Goal: Transaction & Acquisition: Download file/media

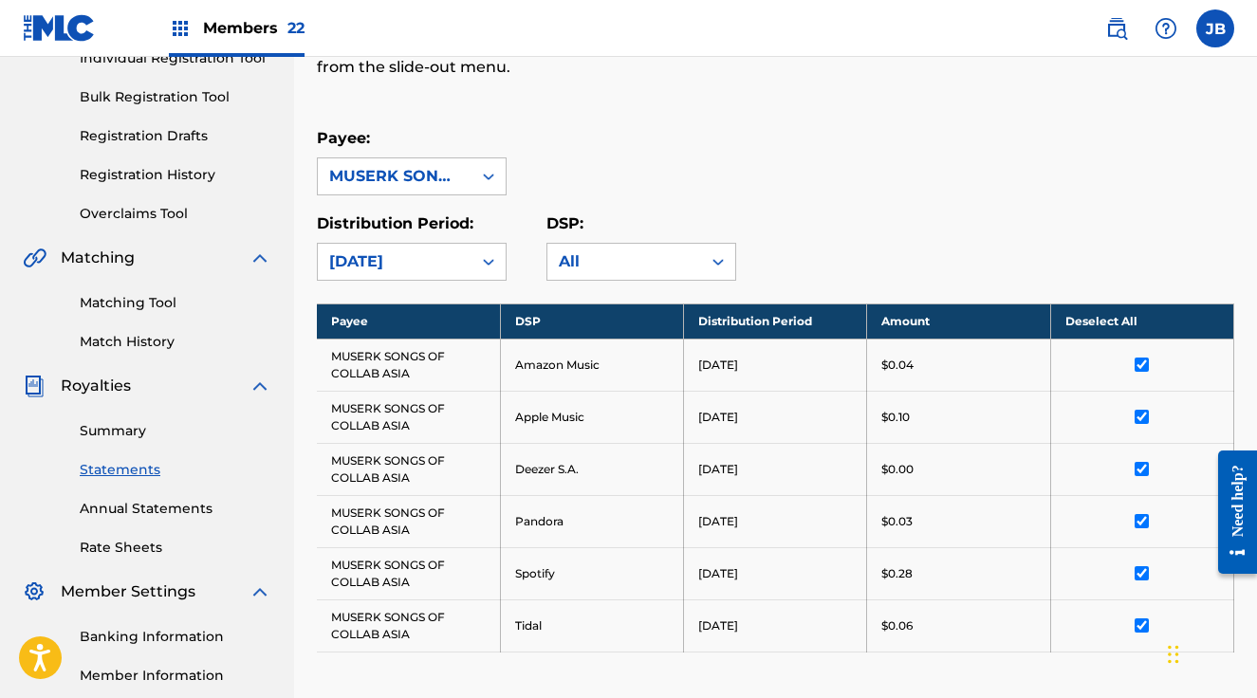
click at [273, 28] on span "Members 22" at bounding box center [253, 28] width 101 height 22
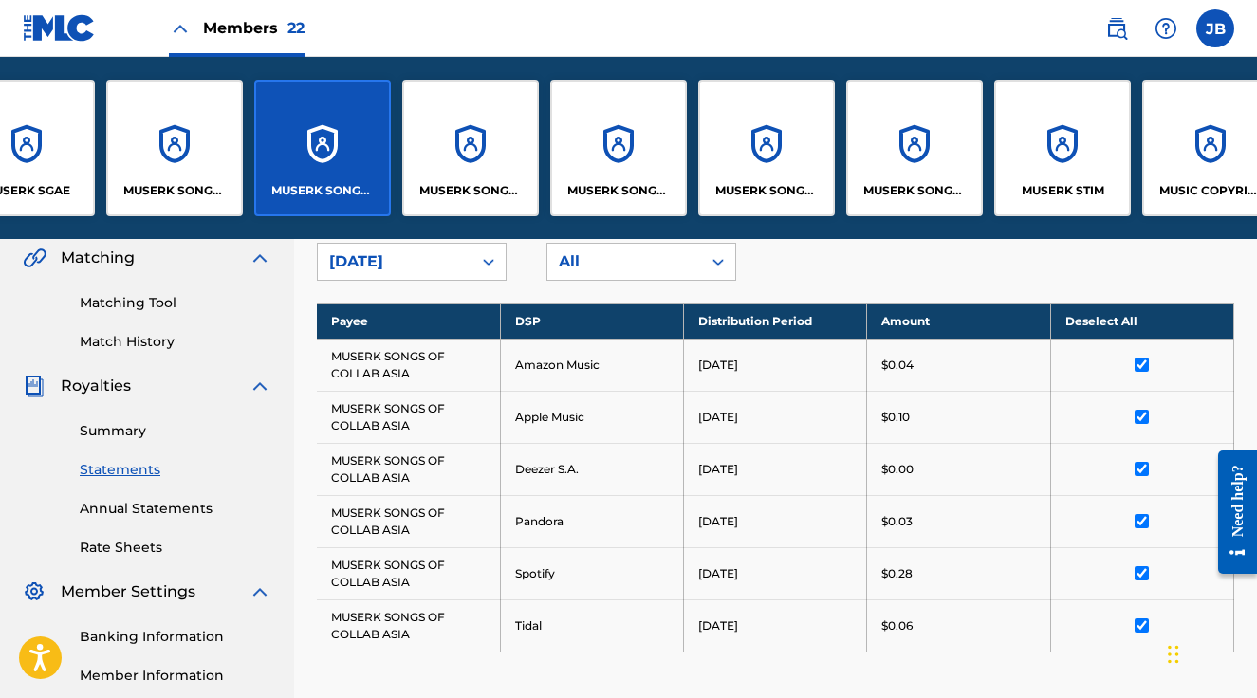
scroll to position [0, 1418]
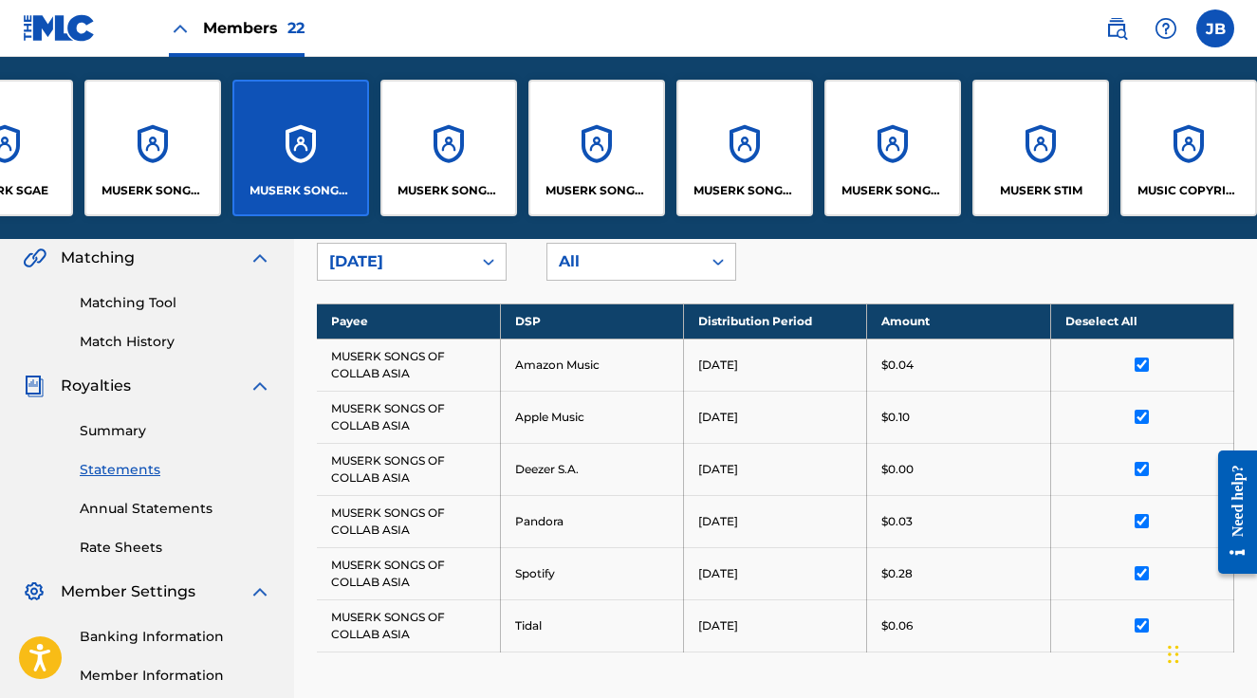
click at [476, 137] on div "MUSERK SONGS OF CREABLE" at bounding box center [448, 148] width 137 height 137
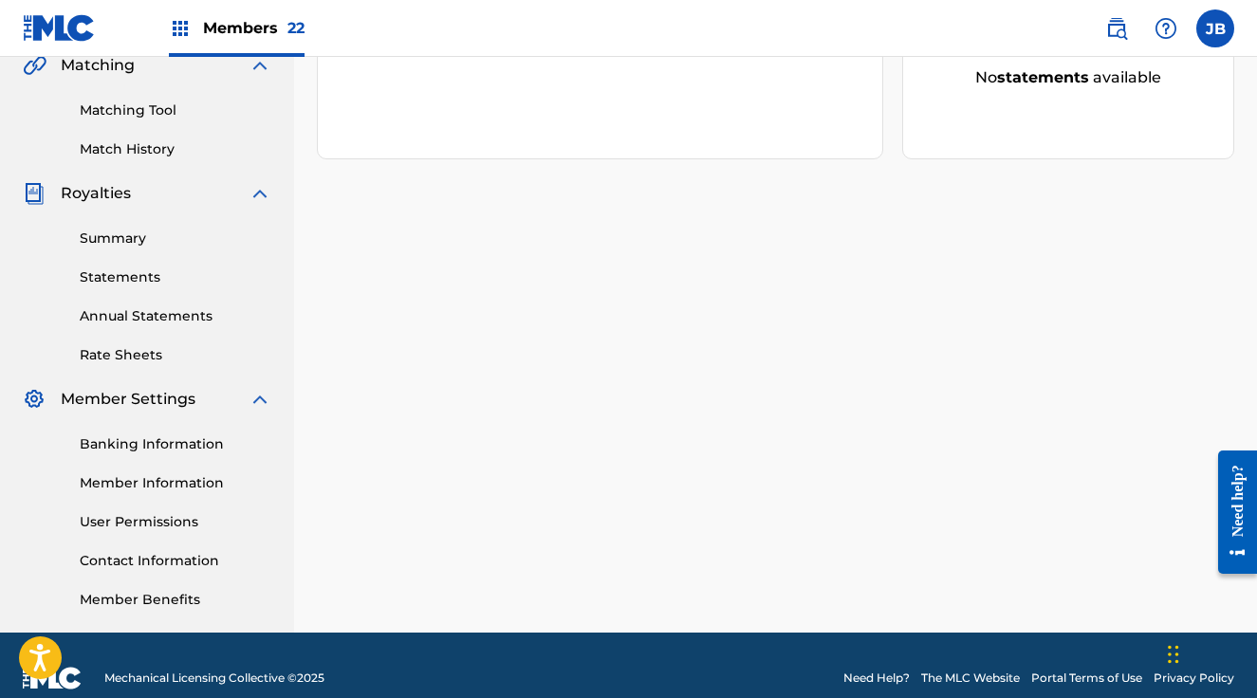
scroll to position [478, 0]
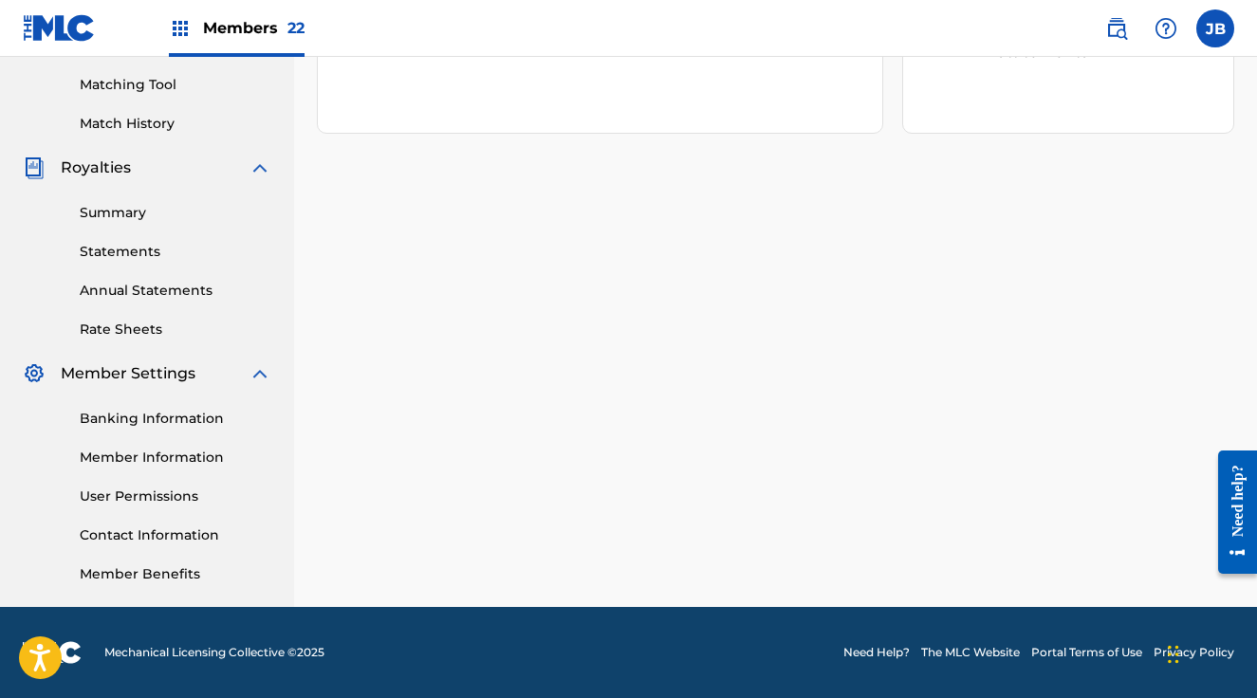
click at [127, 255] on link "Statements" at bounding box center [176, 252] width 192 height 20
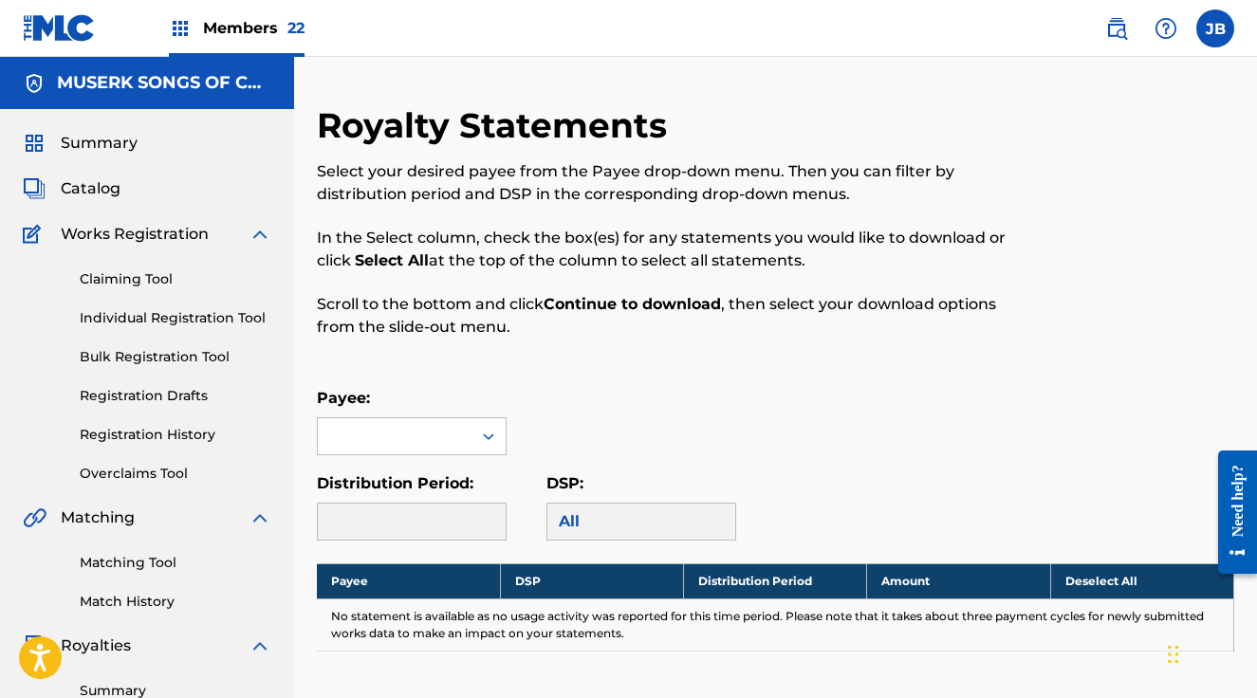
click at [429, 408] on p "Payee:" at bounding box center [412, 398] width 190 height 23
click at [433, 427] on div at bounding box center [395, 436] width 154 height 36
click at [552, 409] on div "Payee: Use Up and Down to choose options, press Enter to select the currently f…" at bounding box center [775, 421] width 917 height 68
click at [259, 24] on span "Members 22" at bounding box center [253, 28] width 101 height 22
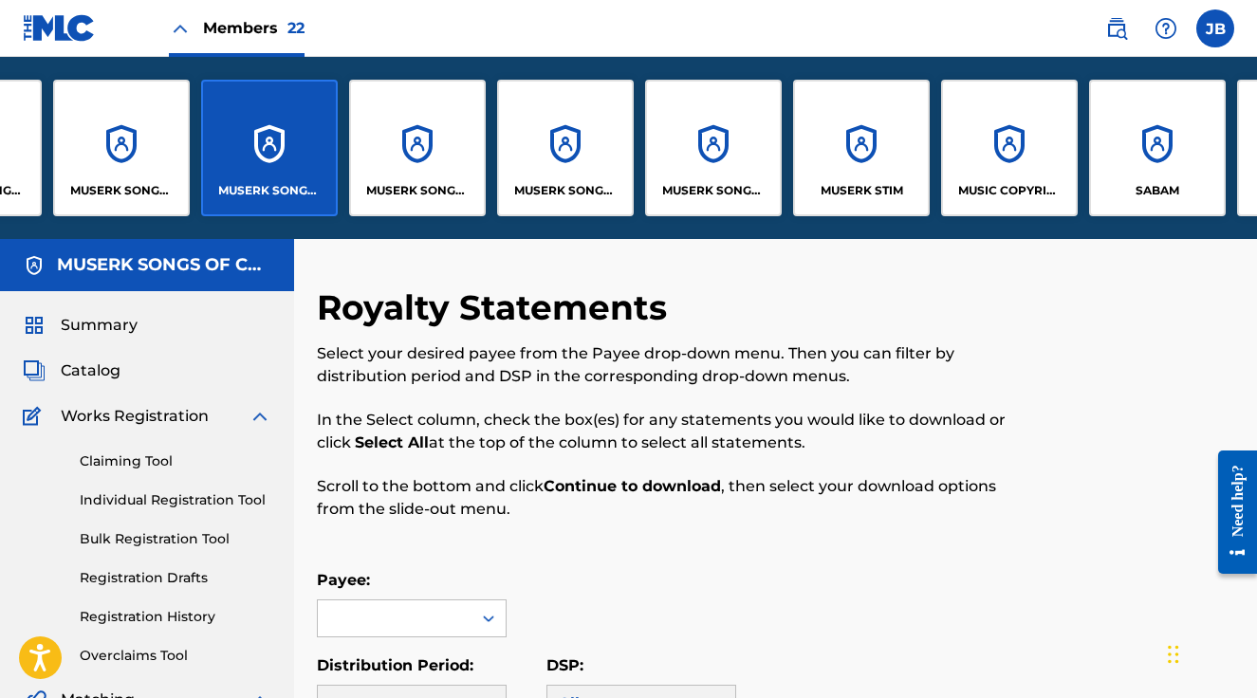
scroll to position [0, 1605]
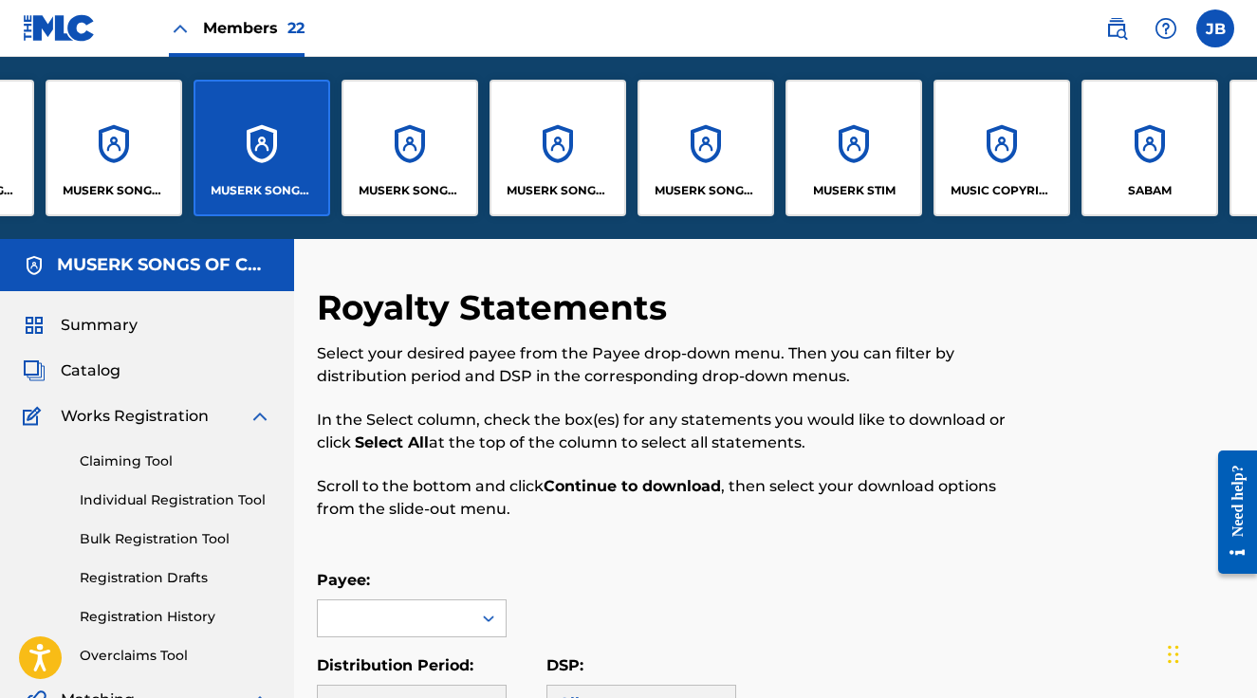
click at [388, 129] on div "MUSERK SONGS OF LAST DINOS" at bounding box center [409, 148] width 137 height 137
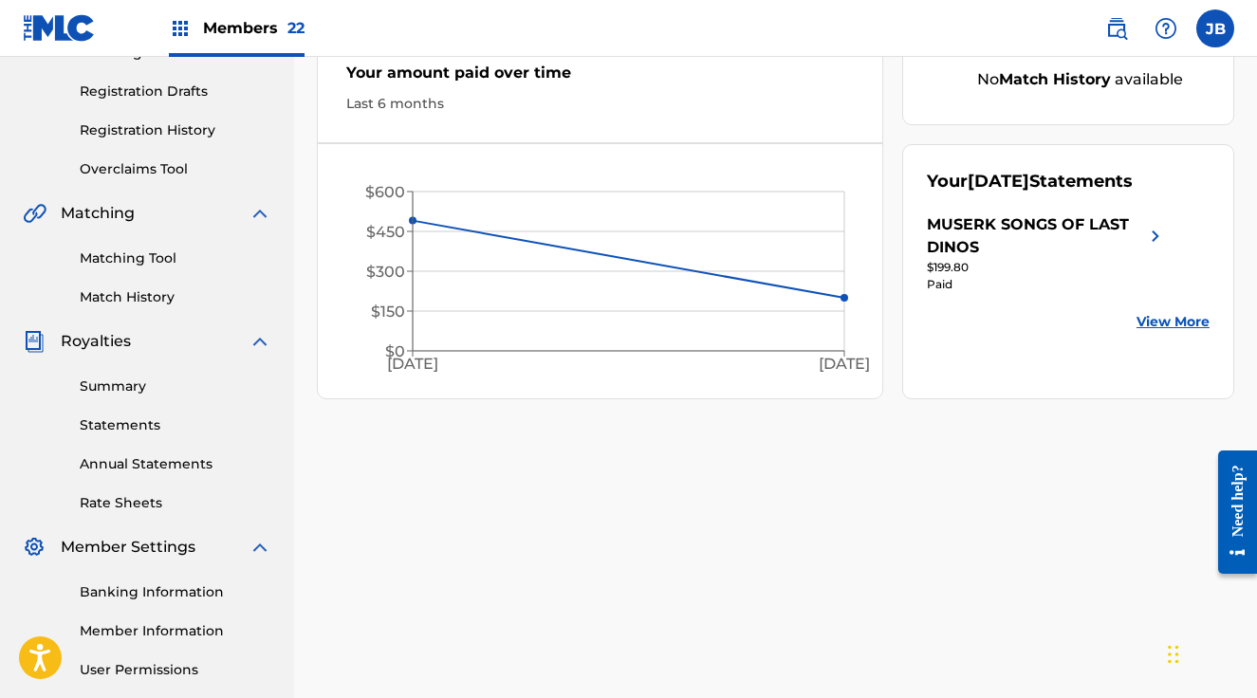
scroll to position [420, 0]
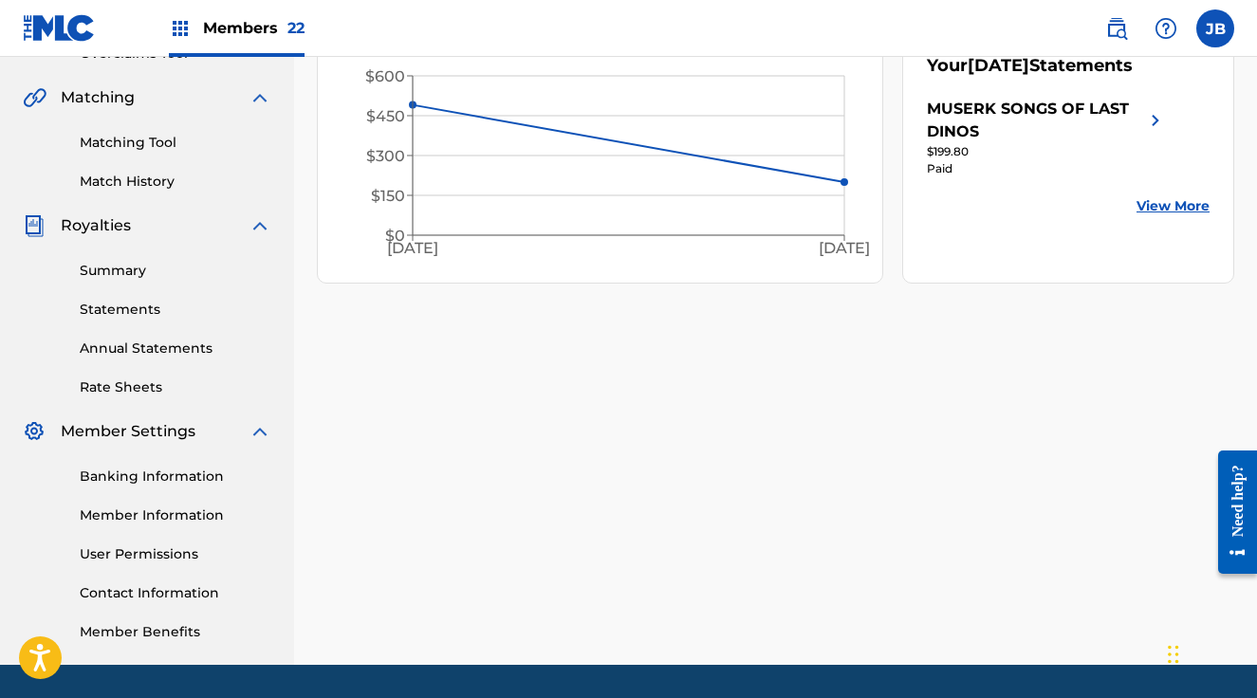
click at [124, 316] on link "Statements" at bounding box center [176, 310] width 192 height 20
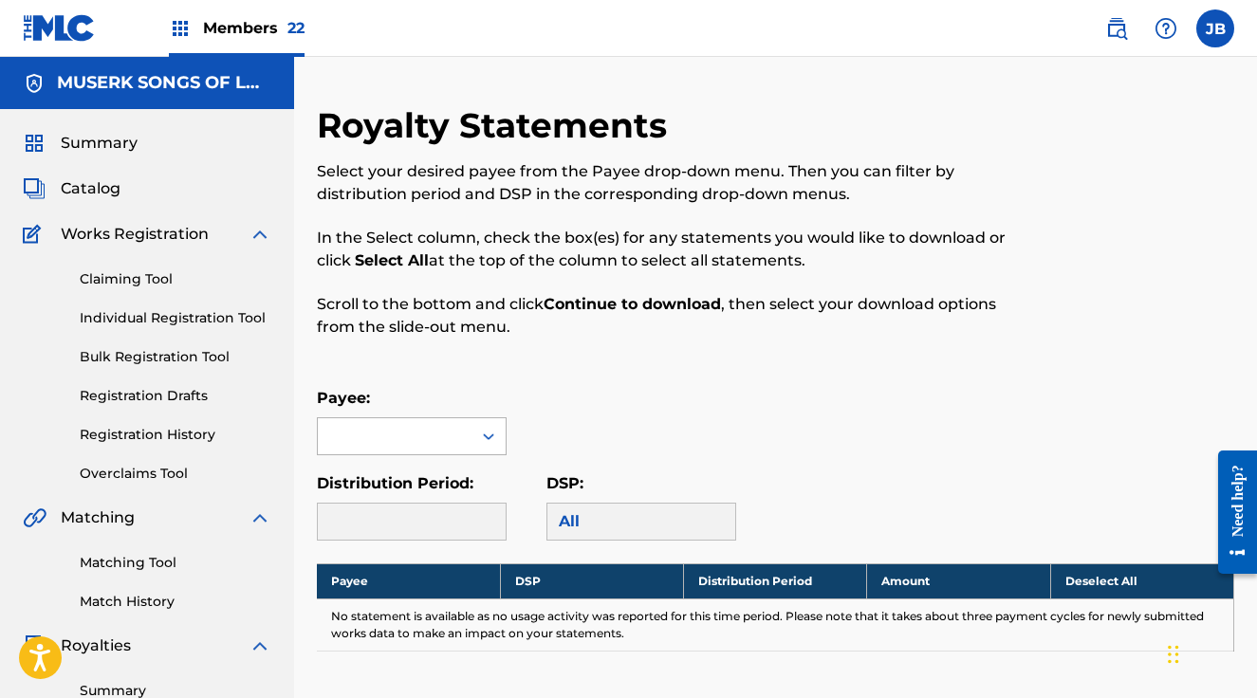
click at [370, 439] on div at bounding box center [395, 436] width 154 height 36
drag, startPoint x: 400, startPoint y: 492, endPoint x: 457, endPoint y: 496, distance: 57.0
click at [400, 492] on div "MUSERK SONGS OF LAST DINOS" at bounding box center [412, 490] width 188 height 70
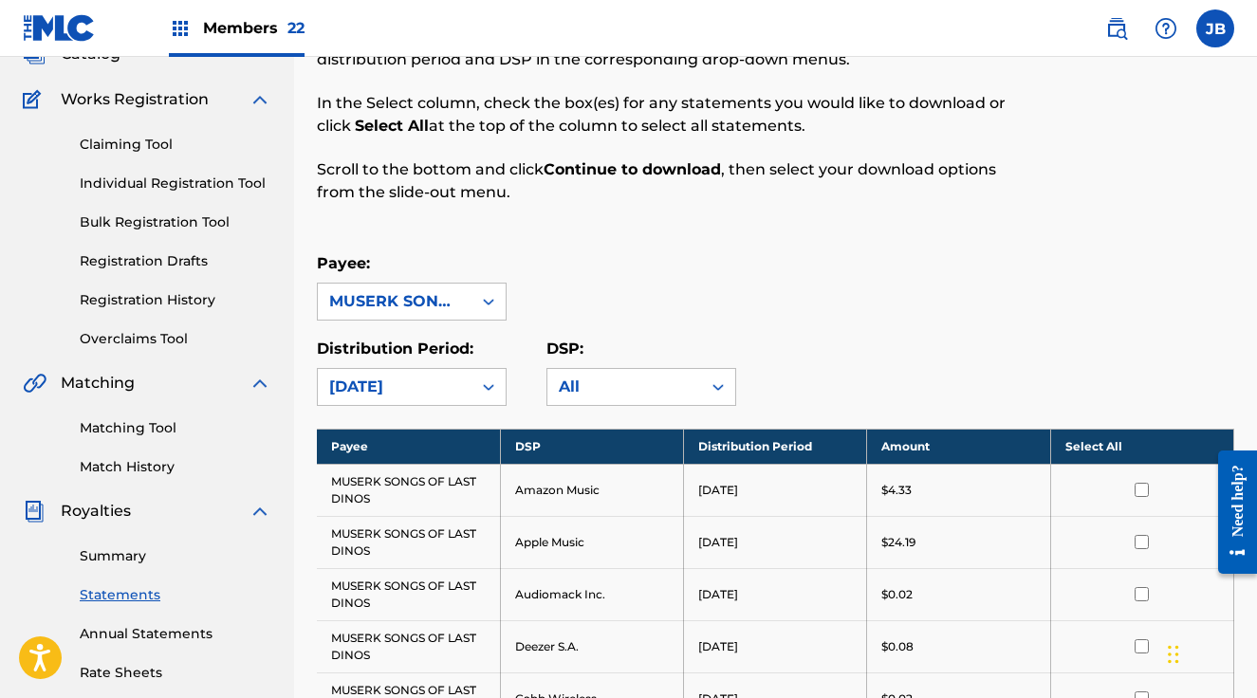
scroll to position [164, 0]
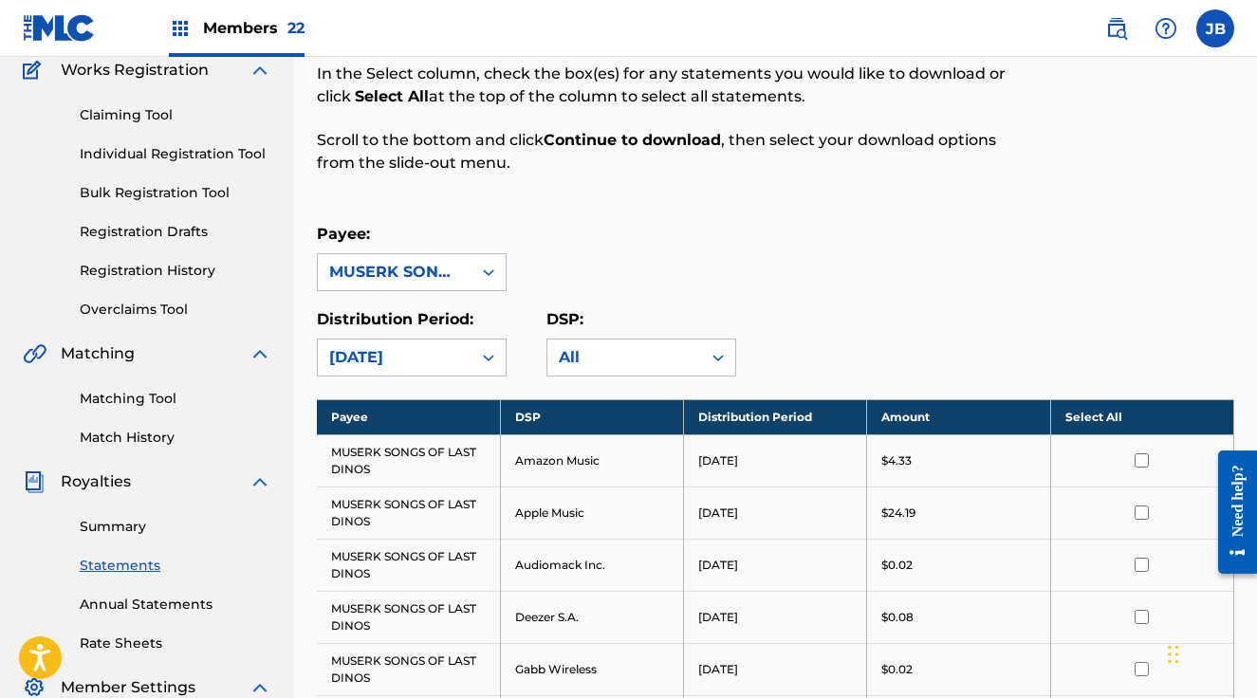
click at [1147, 406] on th "Select All" at bounding box center [1141, 416] width 183 height 35
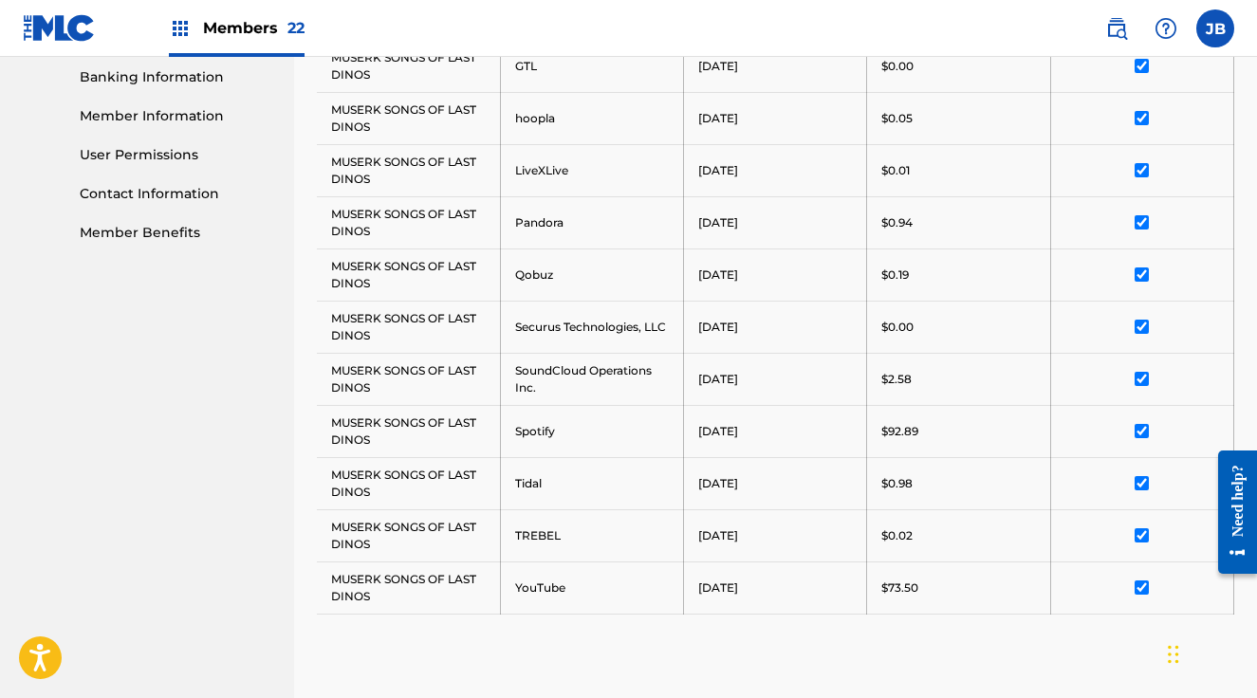
scroll to position [1074, 0]
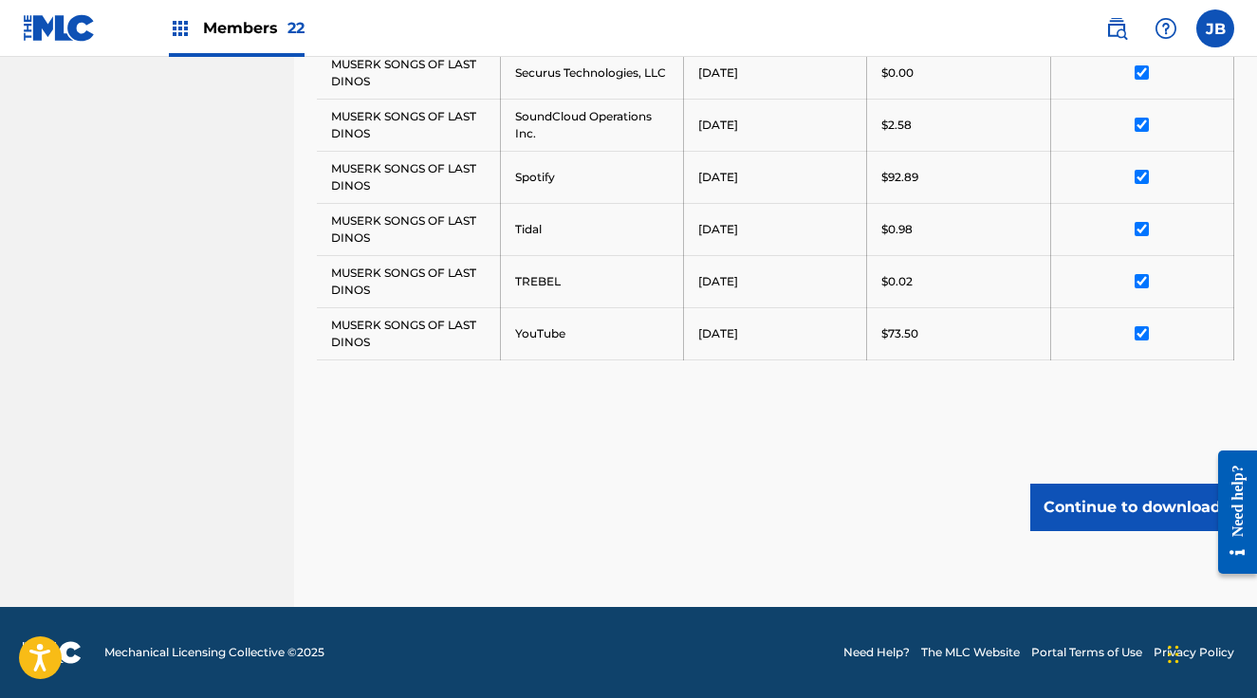
click at [1136, 525] on button "Continue to download" at bounding box center [1132, 507] width 204 height 47
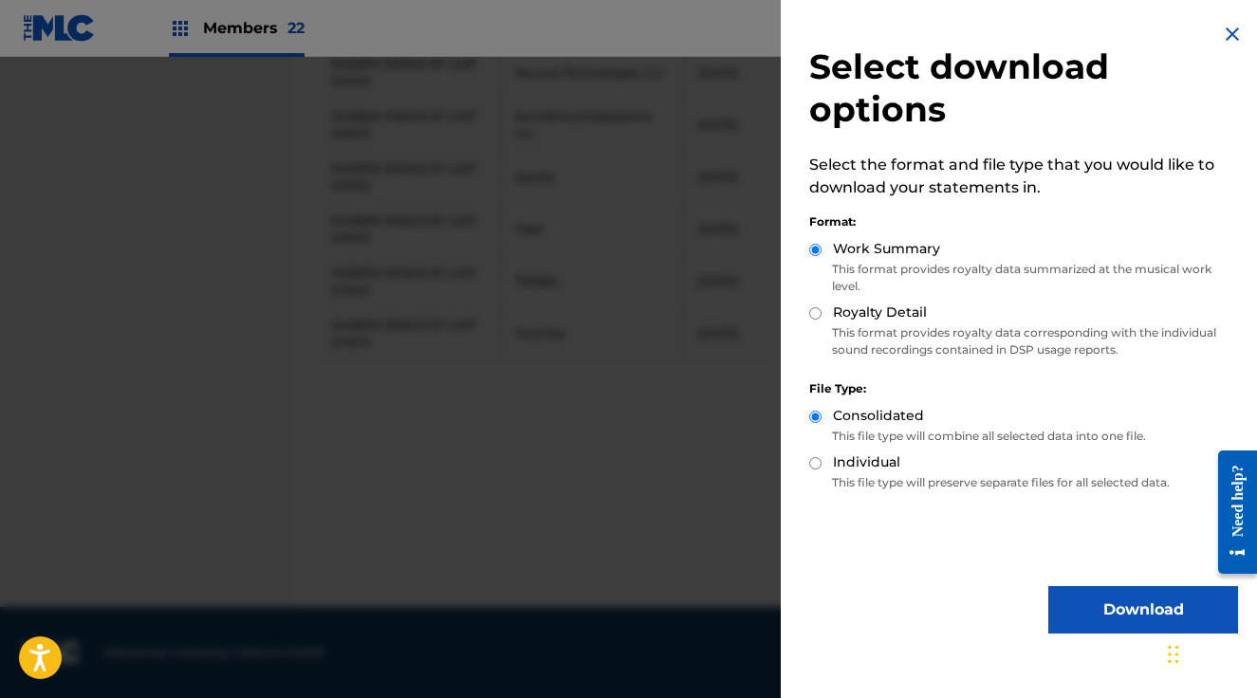
click at [822, 311] on div "Royalty Detail" at bounding box center [1023, 314] width 429 height 22
click at [811, 314] on input "Royalty Detail" at bounding box center [815, 313] width 12 height 12
radio input "true"
click at [1091, 597] on button "Download" at bounding box center [1143, 609] width 190 height 47
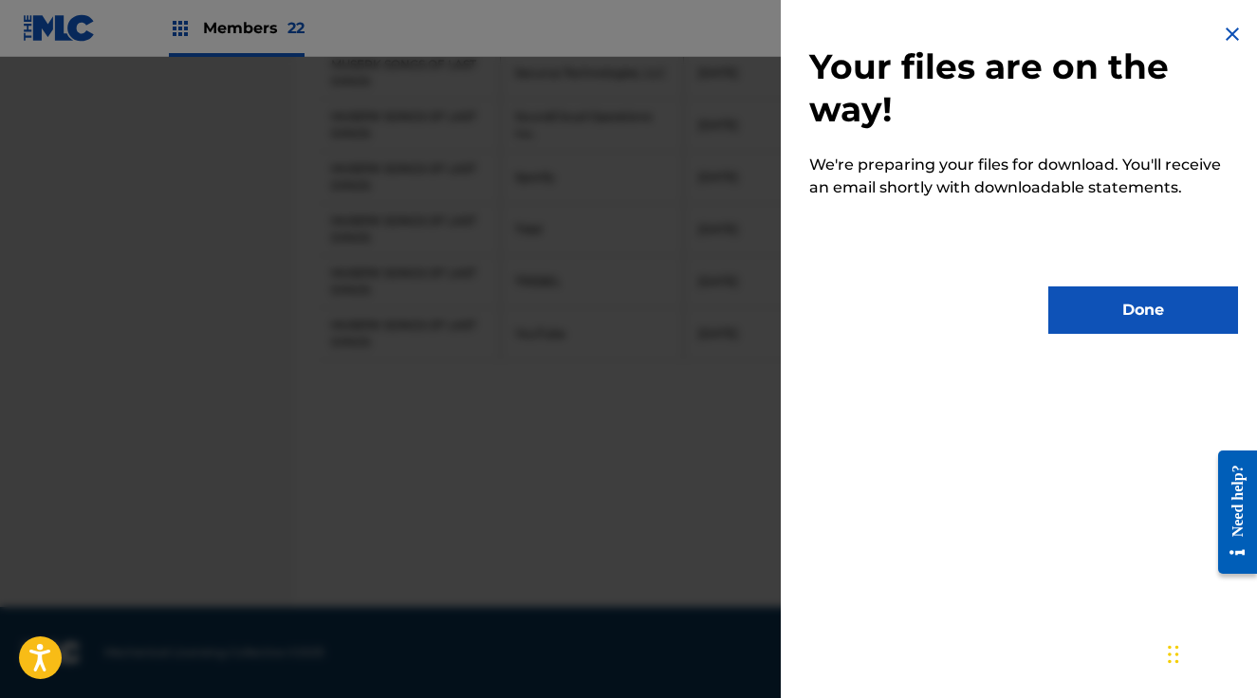
click at [1065, 310] on button "Done" at bounding box center [1143, 309] width 190 height 47
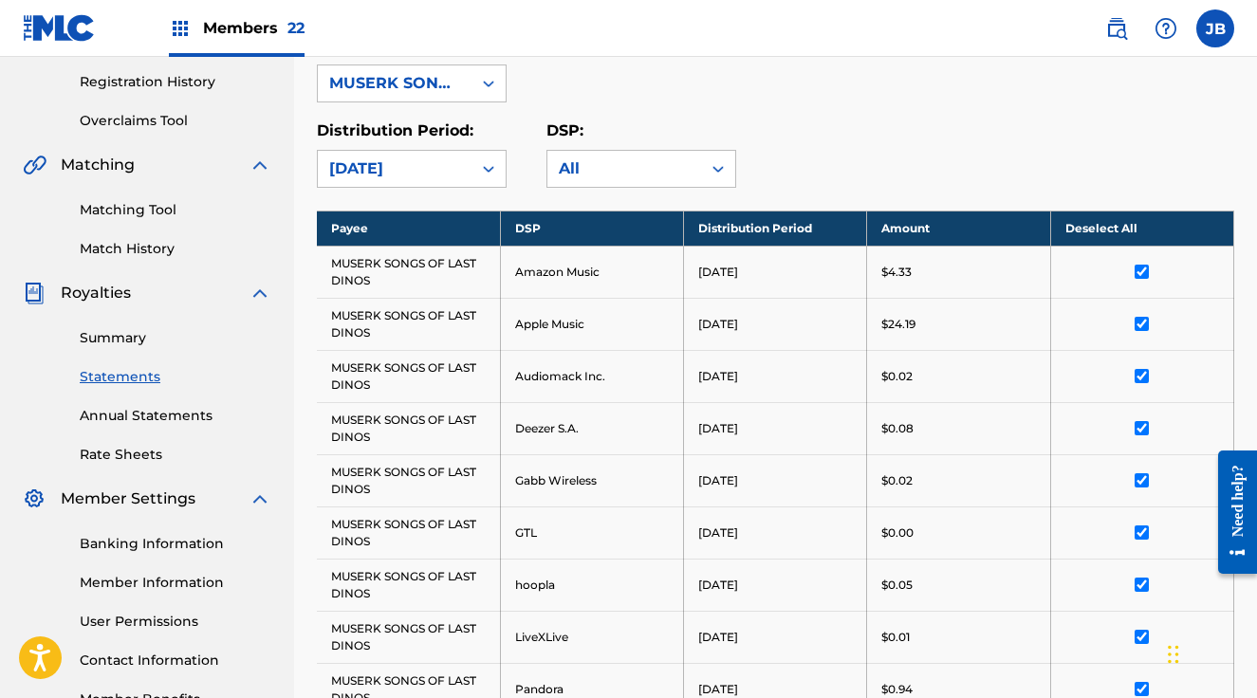
scroll to position [361, 0]
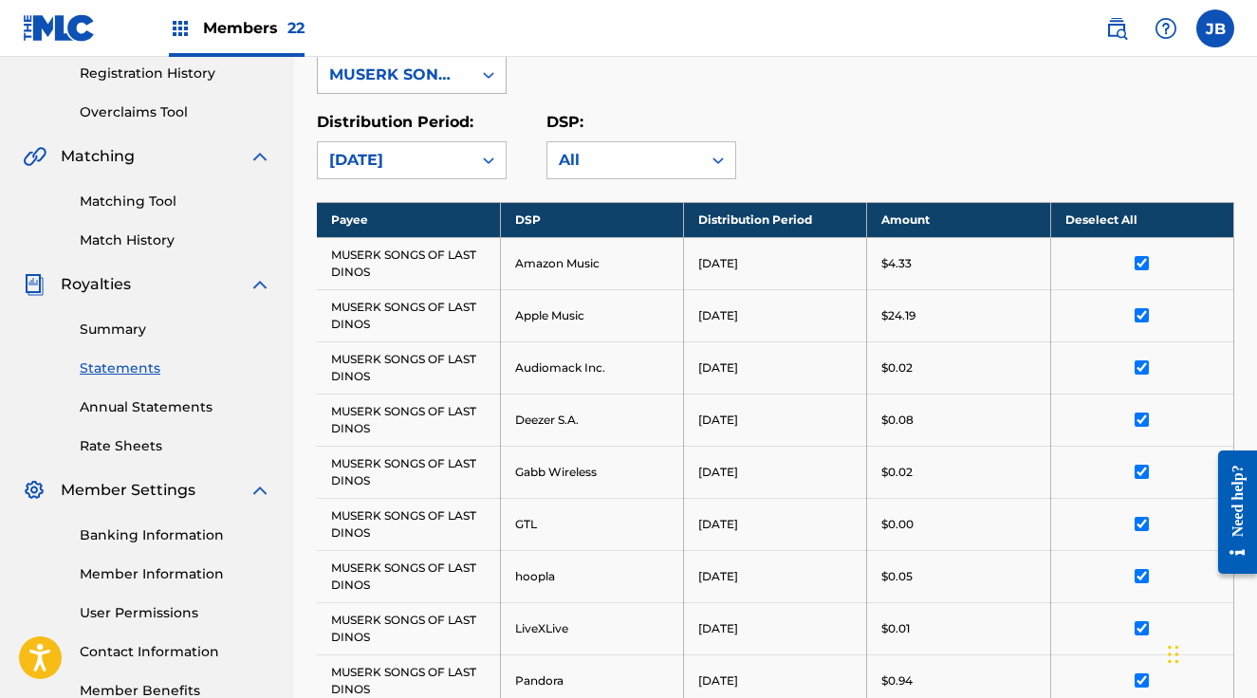
click at [408, 80] on div "MUSERK SONGS OF LAST DINOS" at bounding box center [394, 75] width 131 height 23
click at [184, 29] on img at bounding box center [180, 28] width 23 height 23
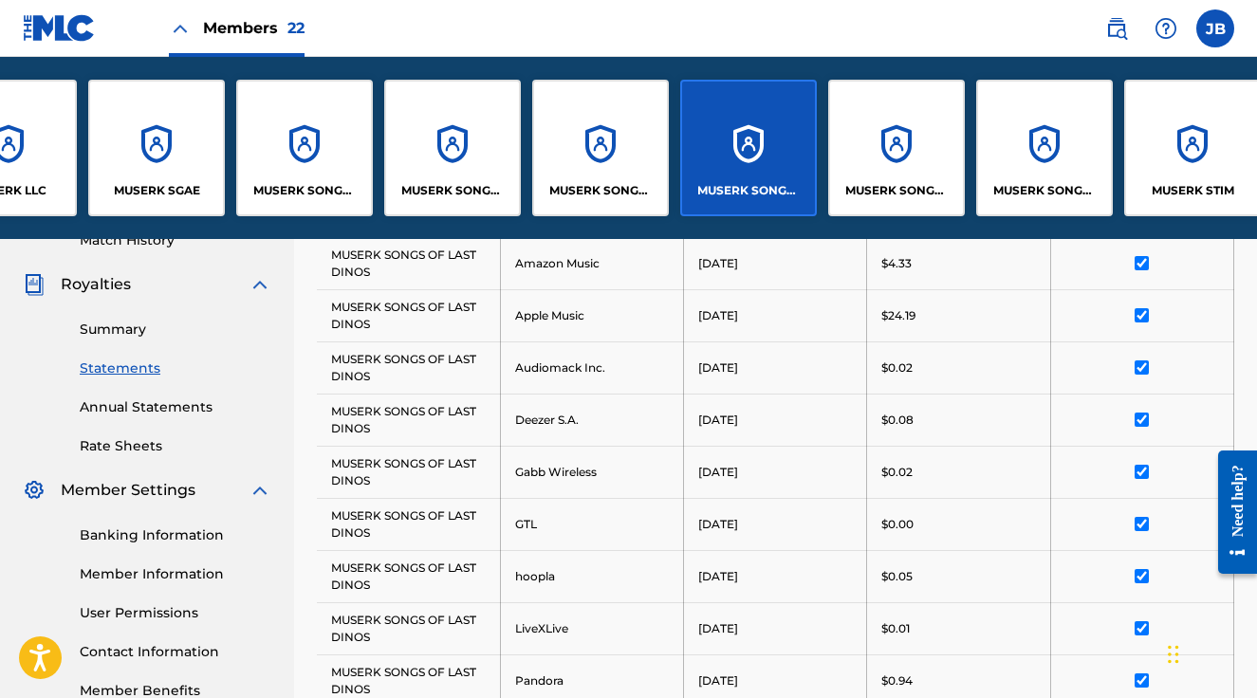
scroll to position [0, 1384]
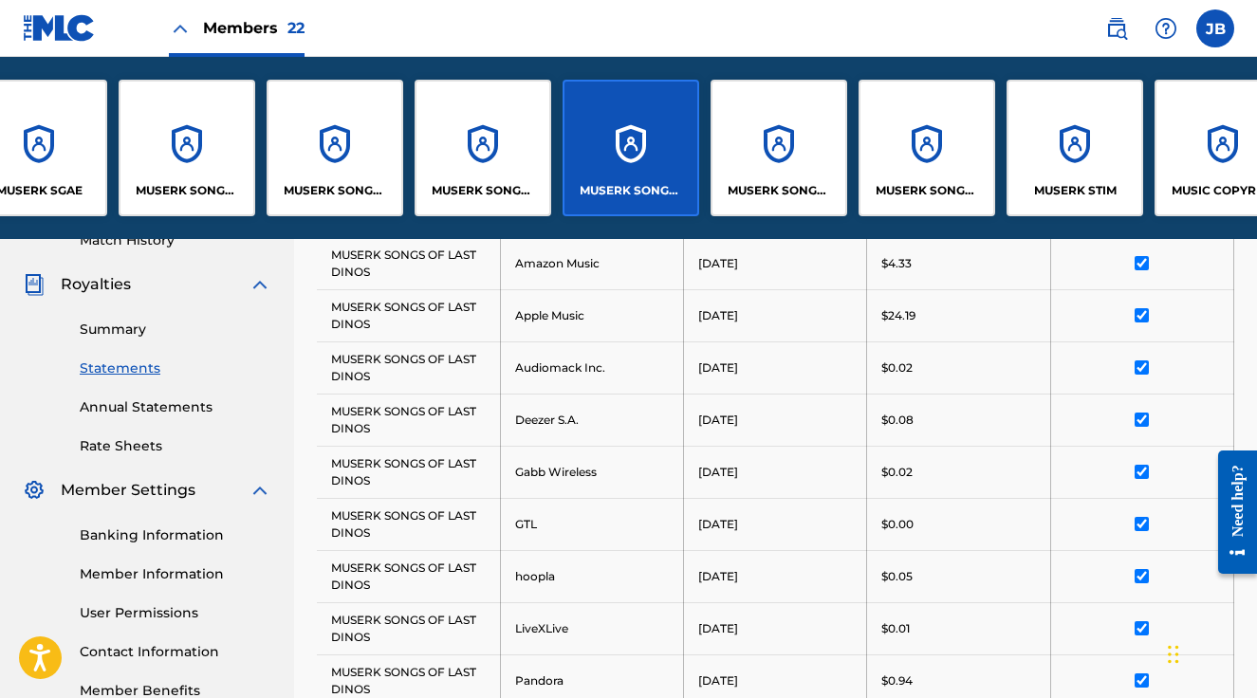
click at [763, 142] on div "MUSERK SONGS OF ONE-STOP-MUSIC" at bounding box center [778, 148] width 137 height 137
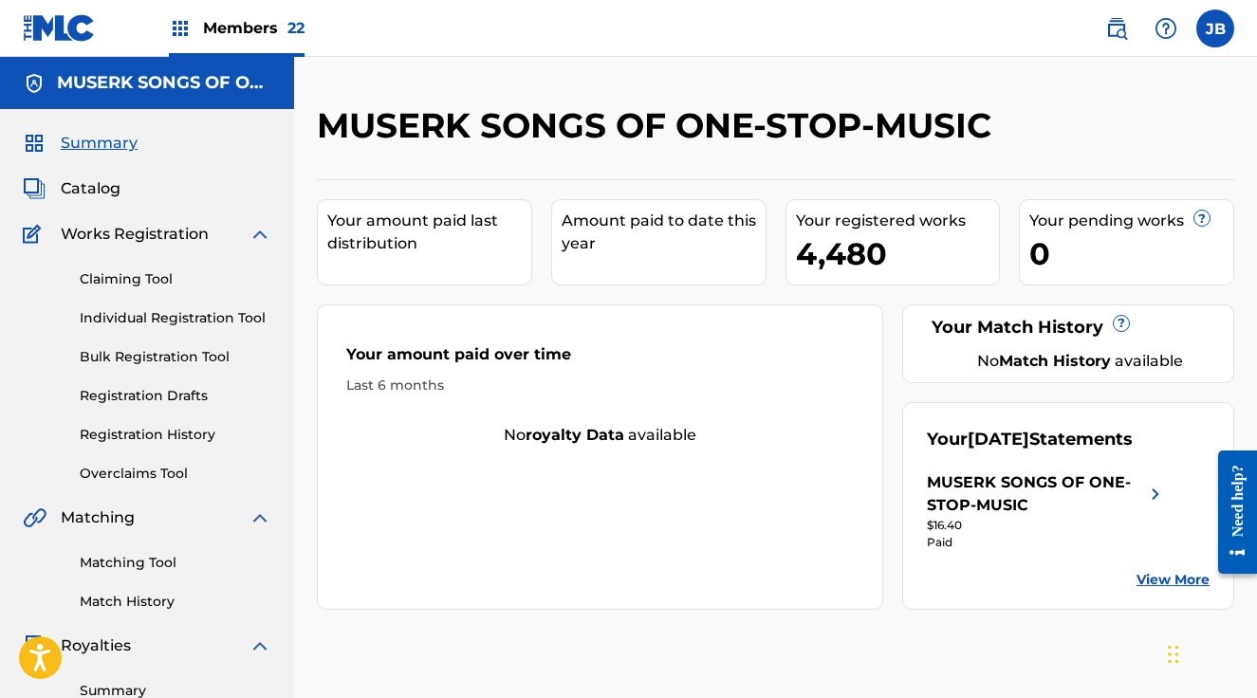
click at [255, 27] on span "Members 22" at bounding box center [253, 28] width 101 height 22
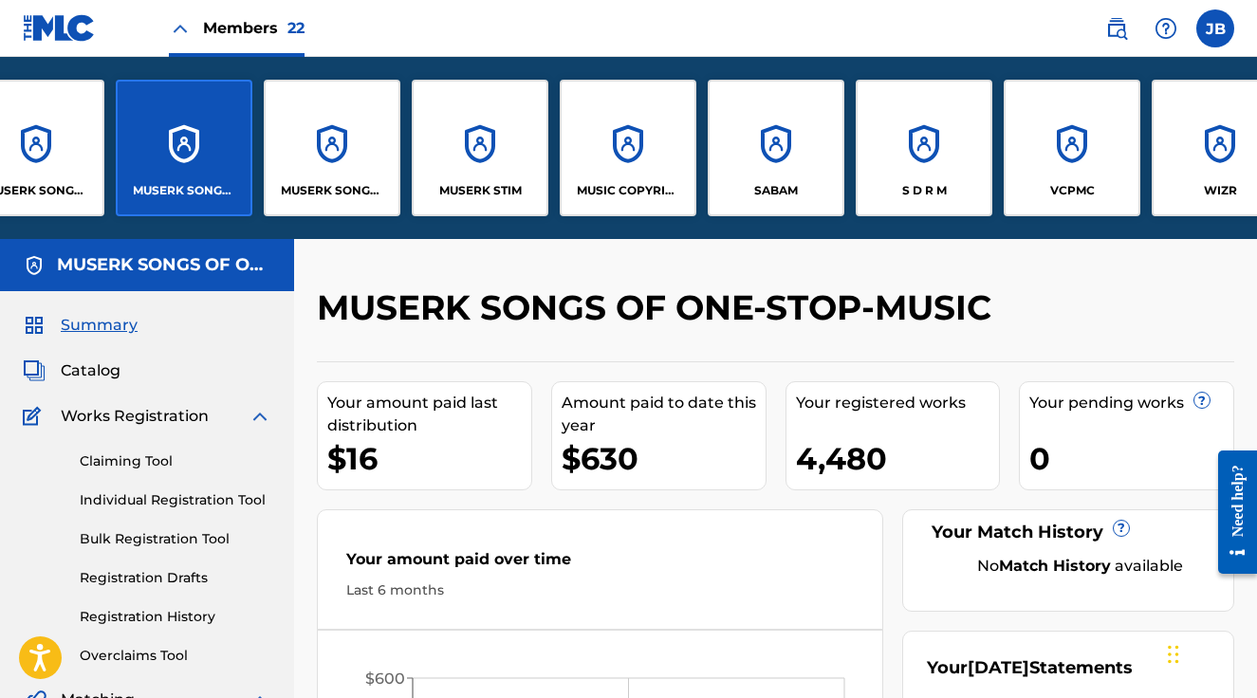
scroll to position [0, 2022]
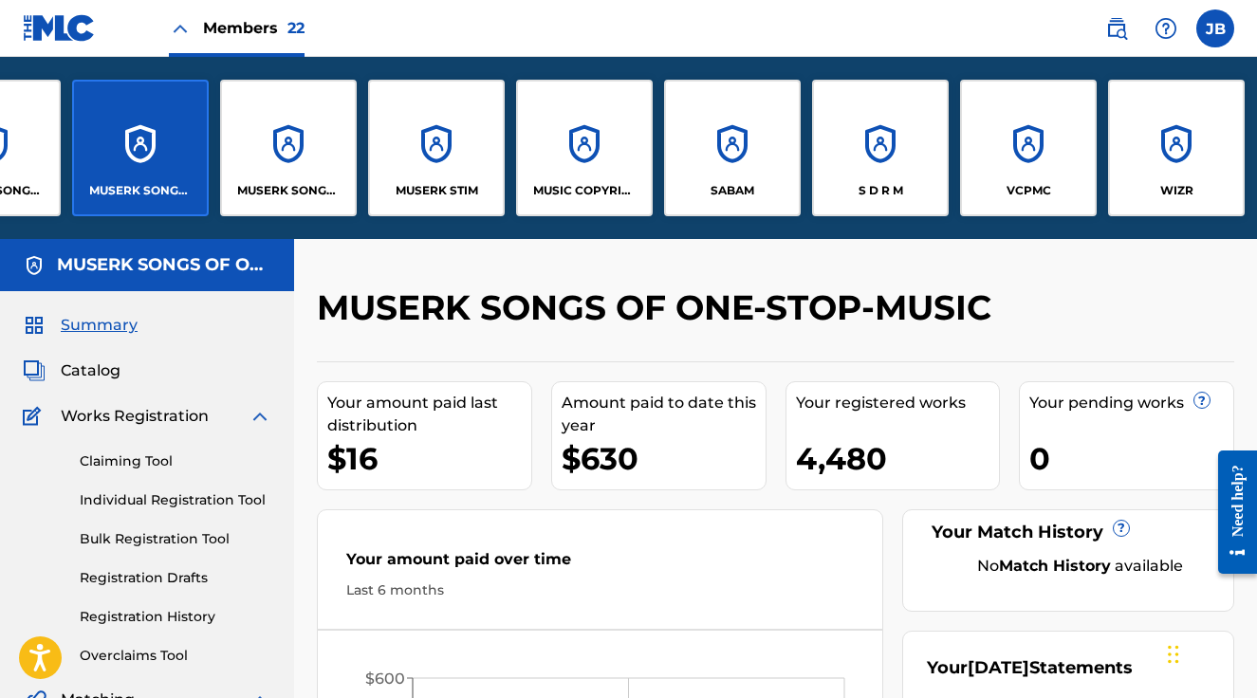
click at [280, 153] on div "MUSERK SONGS OF PRIDE" at bounding box center [288, 148] width 137 height 137
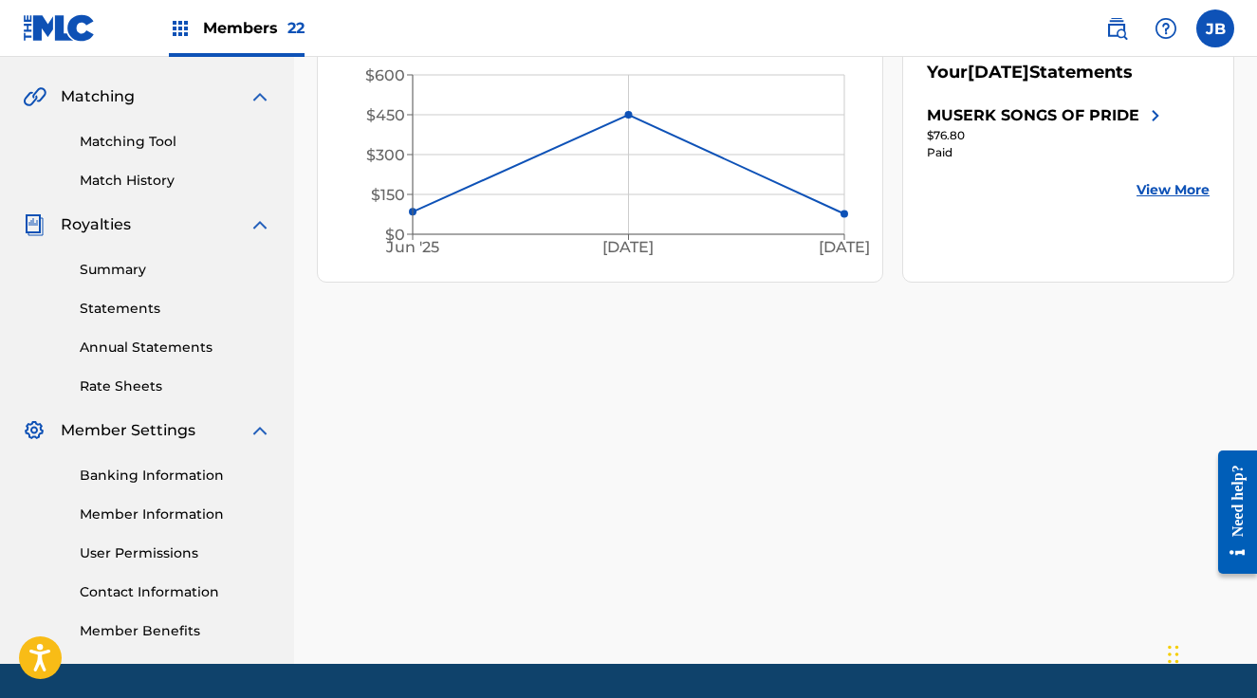
scroll to position [433, 0]
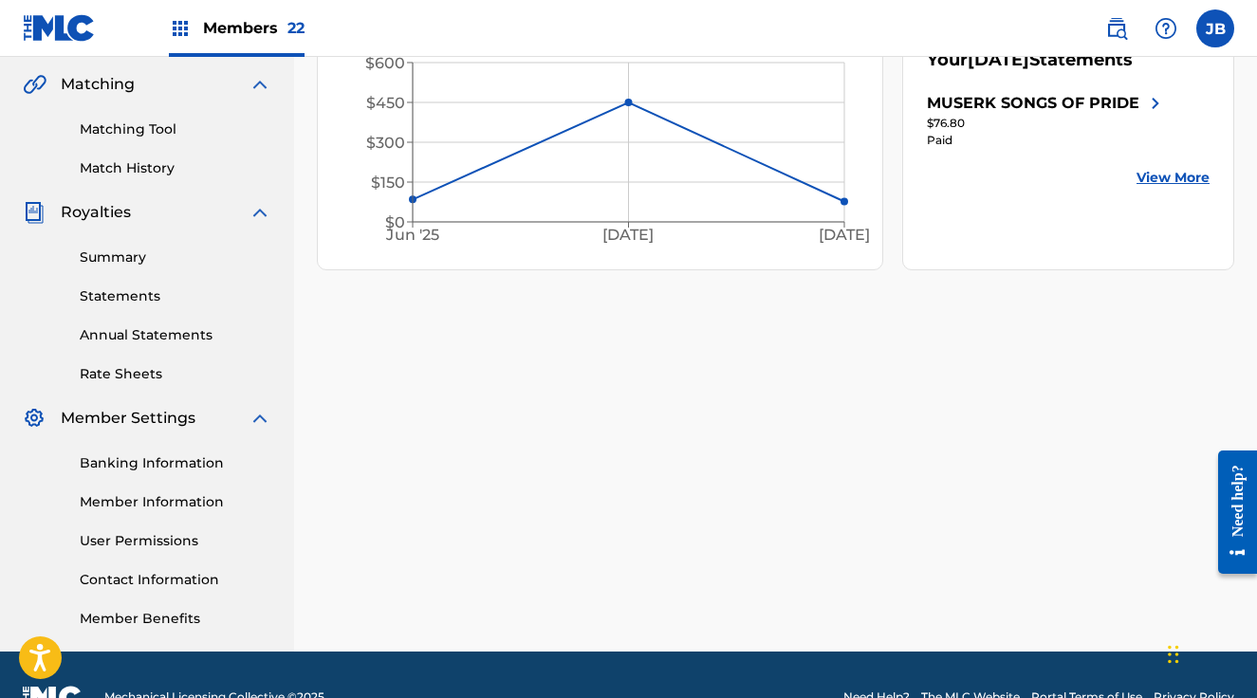
click at [133, 297] on link "Statements" at bounding box center [176, 296] width 192 height 20
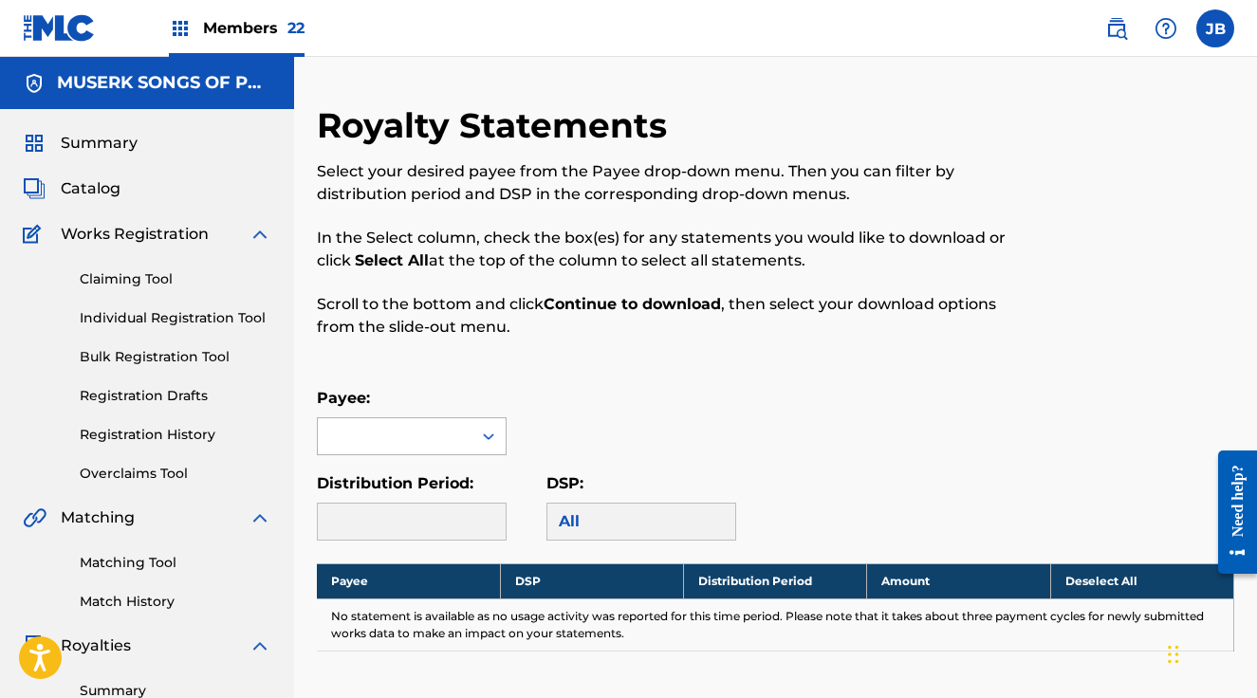
click at [464, 437] on div at bounding box center [395, 436] width 154 height 36
click at [431, 491] on div "MUSERK SONGS OF PRIDE" at bounding box center [412, 490] width 188 height 70
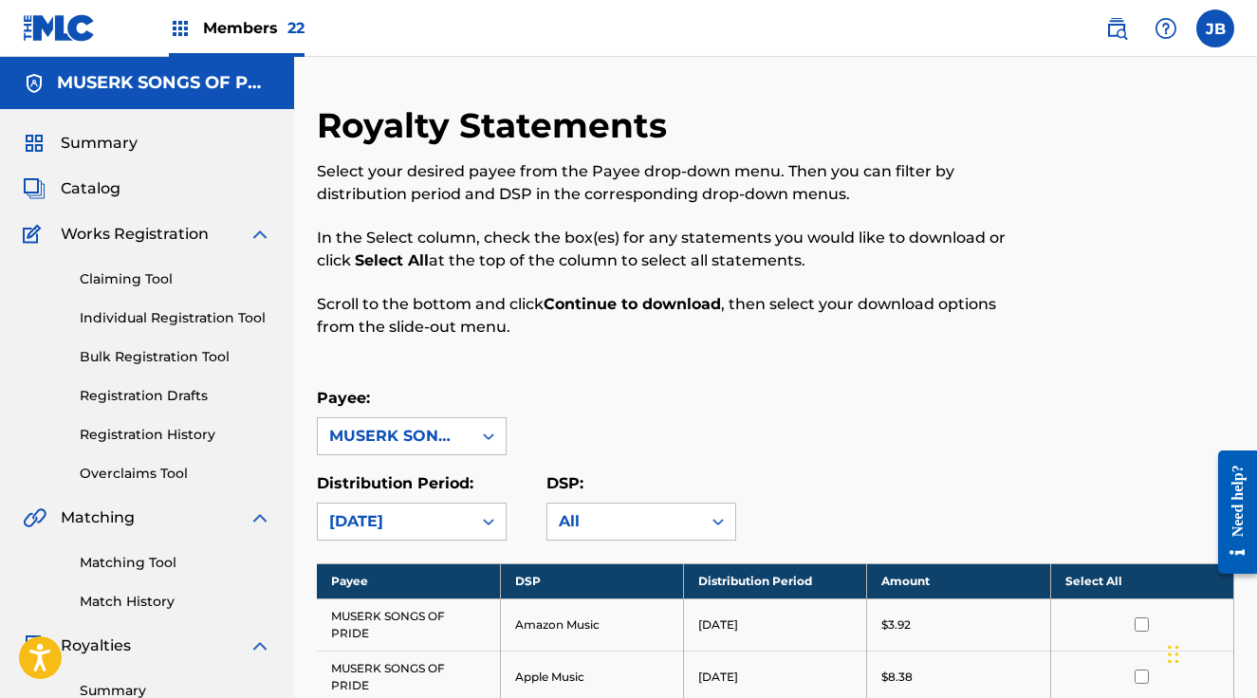
click at [1138, 574] on th "Select All" at bounding box center [1141, 580] width 183 height 35
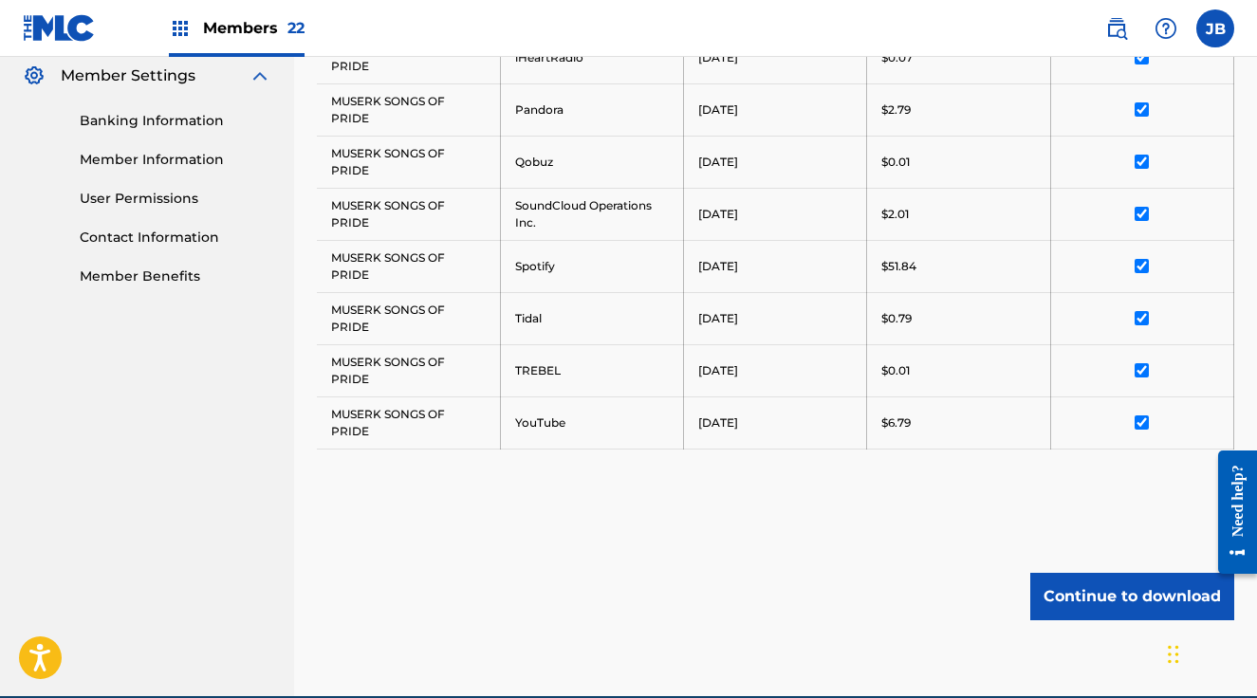
scroll to position [865, 0]
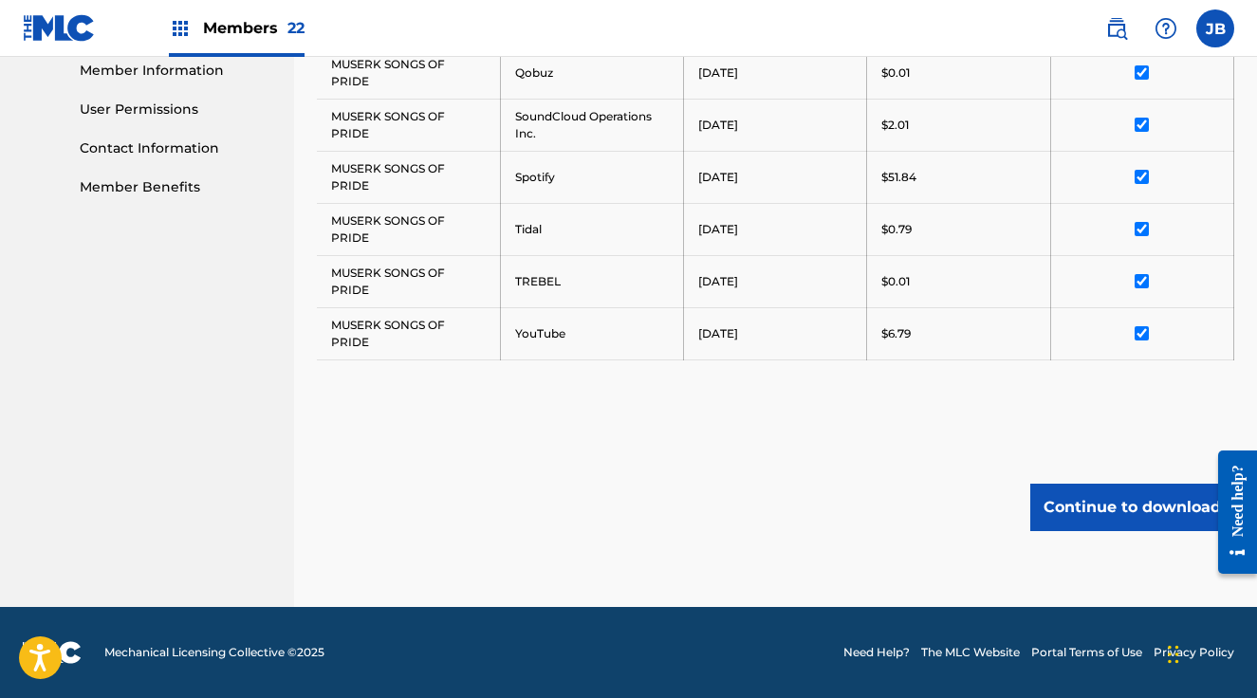
click at [1081, 513] on button "Continue to download" at bounding box center [1132, 507] width 204 height 47
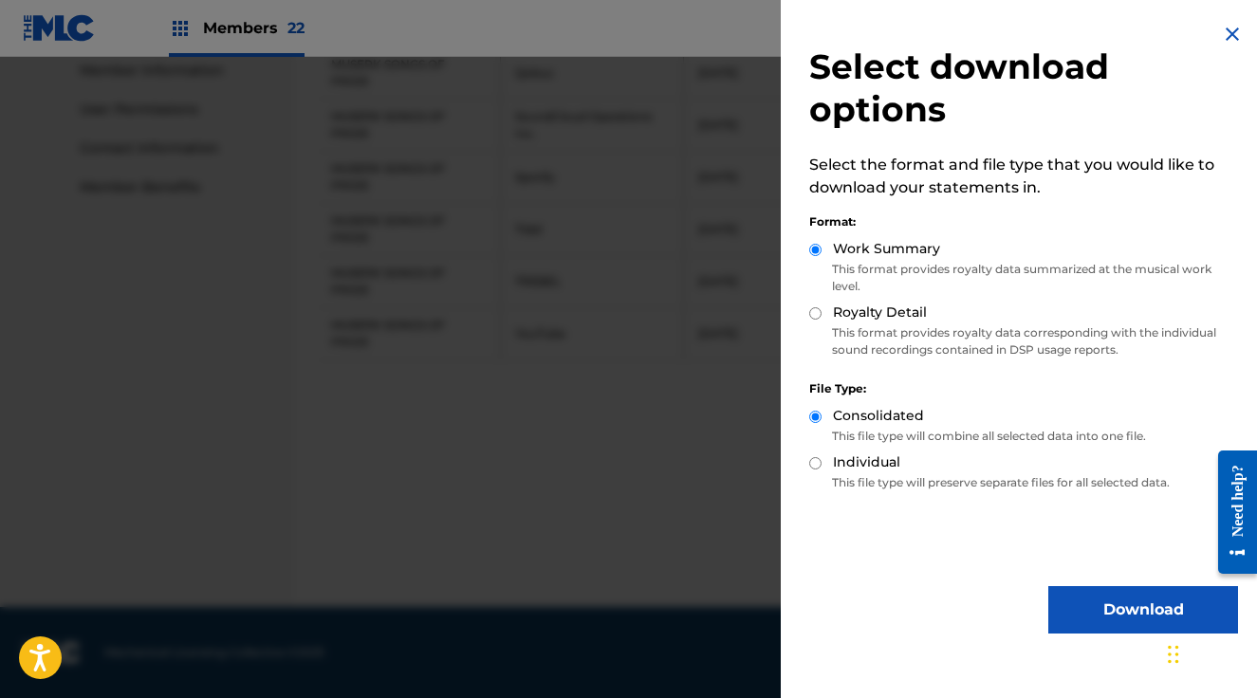
click at [815, 313] on input "Royalty Detail" at bounding box center [815, 313] width 12 height 12
radio input "true"
click at [1089, 602] on button "Download" at bounding box center [1143, 609] width 190 height 47
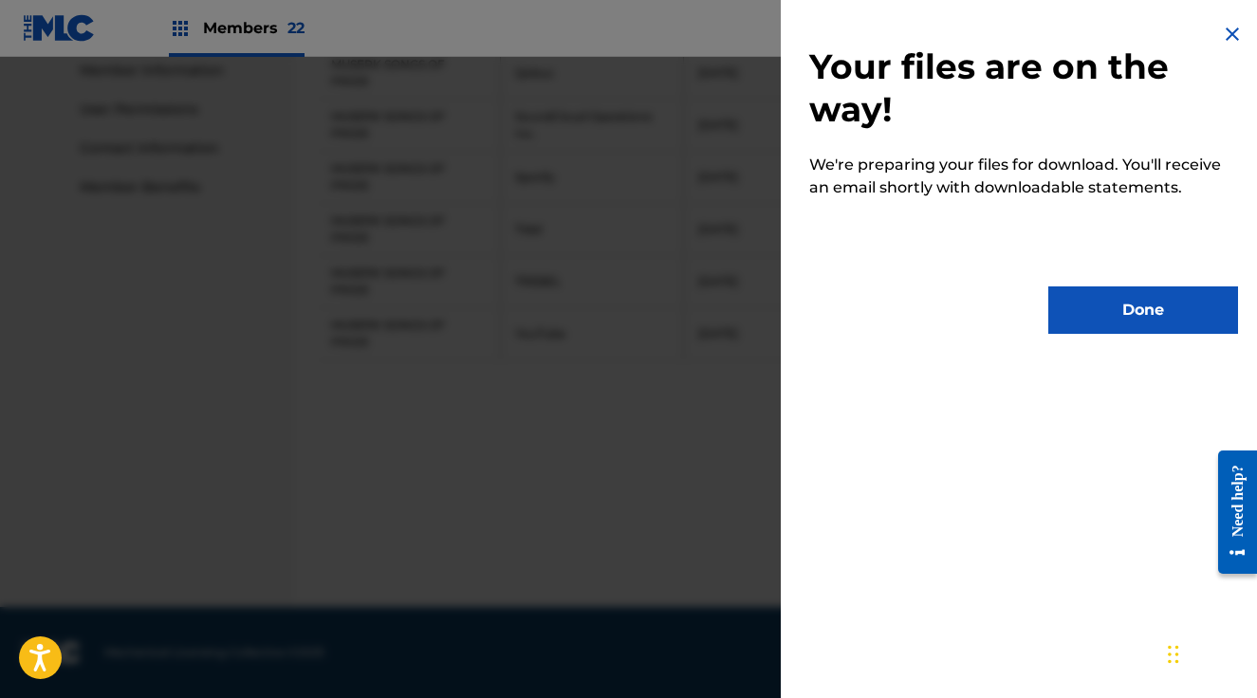
click at [1097, 310] on button "Done" at bounding box center [1143, 309] width 190 height 47
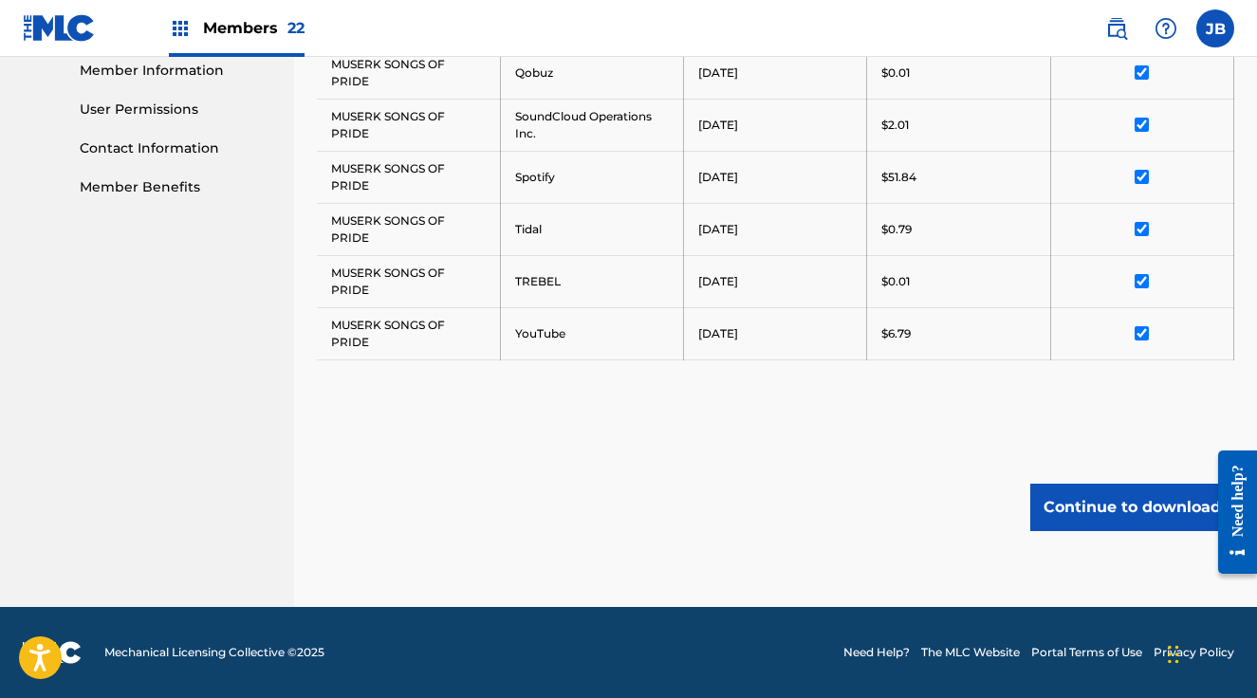
scroll to position [864, 0]
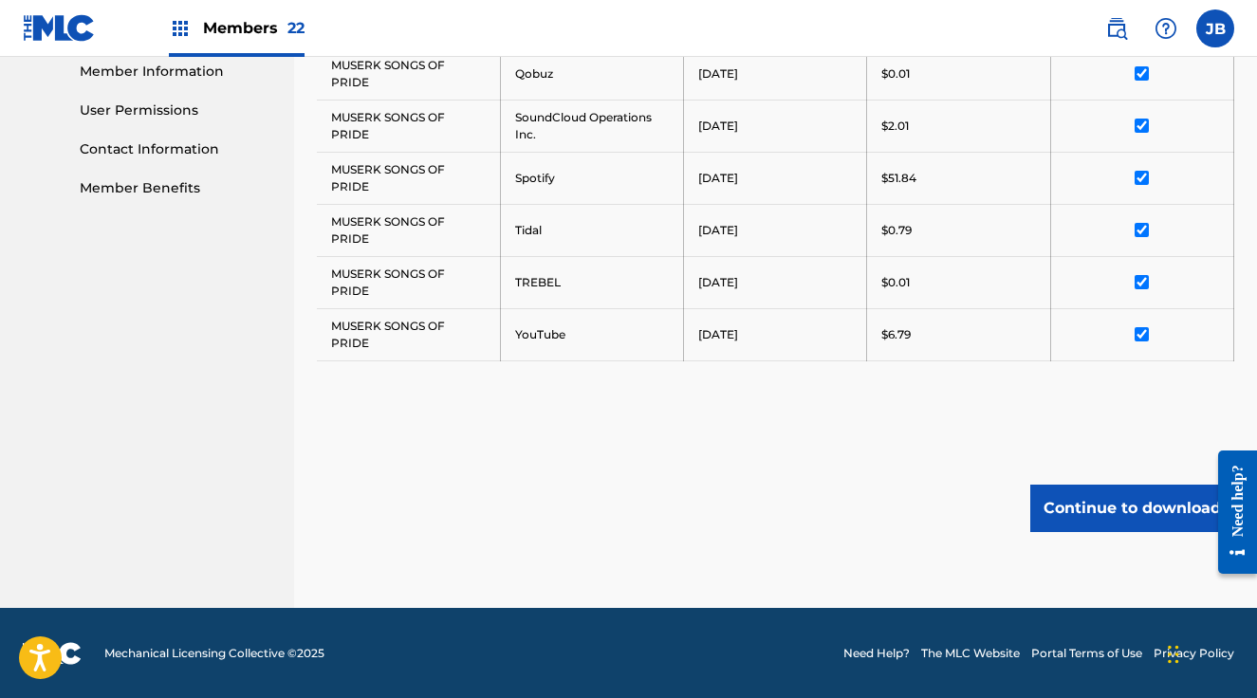
click at [223, 34] on span "Members 22" at bounding box center [253, 28] width 101 height 22
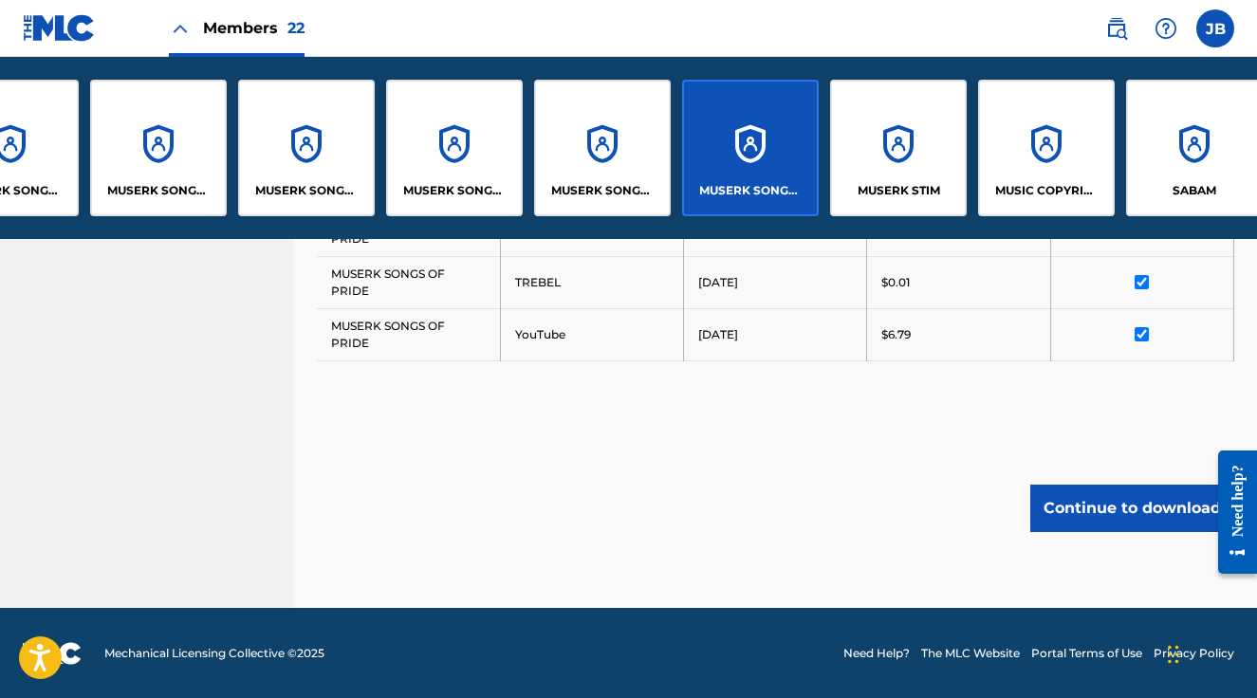
scroll to position [0, 1602]
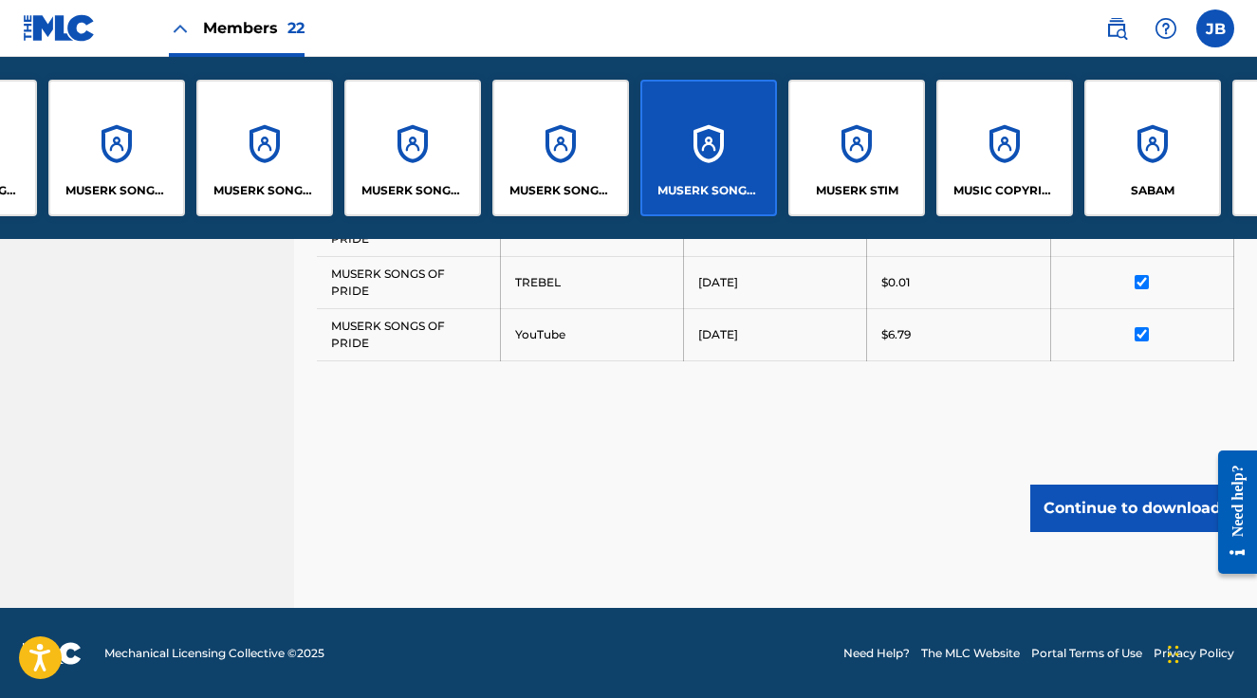
click at [857, 134] on div "MUSERK STIM" at bounding box center [856, 148] width 137 height 137
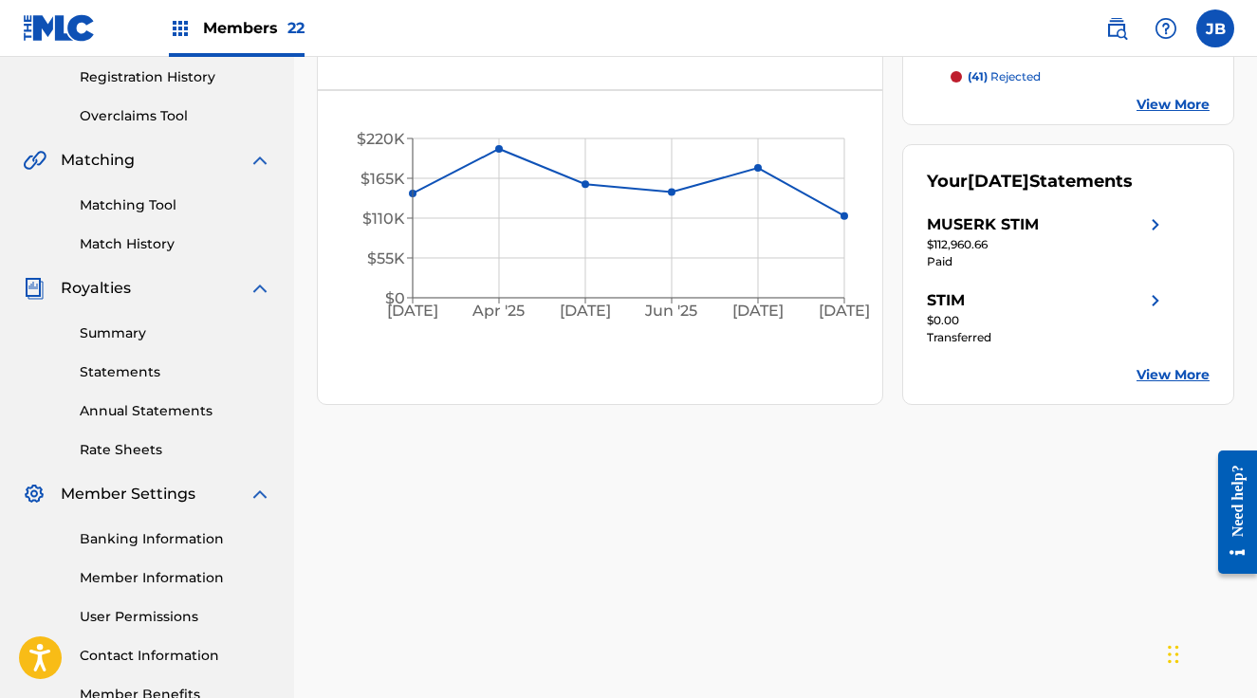
scroll to position [358, 0]
click at [138, 373] on link "Statements" at bounding box center [176, 371] width 192 height 20
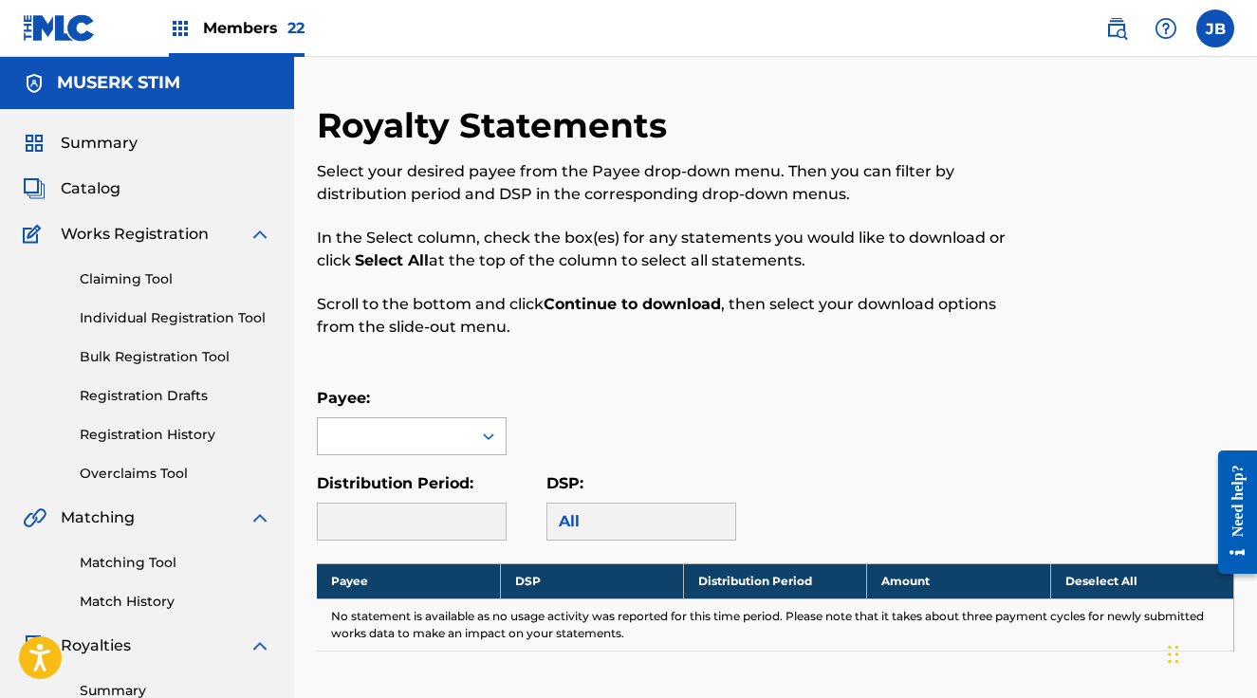
click at [503, 427] on div at bounding box center [488, 436] width 34 height 34
click at [451, 496] on div "MUSERK STIM" at bounding box center [412, 478] width 188 height 47
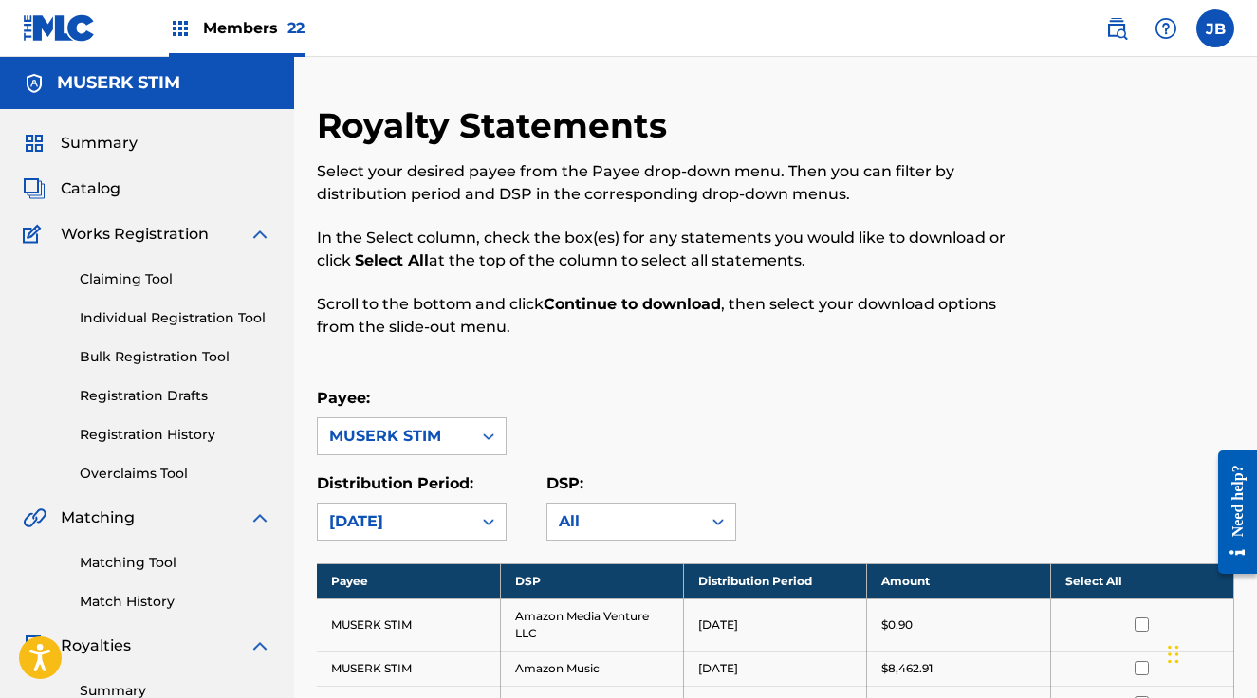
click at [1161, 580] on th "Select All" at bounding box center [1141, 580] width 183 height 35
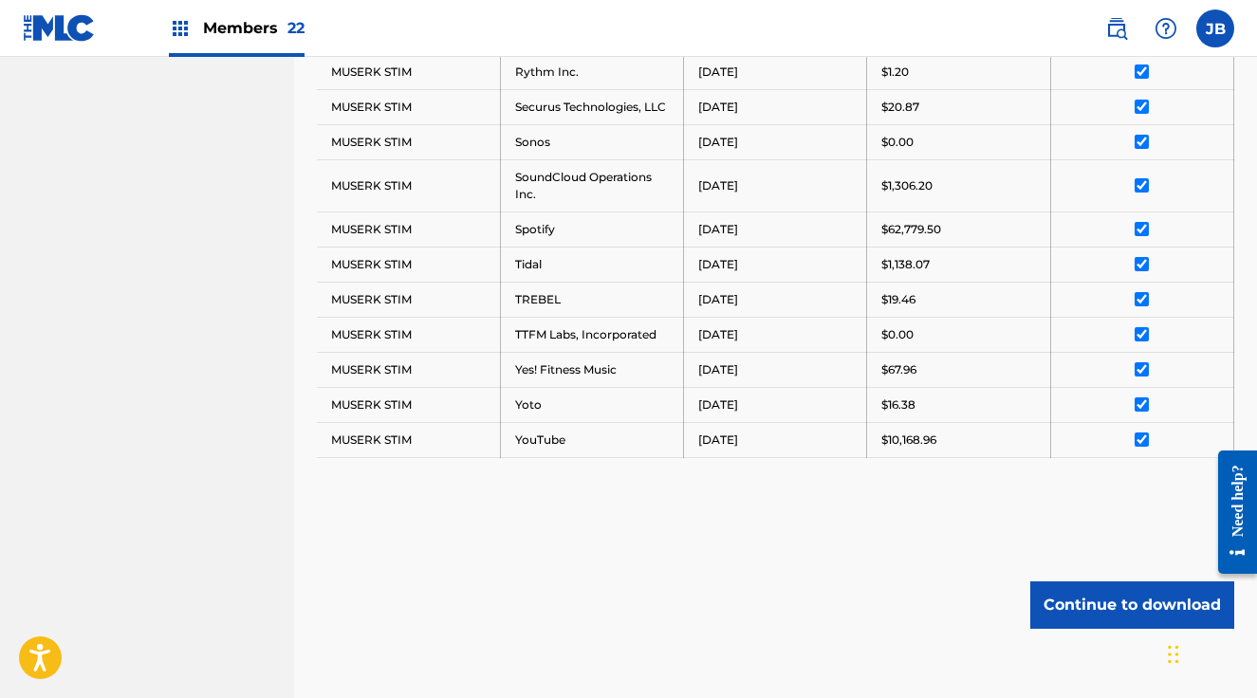
scroll to position [1712, 0]
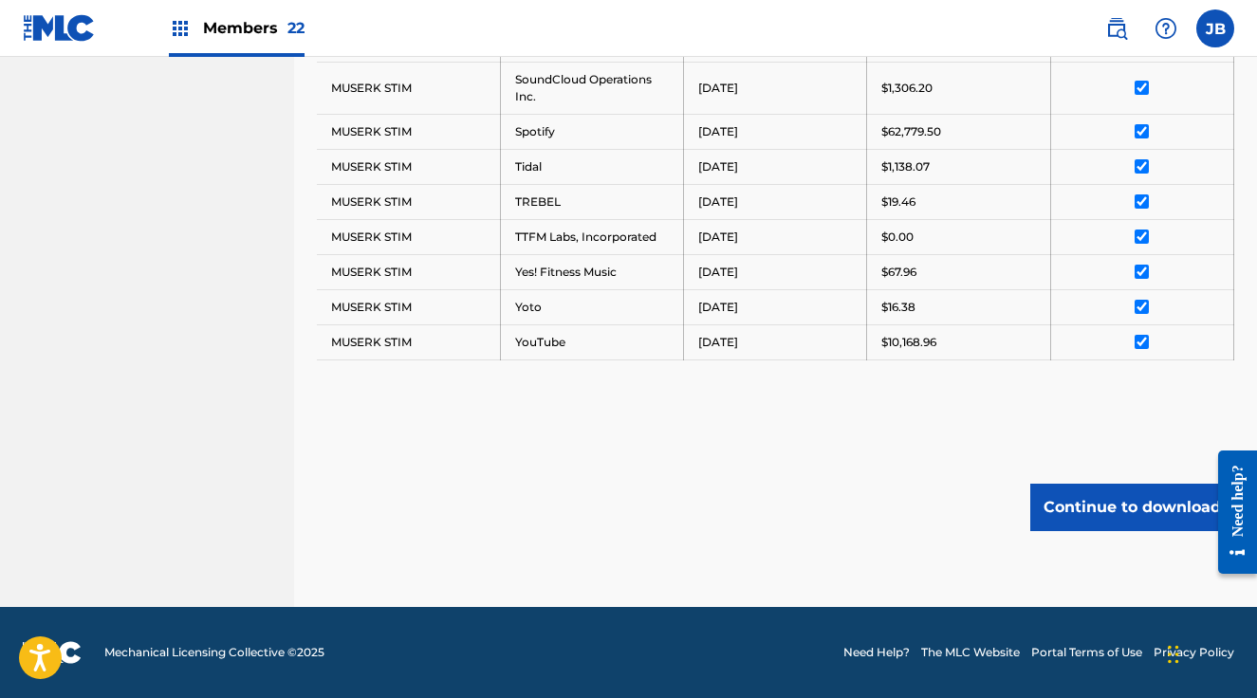
click at [1076, 507] on button "Continue to download" at bounding box center [1132, 507] width 204 height 47
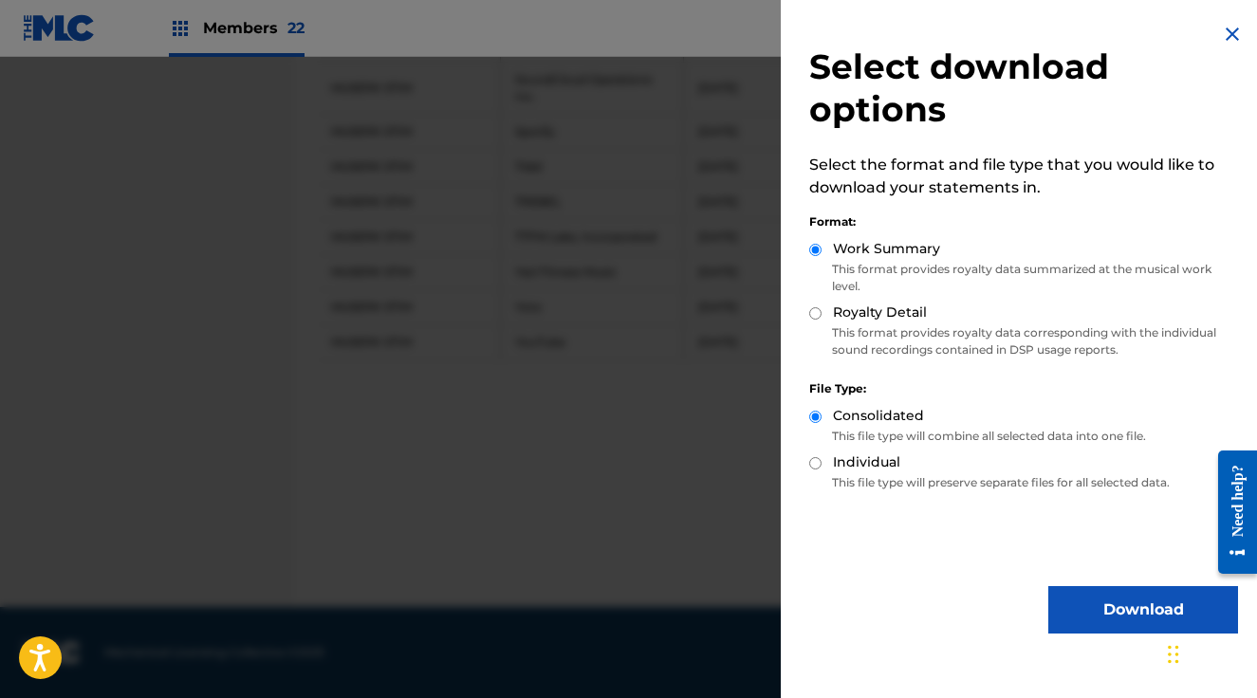
click at [815, 311] on input "Royalty Detail" at bounding box center [815, 313] width 12 height 12
radio input "true"
click at [1103, 604] on button "Download" at bounding box center [1143, 609] width 190 height 47
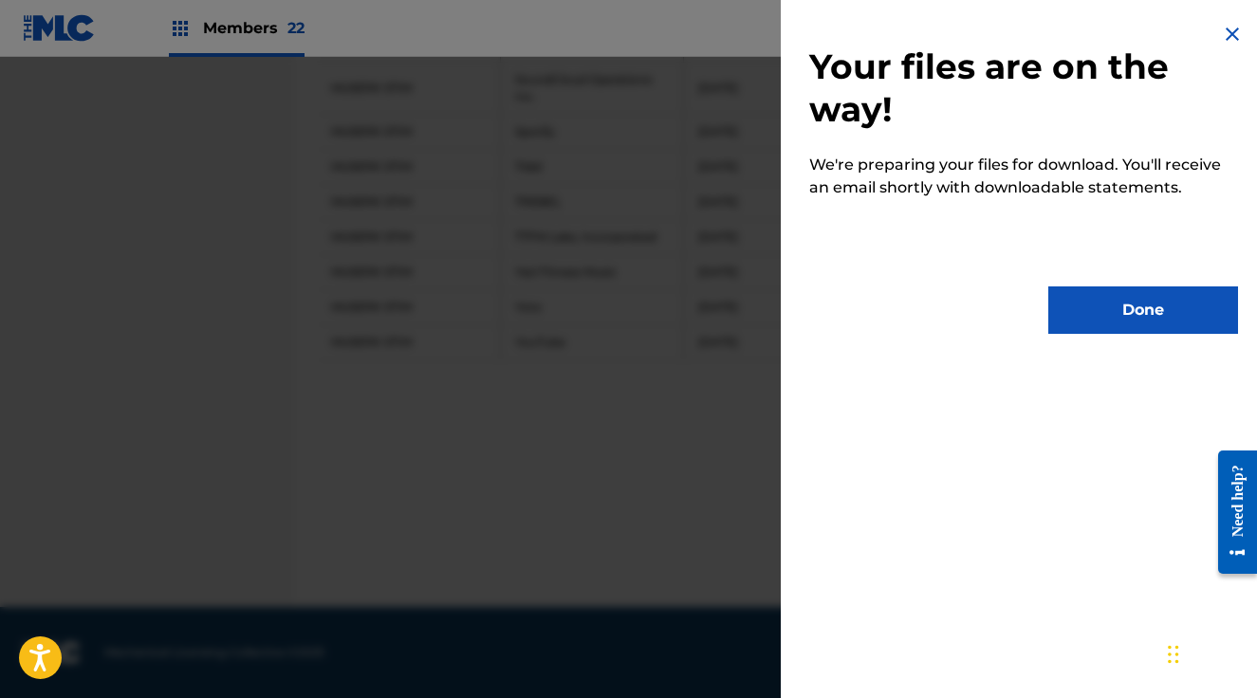
click at [1087, 299] on button "Done" at bounding box center [1143, 309] width 190 height 47
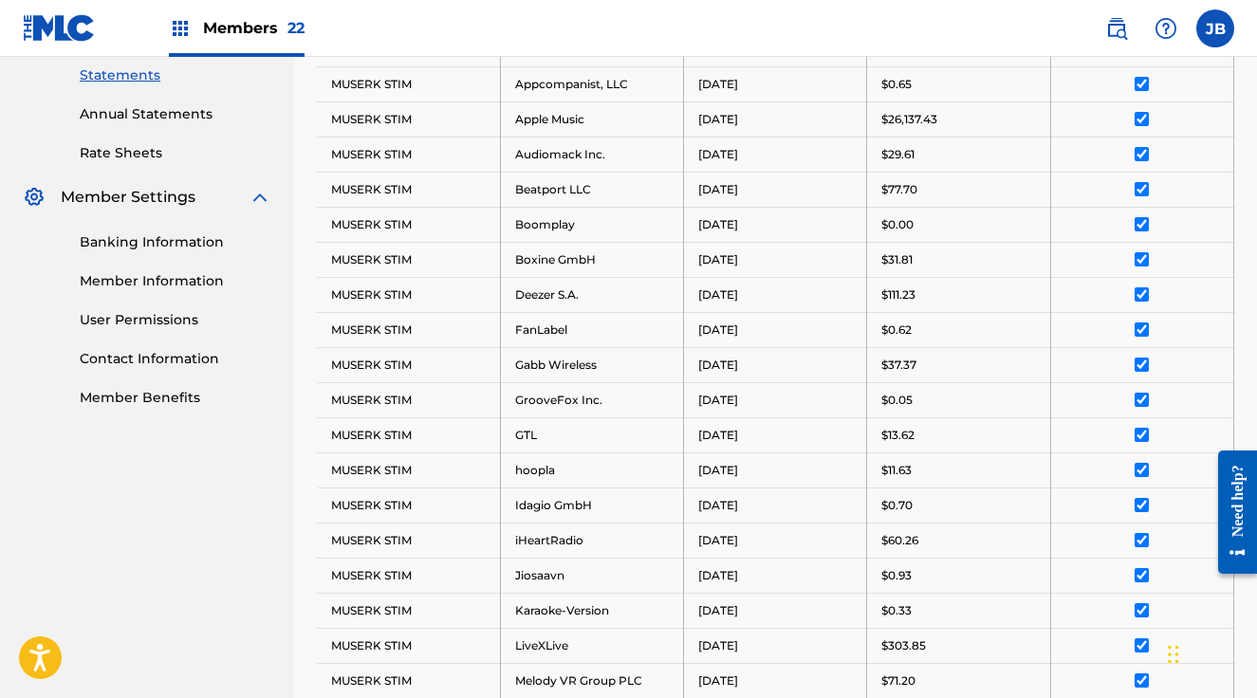
scroll to position [0, 0]
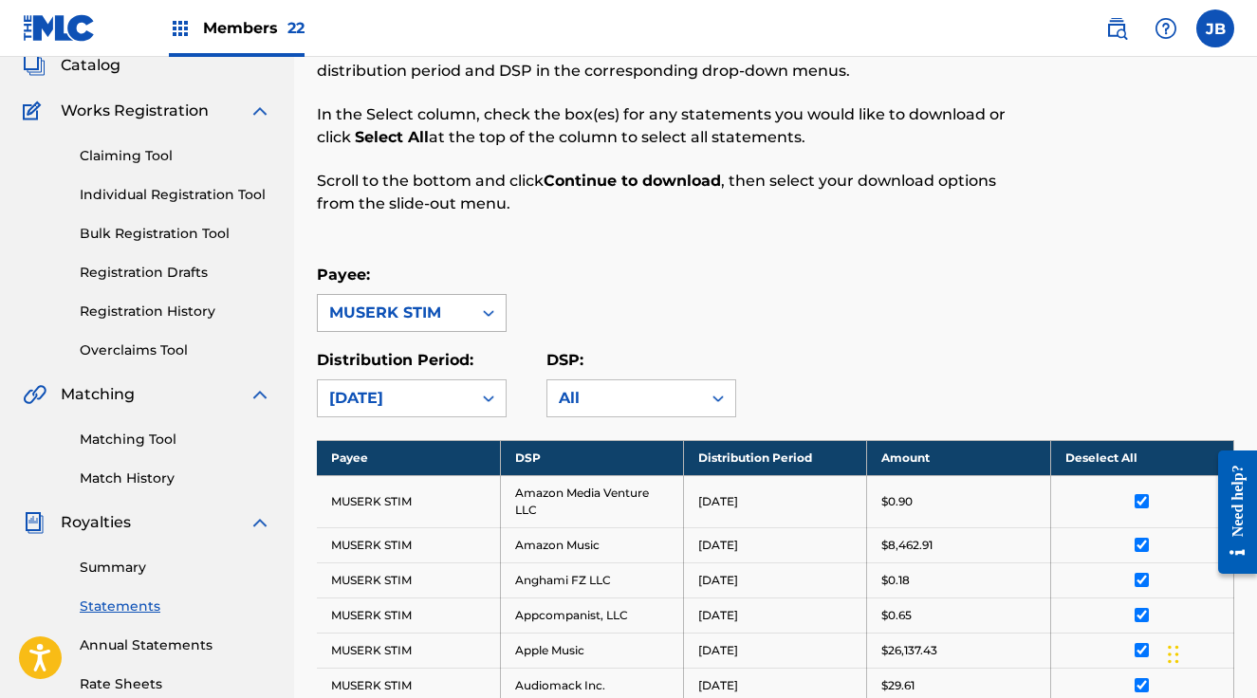
click at [471, 315] on div at bounding box center [488, 313] width 34 height 34
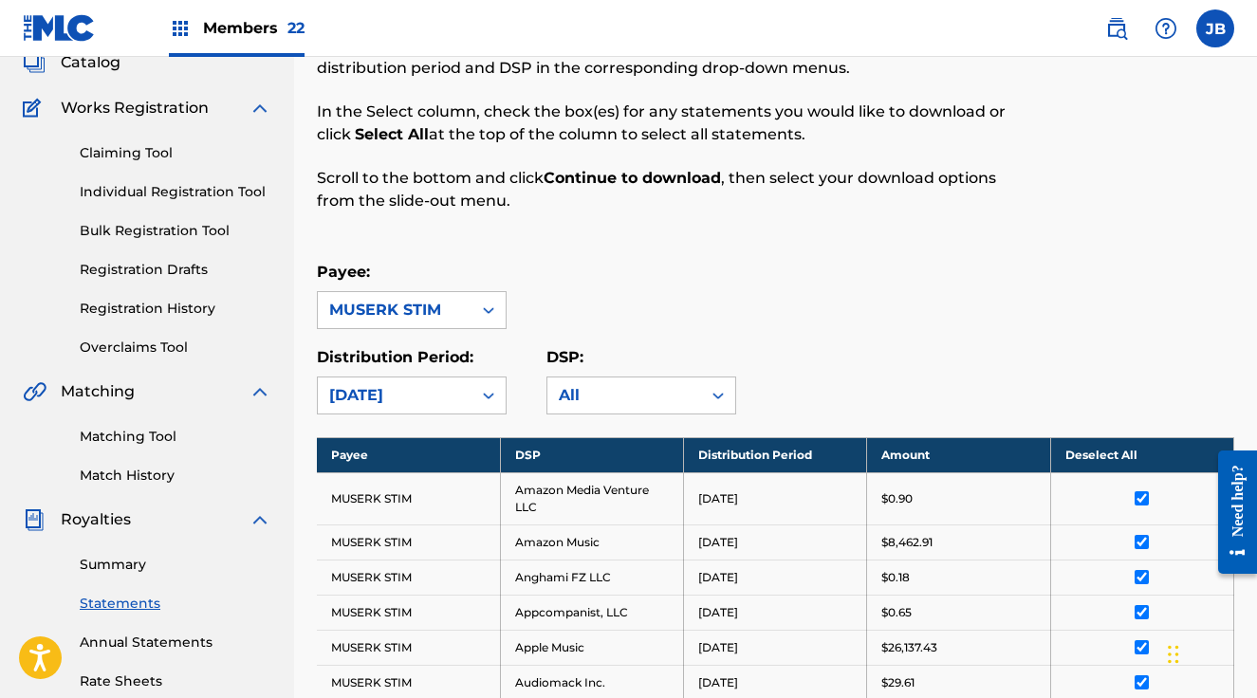
click at [245, 14] on div "Members 22" at bounding box center [237, 28] width 136 height 56
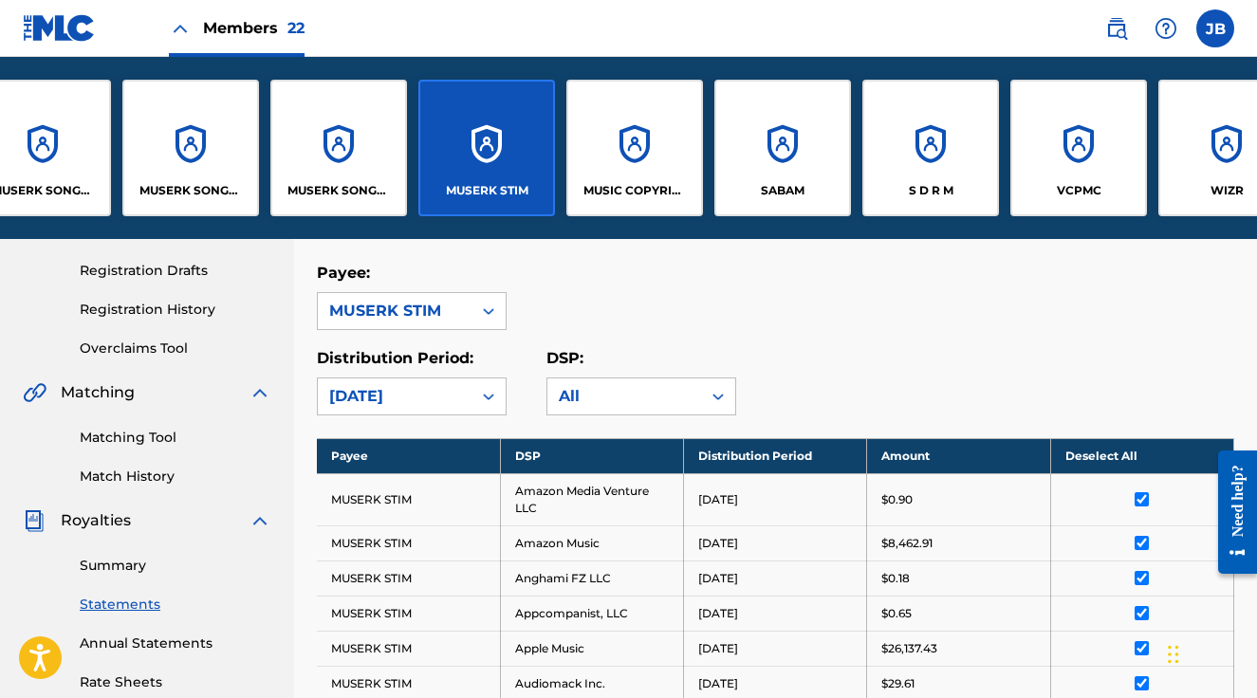
scroll to position [0, 2032]
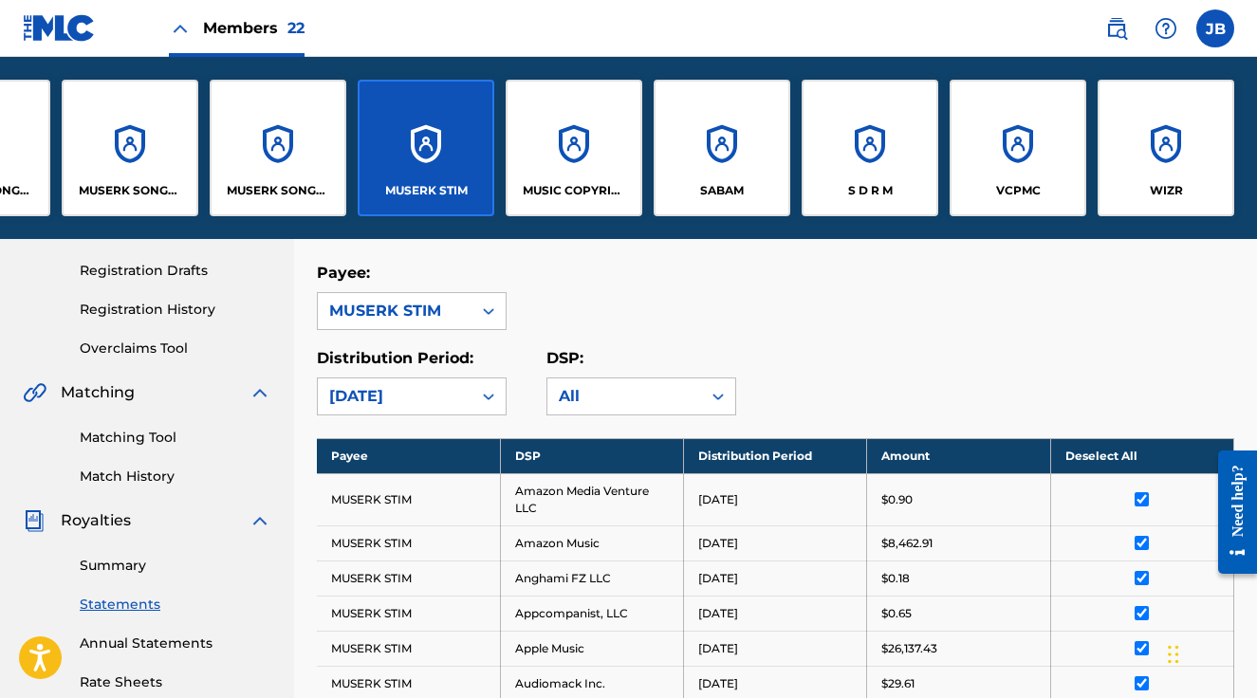
click at [587, 131] on div "MUSIC COPYRIGHT SOCIETY OF CHINA - MCSC" at bounding box center [573, 148] width 137 height 137
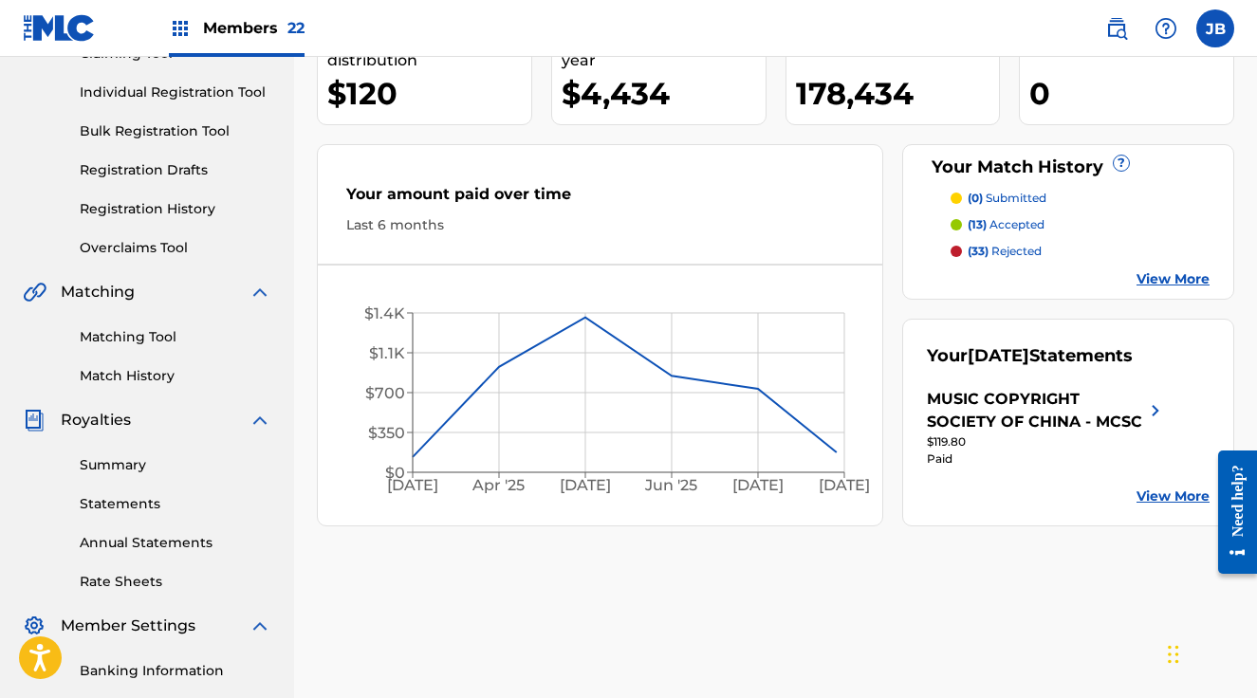
scroll to position [245, 0]
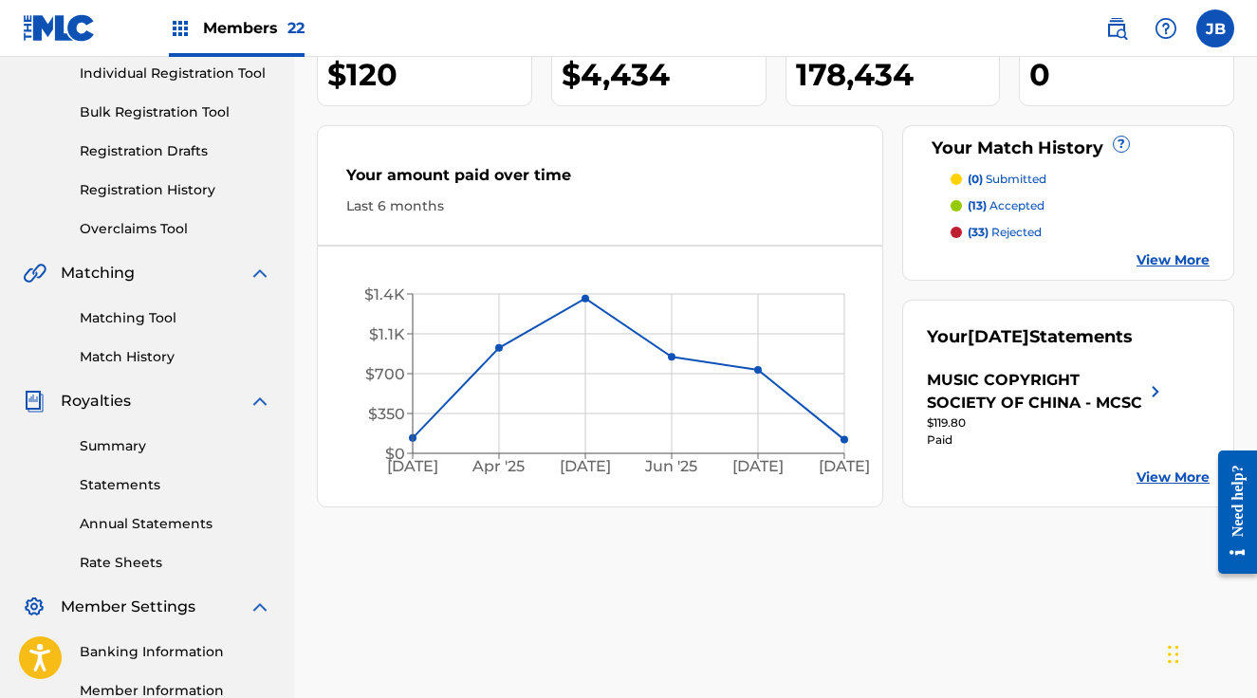
click at [536, 193] on div "Your amount paid over time" at bounding box center [599, 180] width 507 height 32
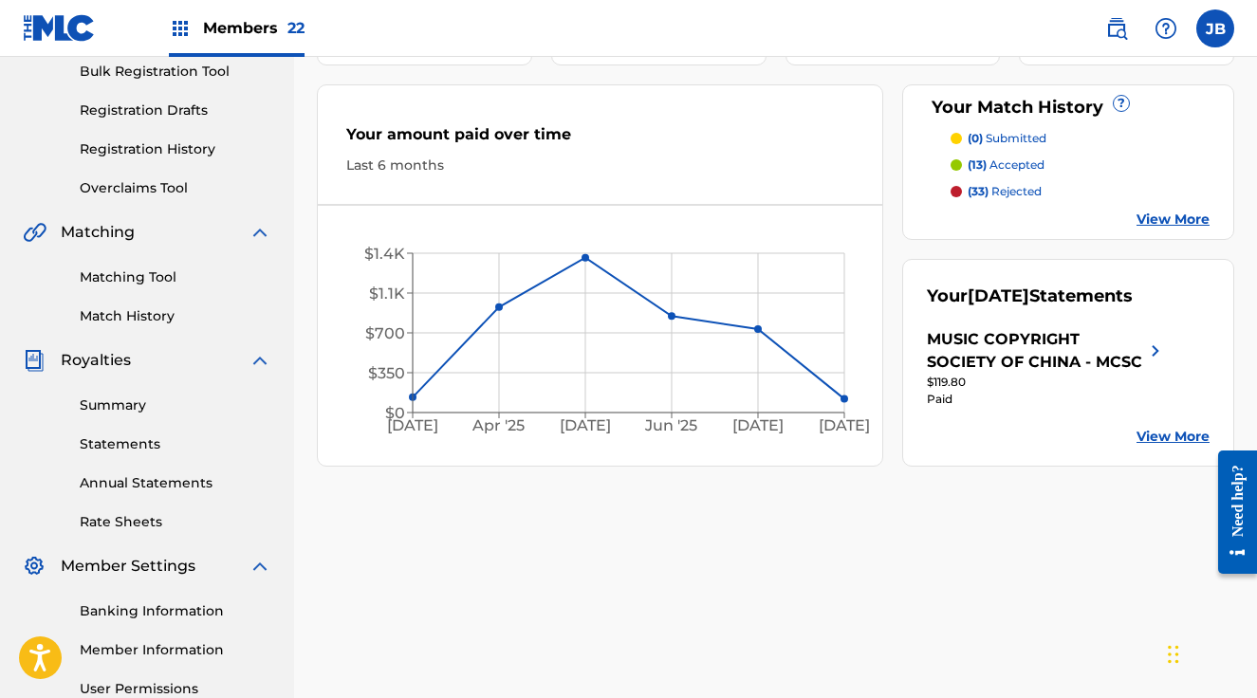
scroll to position [274, 0]
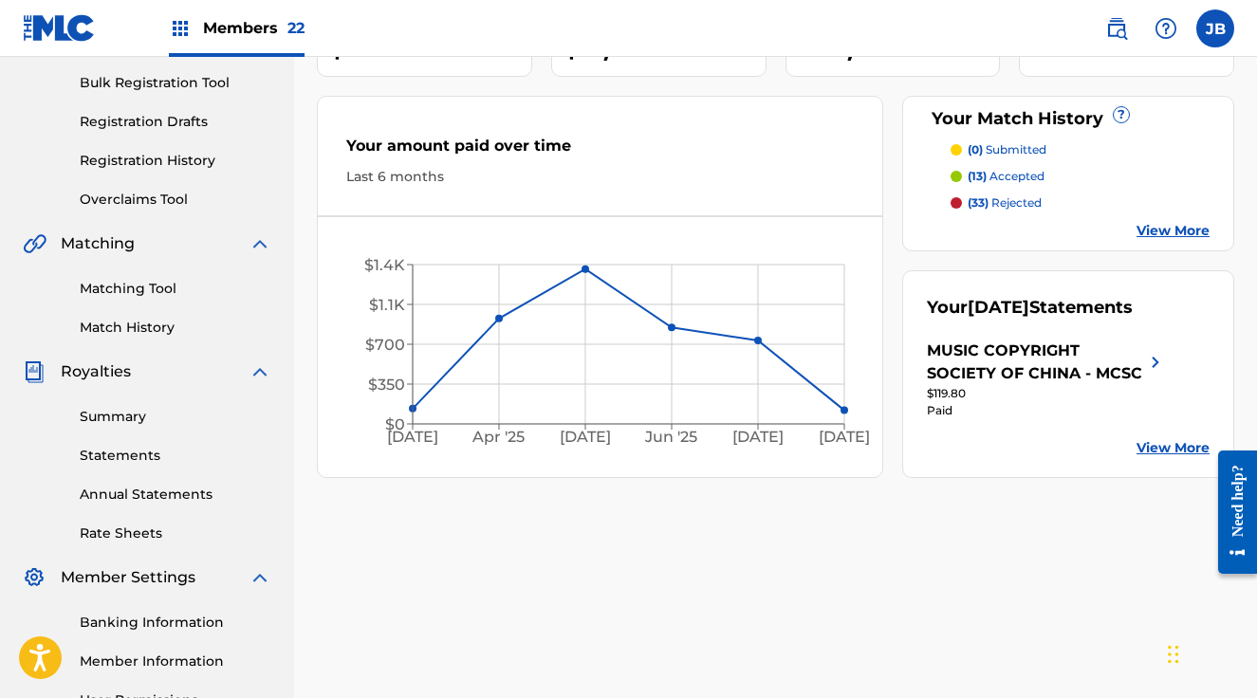
click at [150, 322] on link "Match History" at bounding box center [176, 328] width 192 height 20
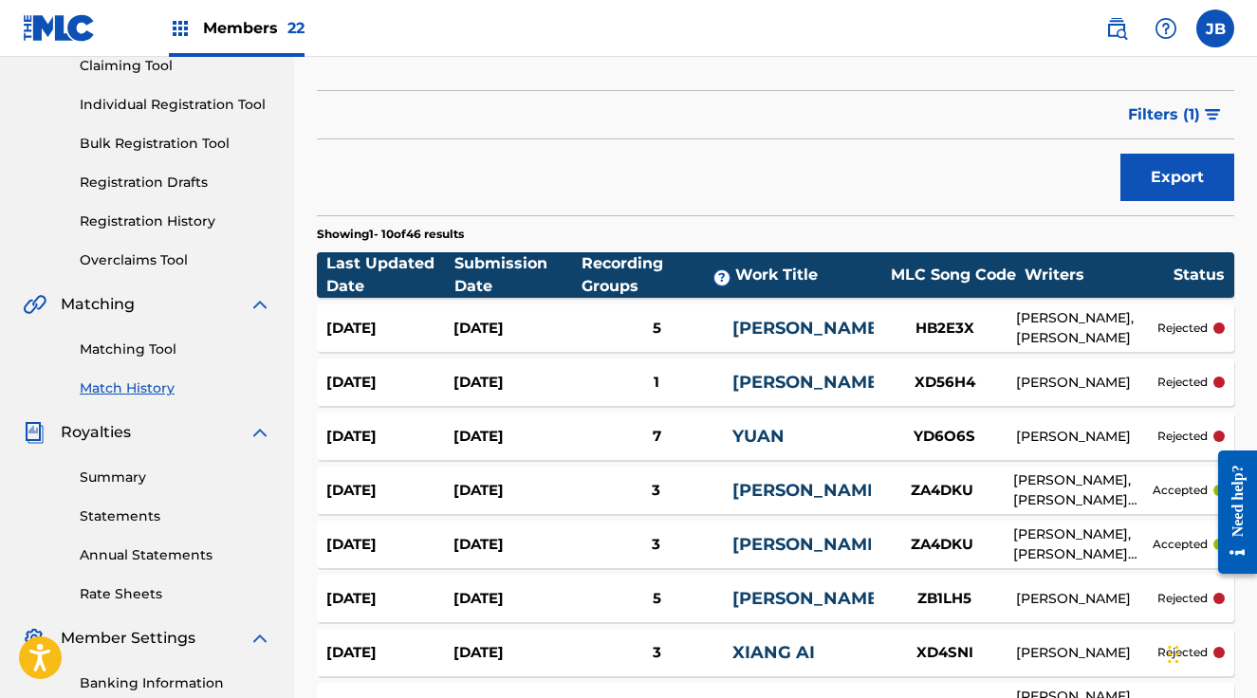
scroll to position [241, 0]
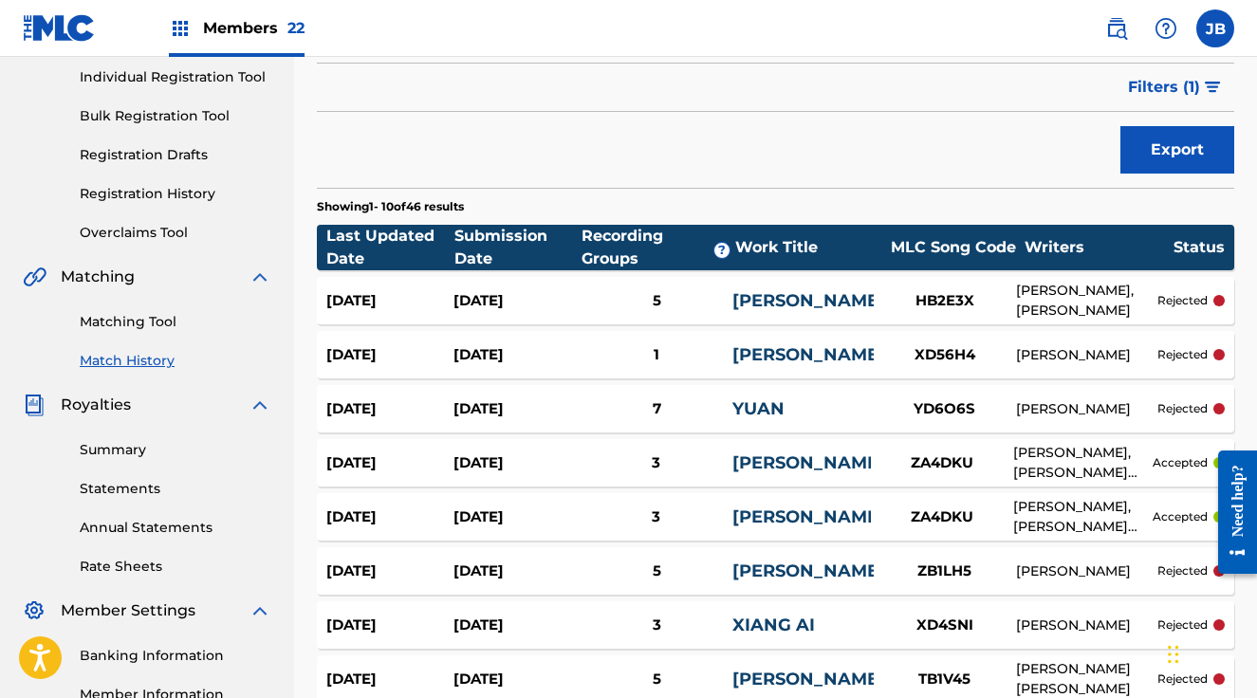
click at [611, 300] on div "5" at bounding box center [656, 301] width 153 height 22
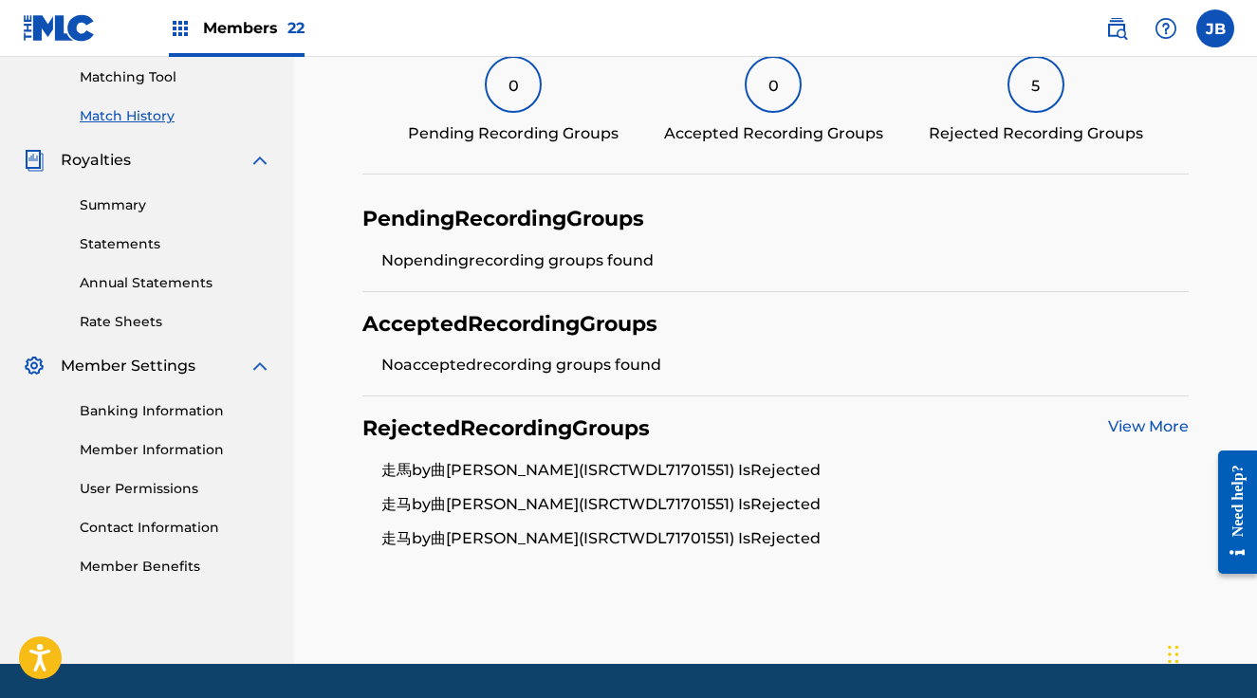
scroll to position [516, 0]
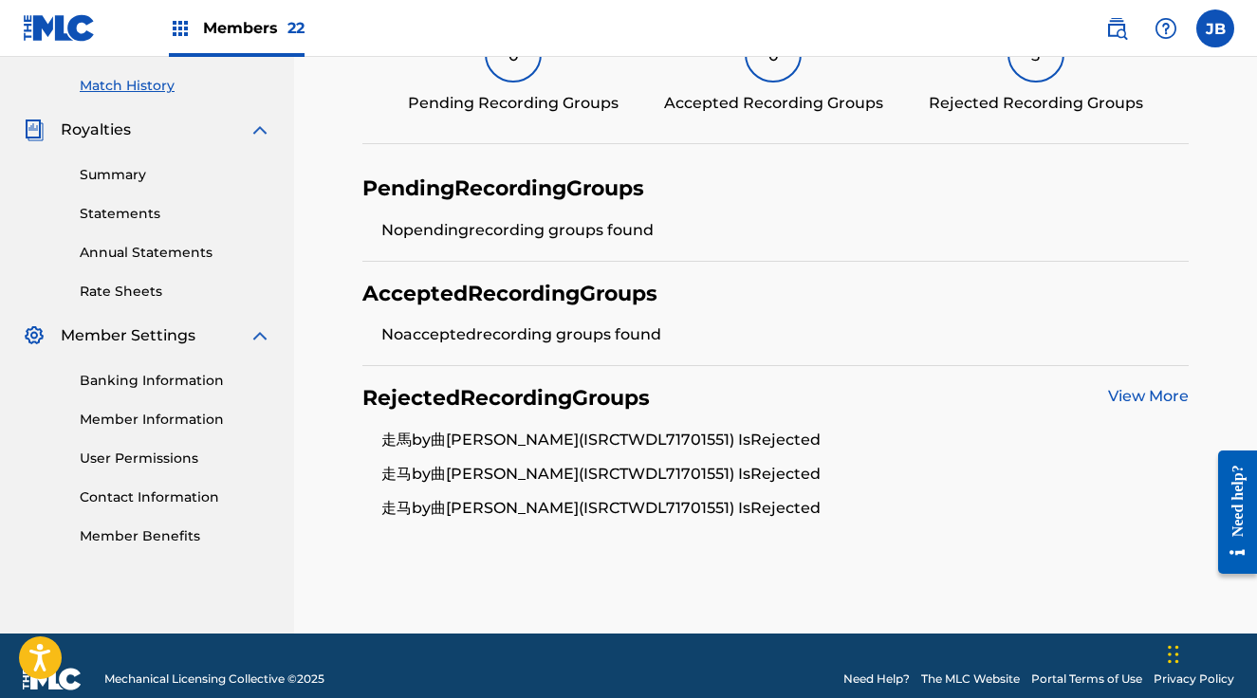
click at [1157, 396] on link "View More" at bounding box center [1148, 396] width 81 height 18
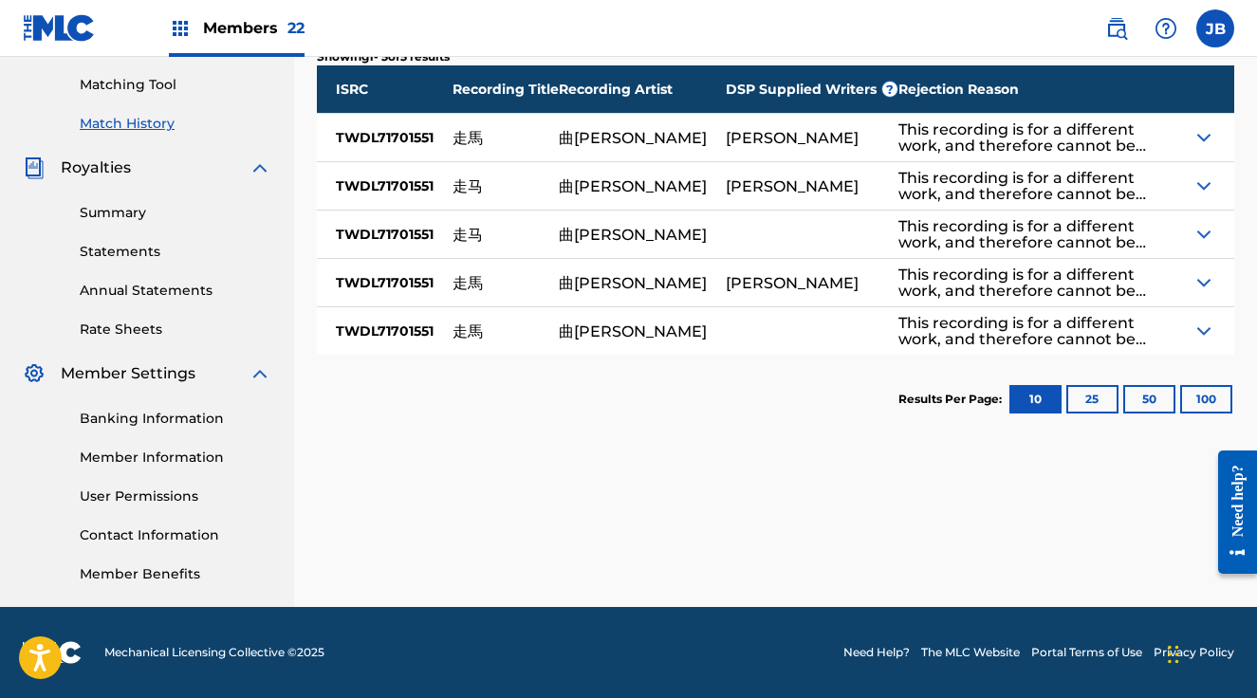
scroll to position [409, 0]
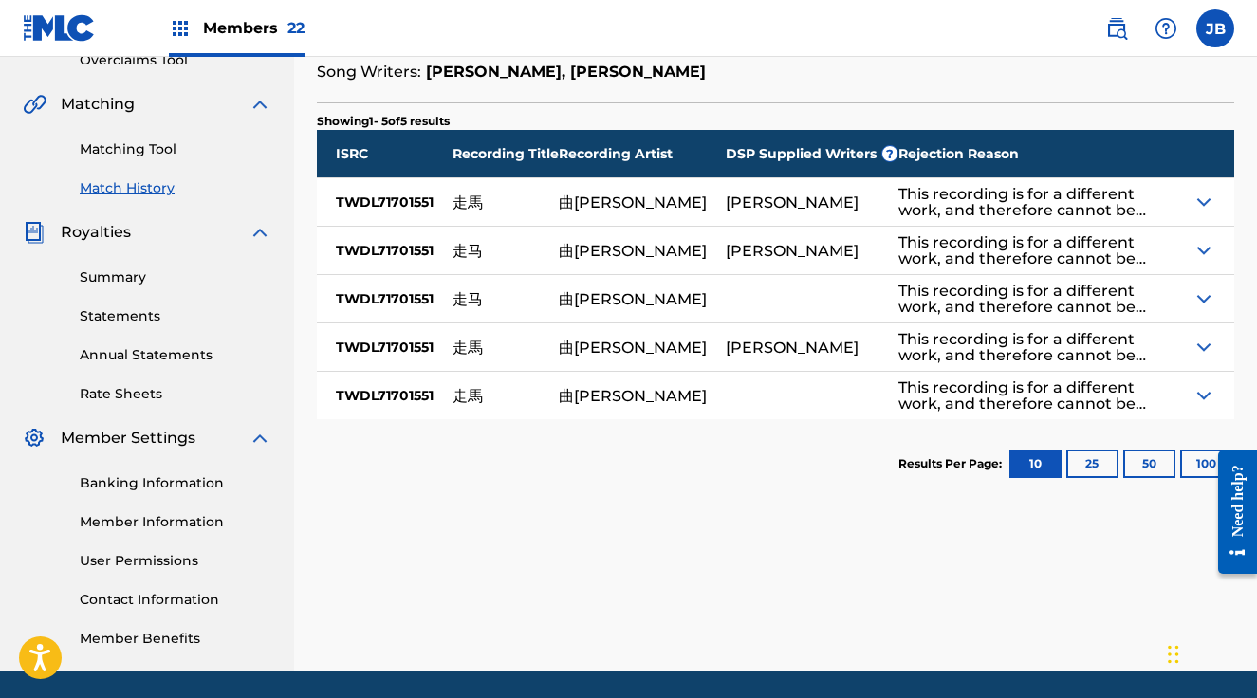
click at [130, 310] on link "Statements" at bounding box center [176, 316] width 192 height 20
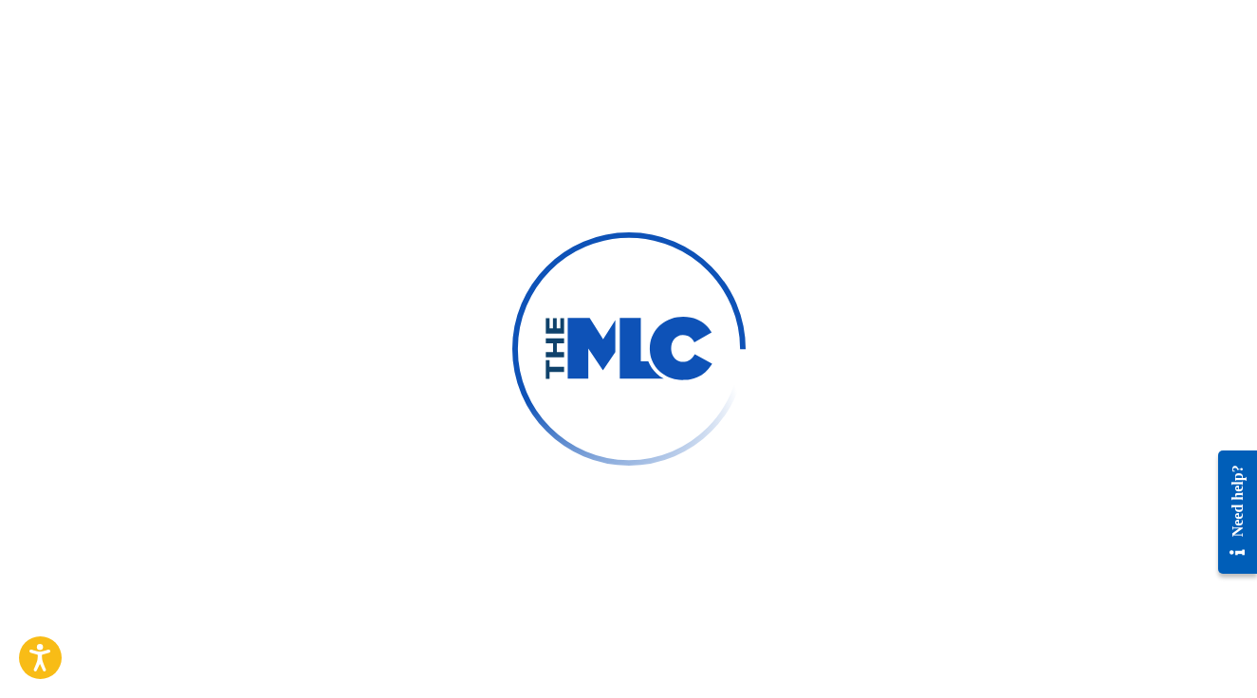
scroll to position [9, 0]
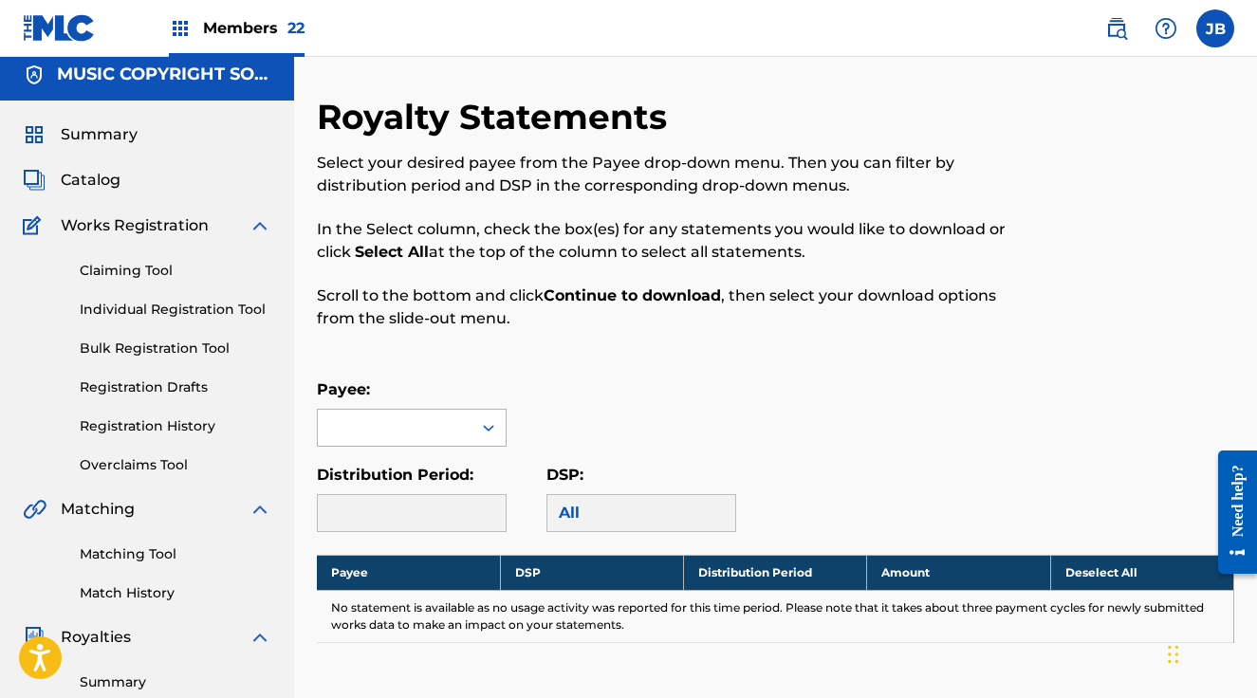
click at [489, 436] on icon at bounding box center [488, 427] width 19 height 19
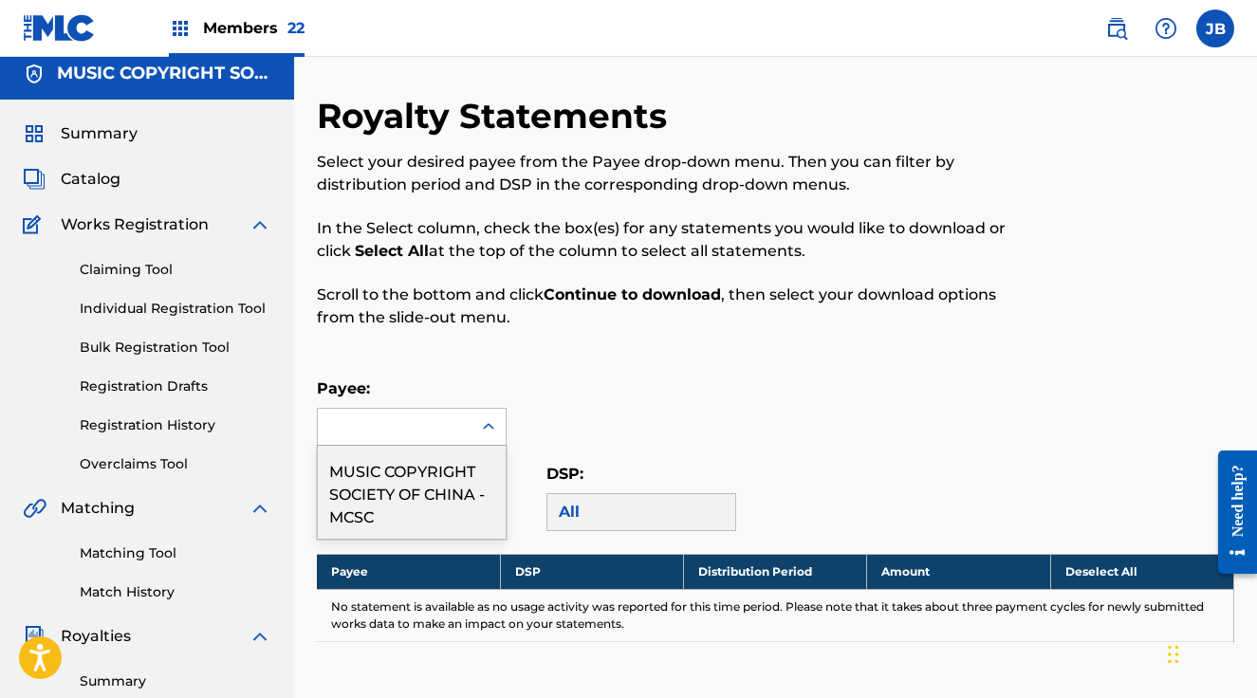
click at [417, 496] on div "MUSIC COPYRIGHT SOCIETY OF CHINA - MCSC" at bounding box center [412, 492] width 188 height 93
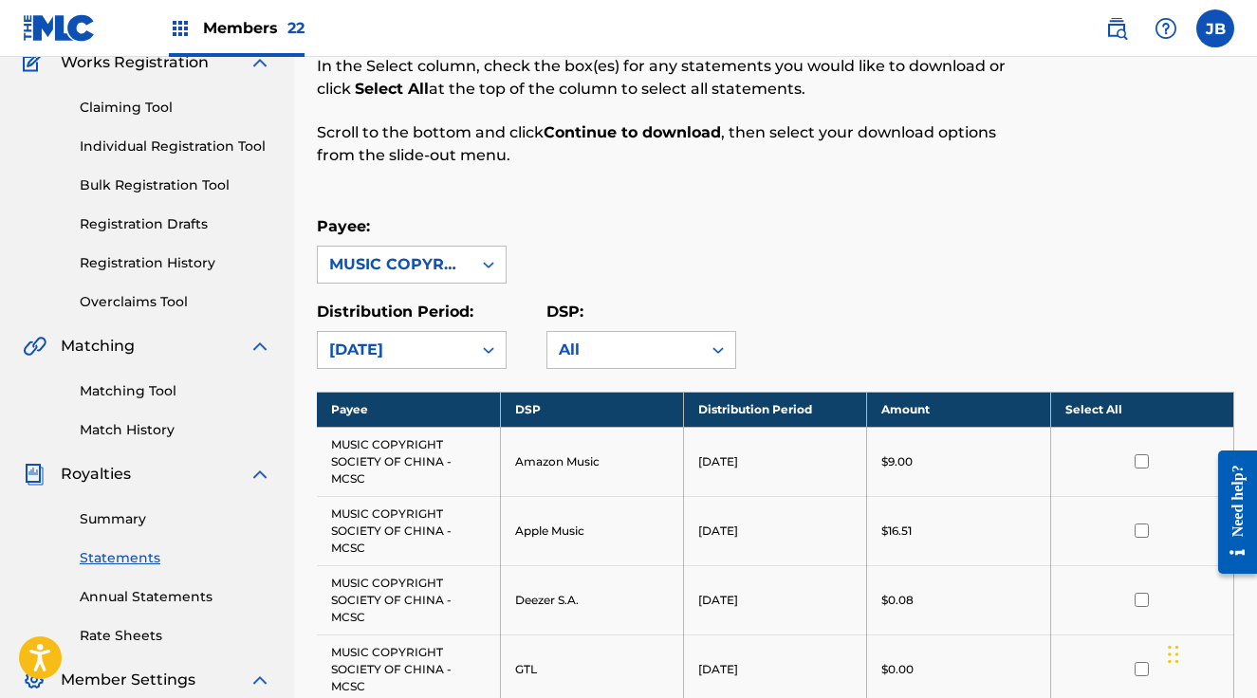
scroll to position [248, 0]
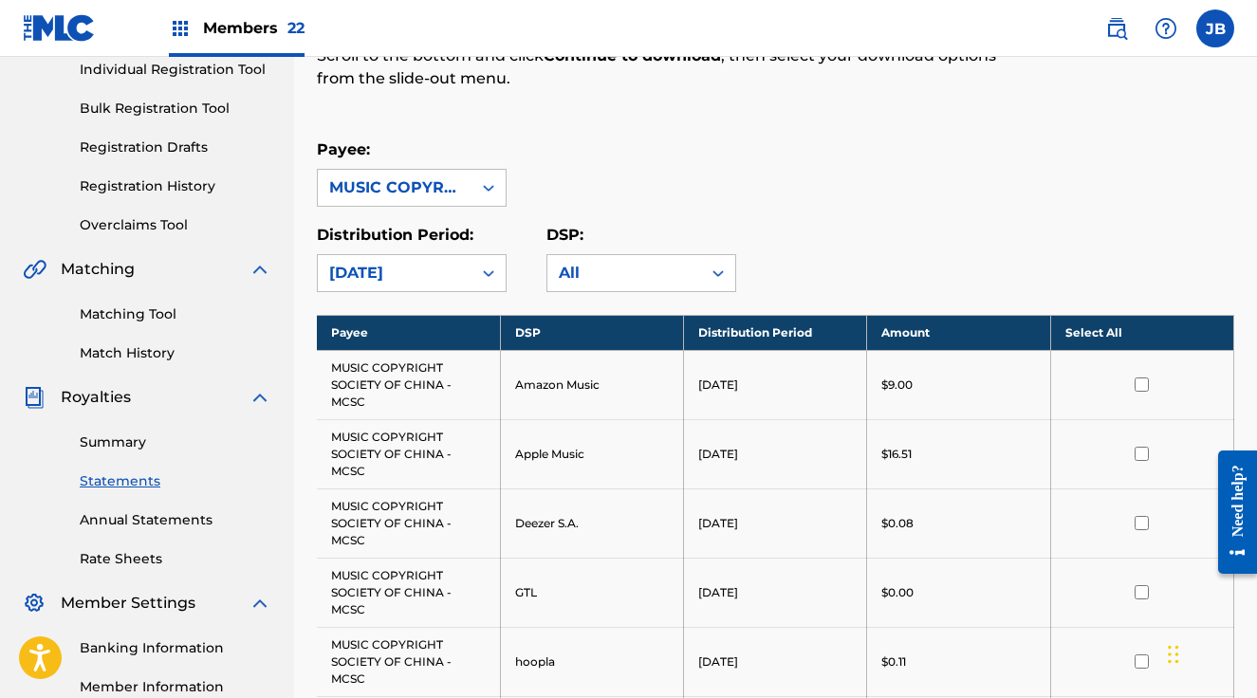
click at [1134, 332] on th "Select All" at bounding box center [1141, 332] width 183 height 35
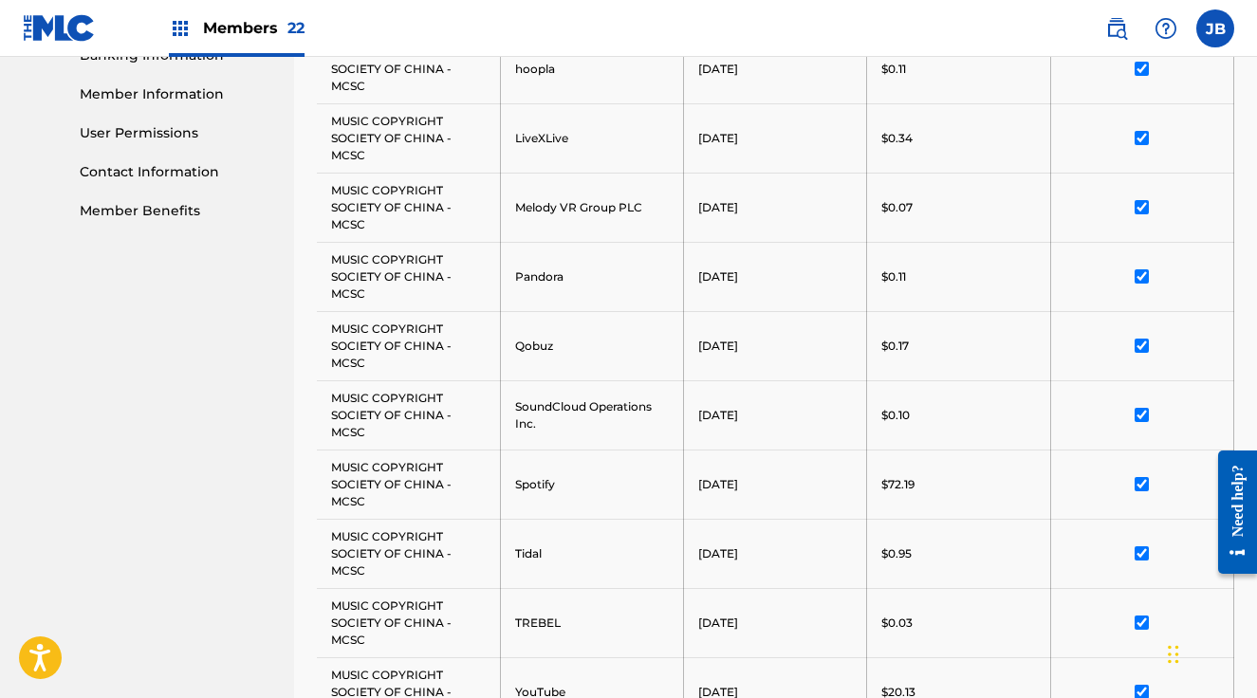
scroll to position [1208, 0]
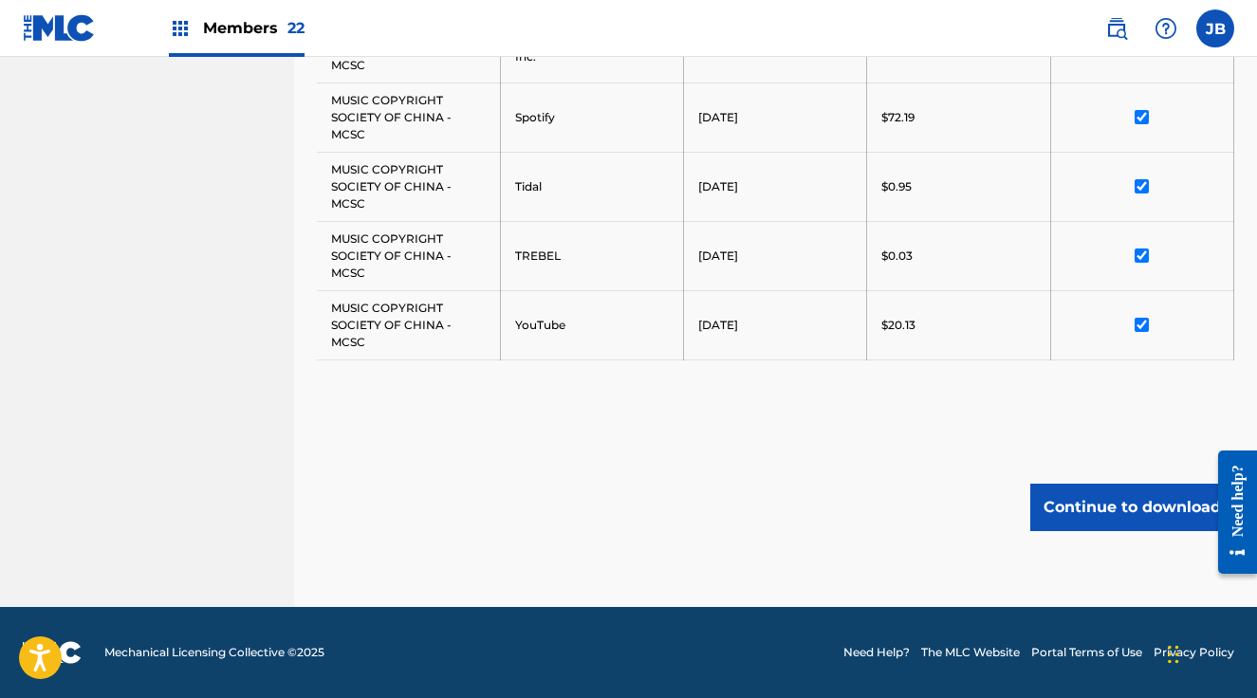
click at [1108, 502] on button "Continue to download" at bounding box center [1132, 507] width 204 height 47
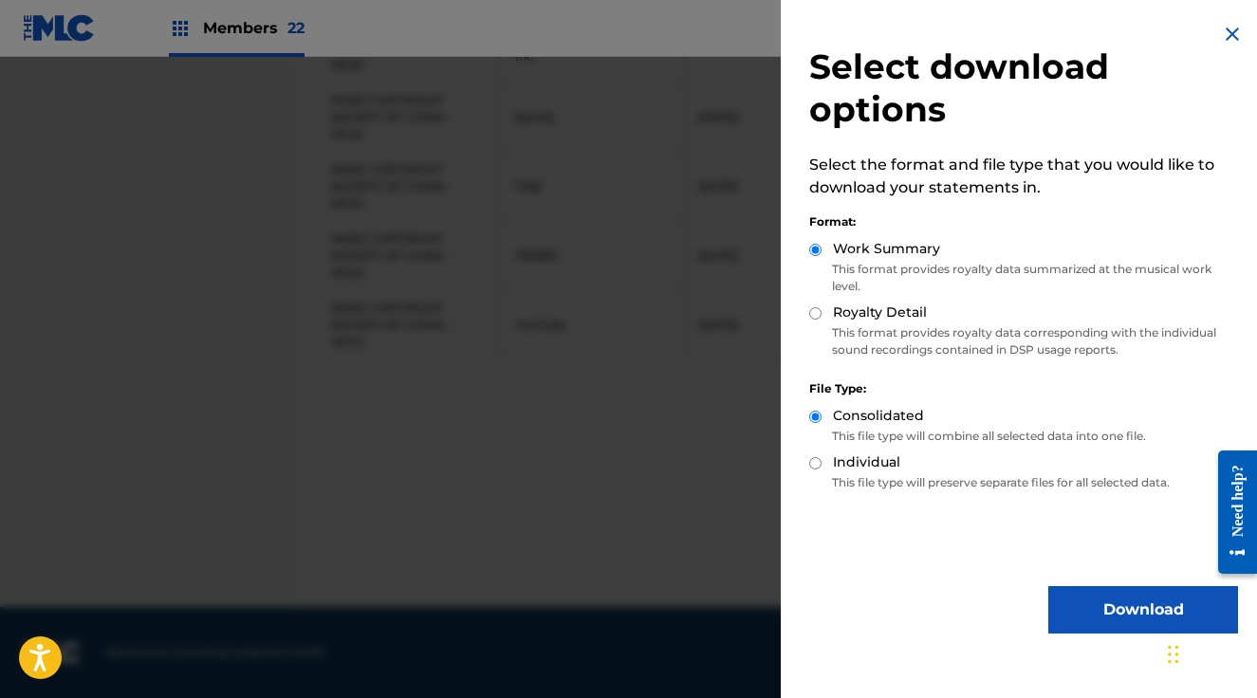
drag, startPoint x: 817, startPoint y: 312, endPoint x: 831, endPoint y: 342, distance: 33.5
click at [817, 313] on input "Royalty Detail" at bounding box center [815, 313] width 12 height 12
radio input "true"
click at [1143, 606] on button "Download" at bounding box center [1143, 609] width 190 height 47
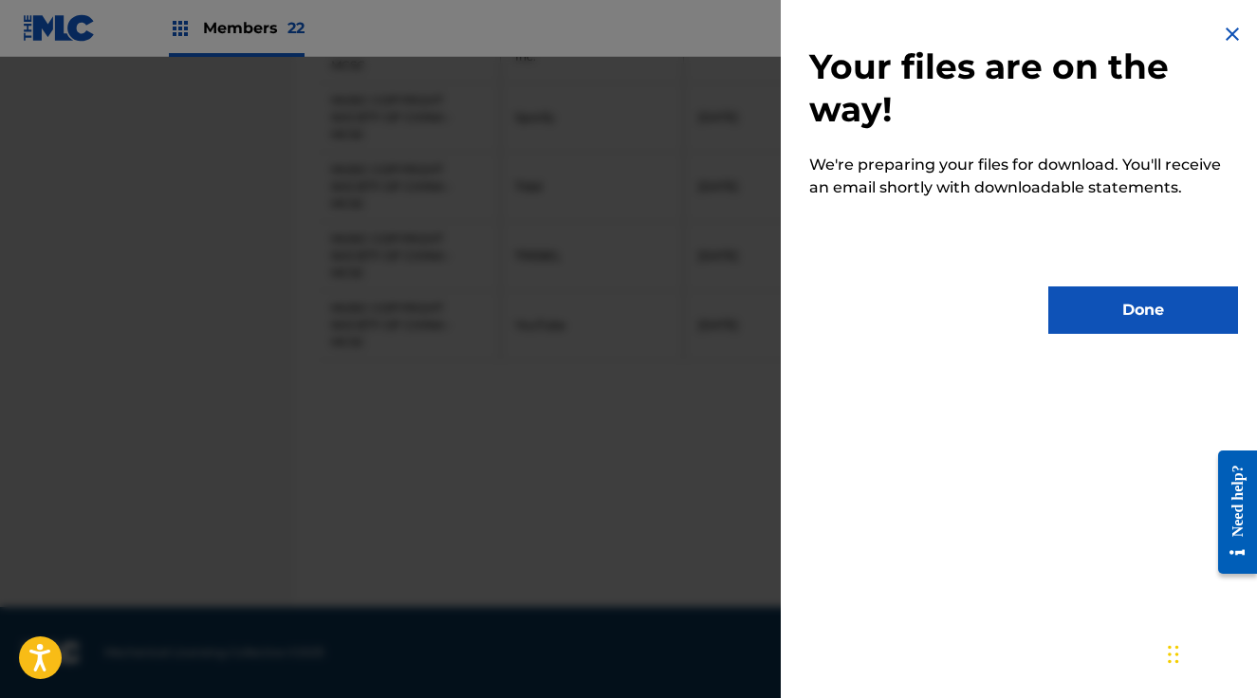
click at [1121, 312] on button "Done" at bounding box center [1143, 309] width 190 height 47
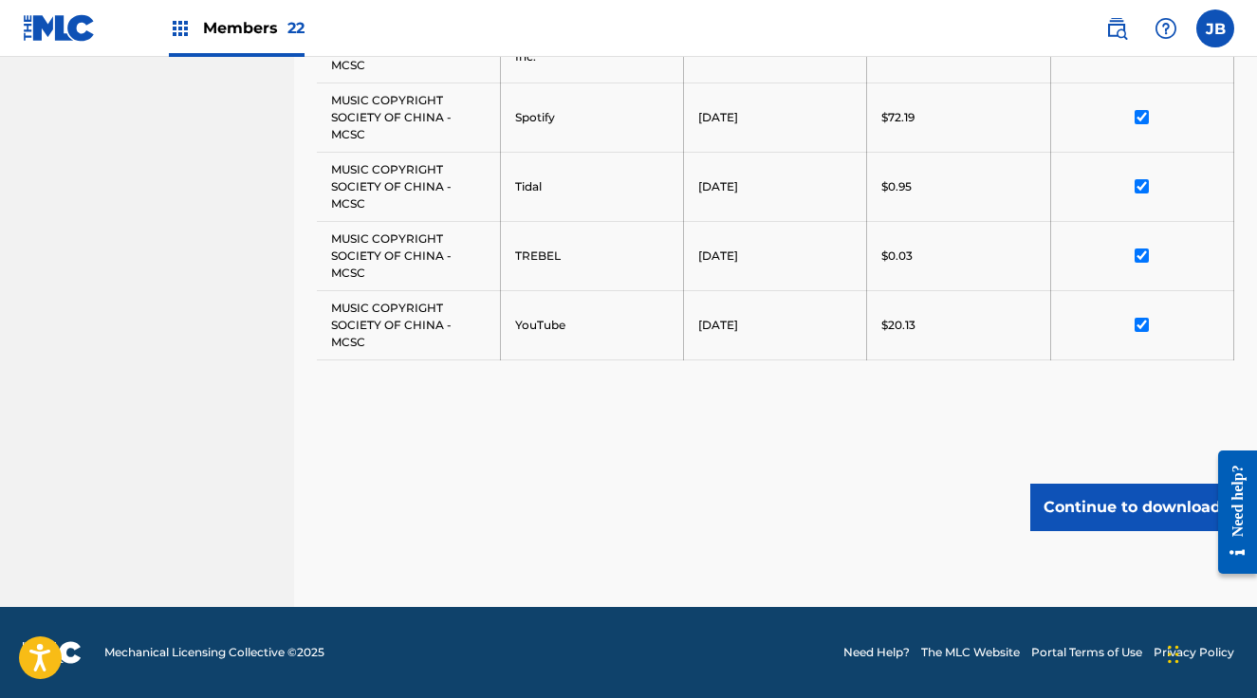
click at [248, 27] on span "Members 22" at bounding box center [253, 28] width 101 height 22
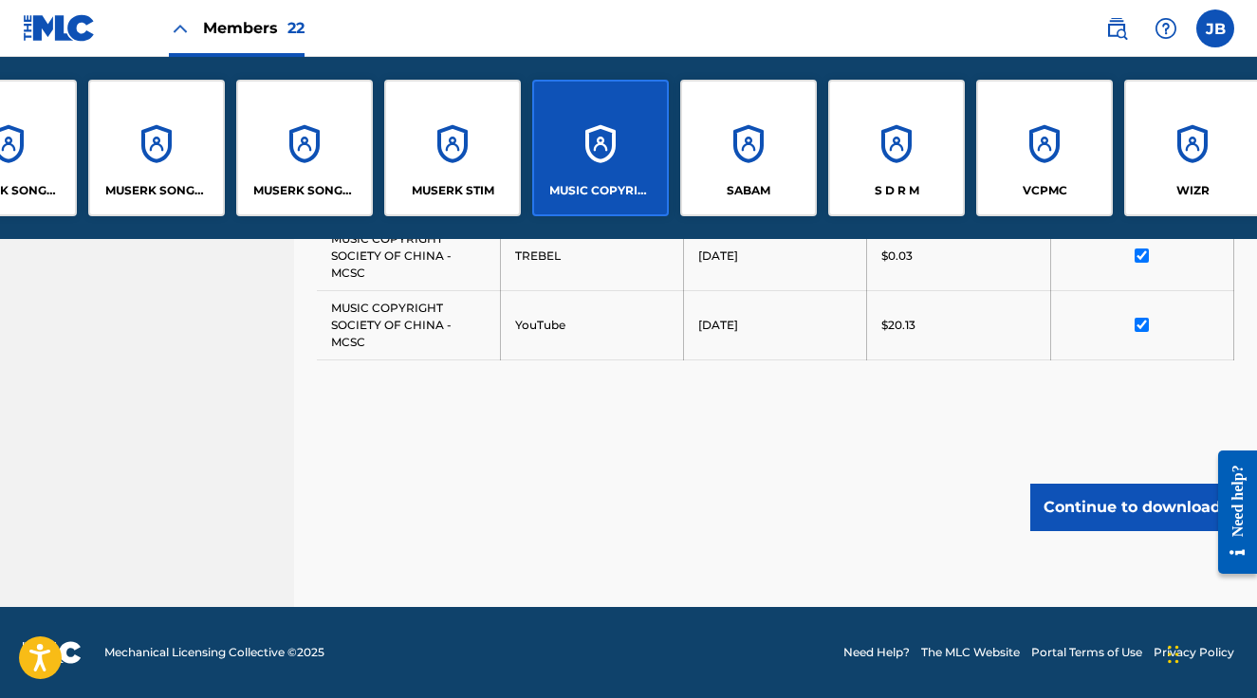
scroll to position [0, 2032]
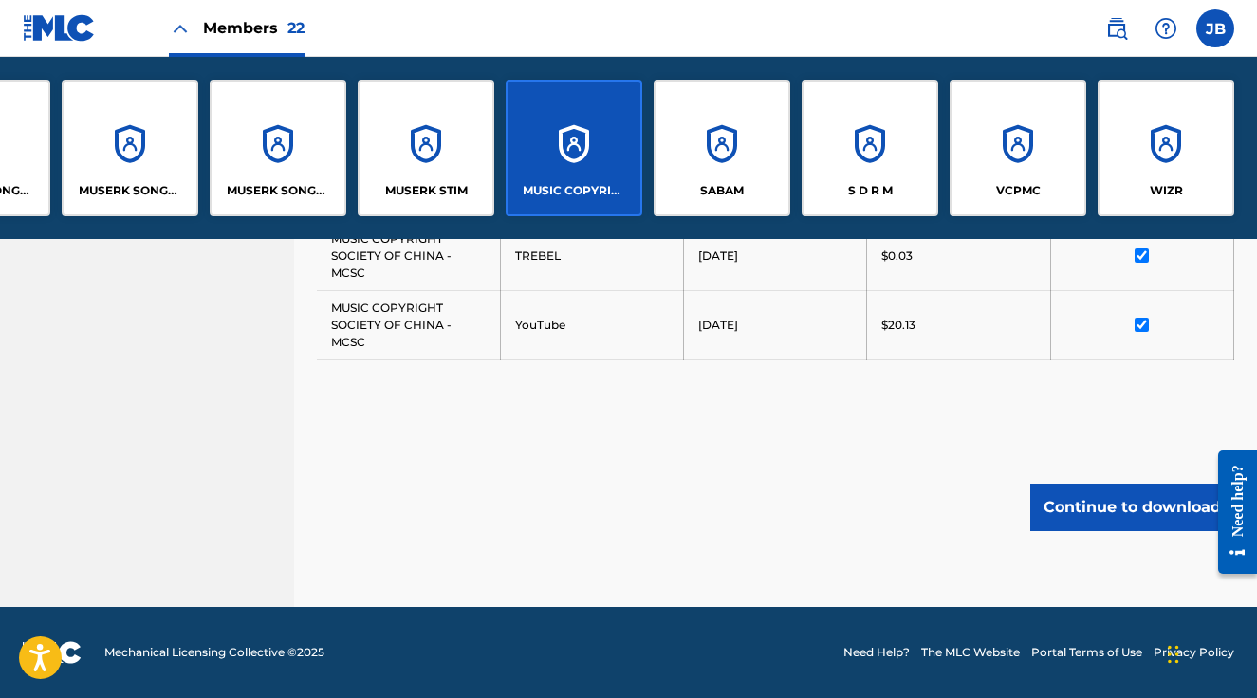
click at [723, 131] on div "SABAM" at bounding box center [721, 148] width 137 height 137
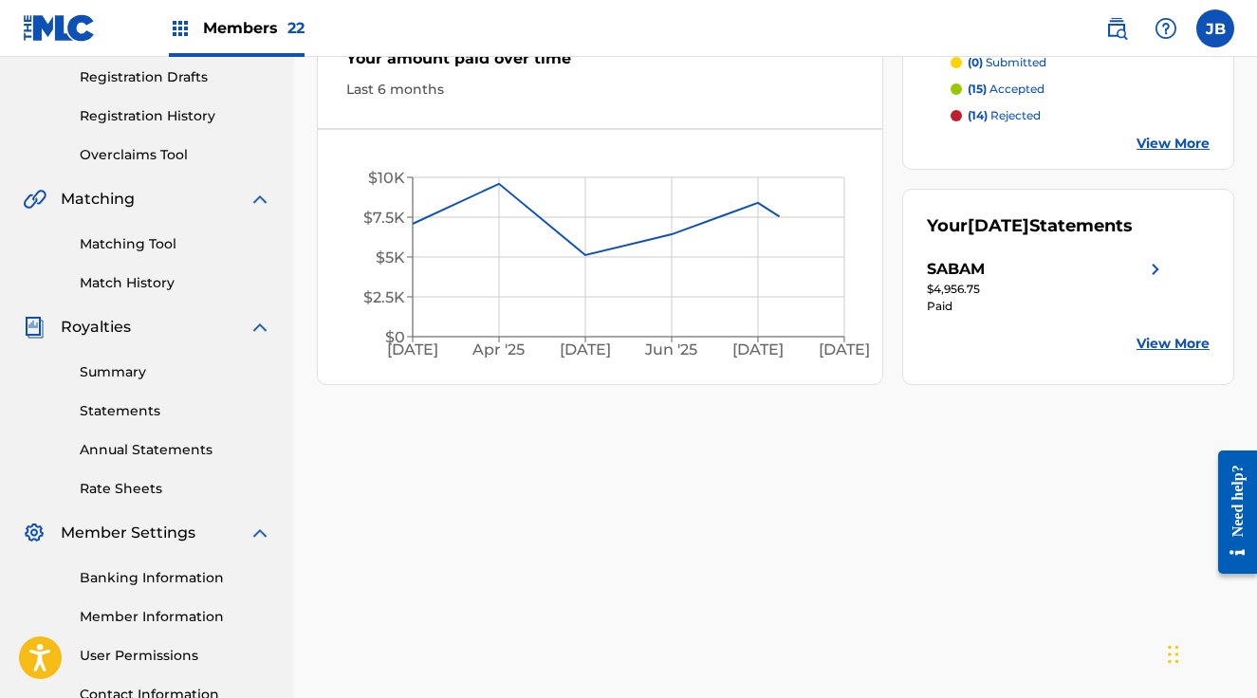
scroll to position [363, 0]
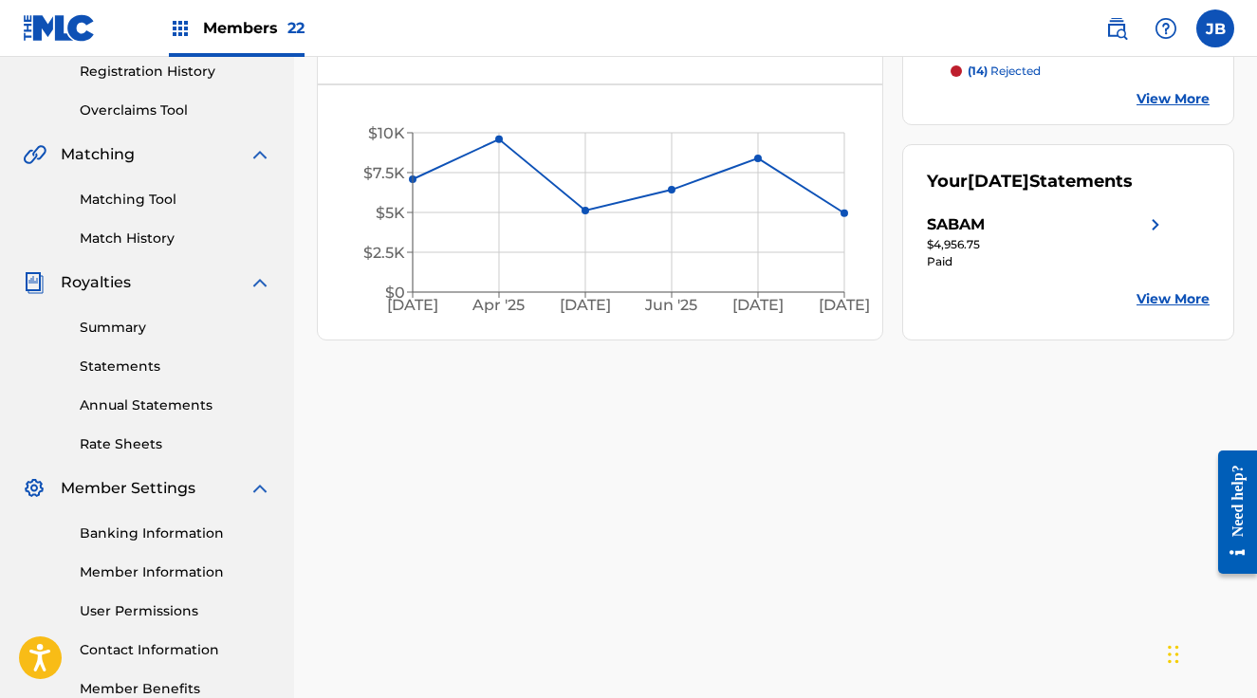
click at [92, 364] on link "Statements" at bounding box center [176, 367] width 192 height 20
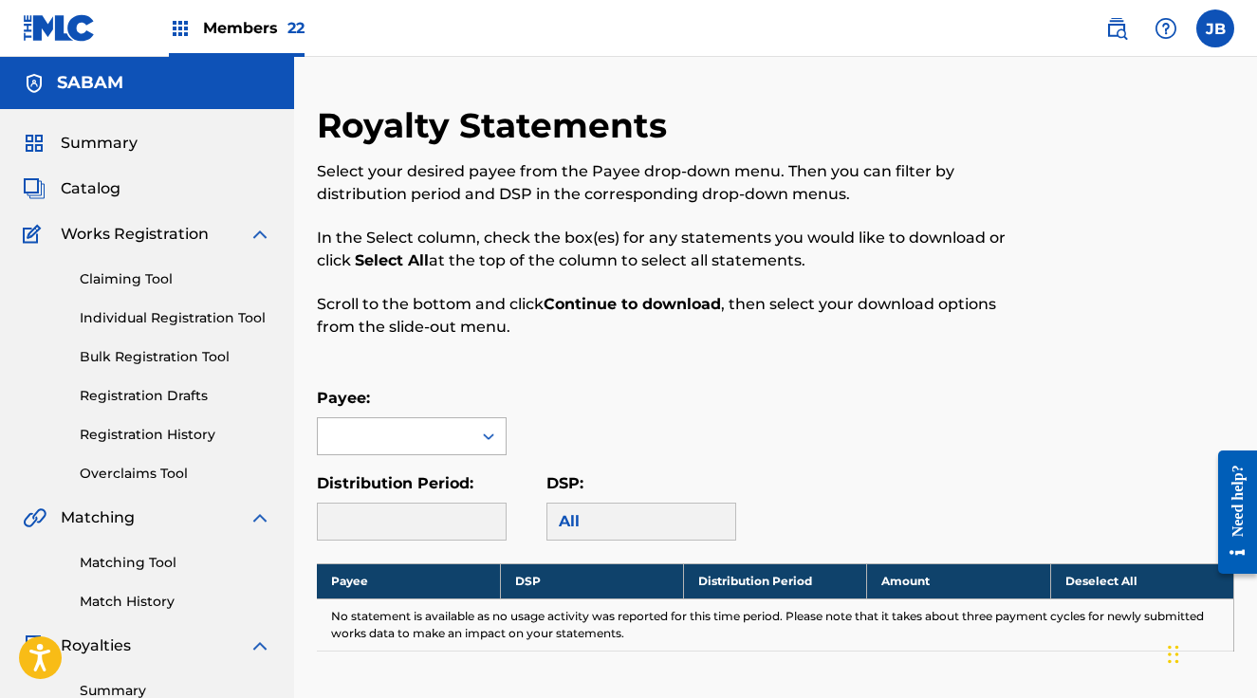
drag, startPoint x: 390, startPoint y: 438, endPoint x: 399, endPoint y: 445, distance: 11.6
click at [389, 438] on div at bounding box center [395, 436] width 154 height 36
click at [401, 480] on div "SABAM" at bounding box center [412, 478] width 188 height 47
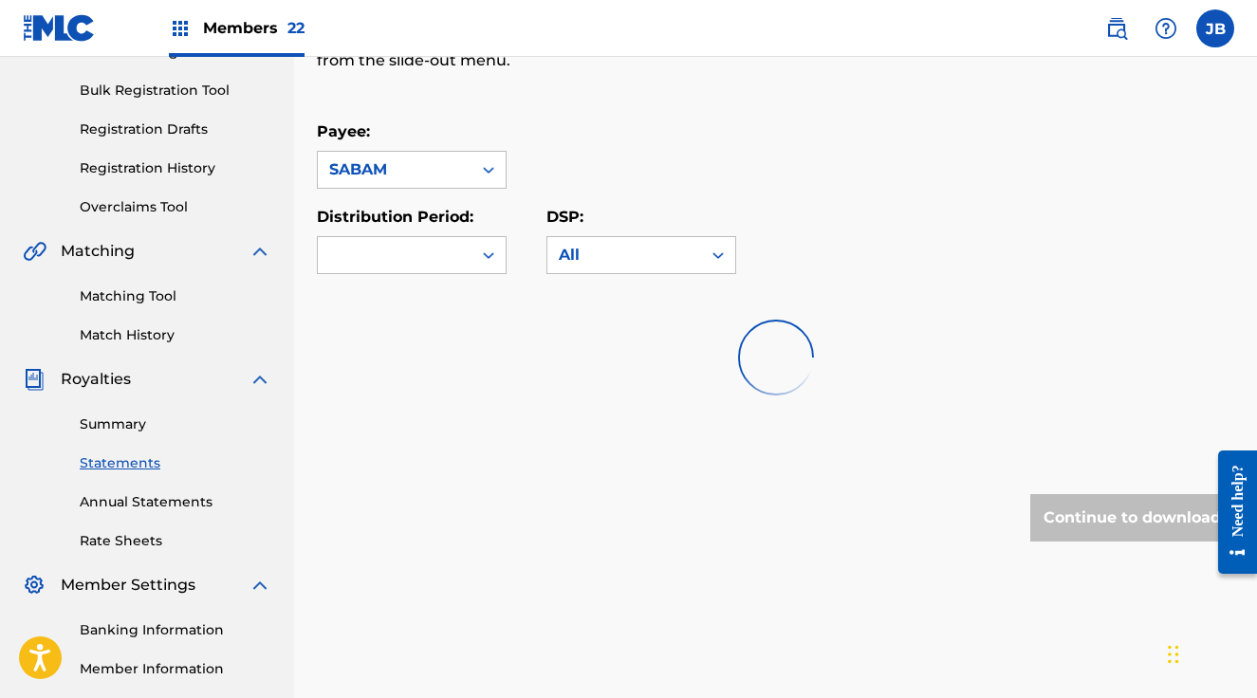
scroll to position [304, 0]
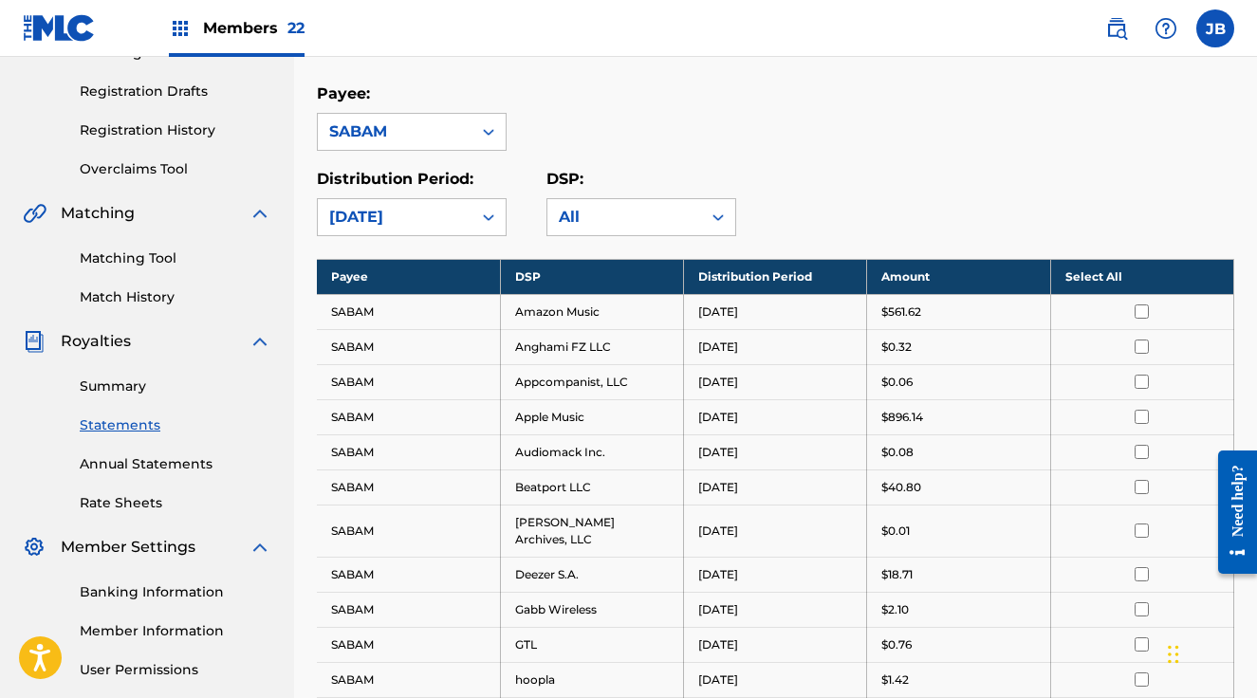
click at [1136, 268] on th "Select All" at bounding box center [1141, 276] width 183 height 35
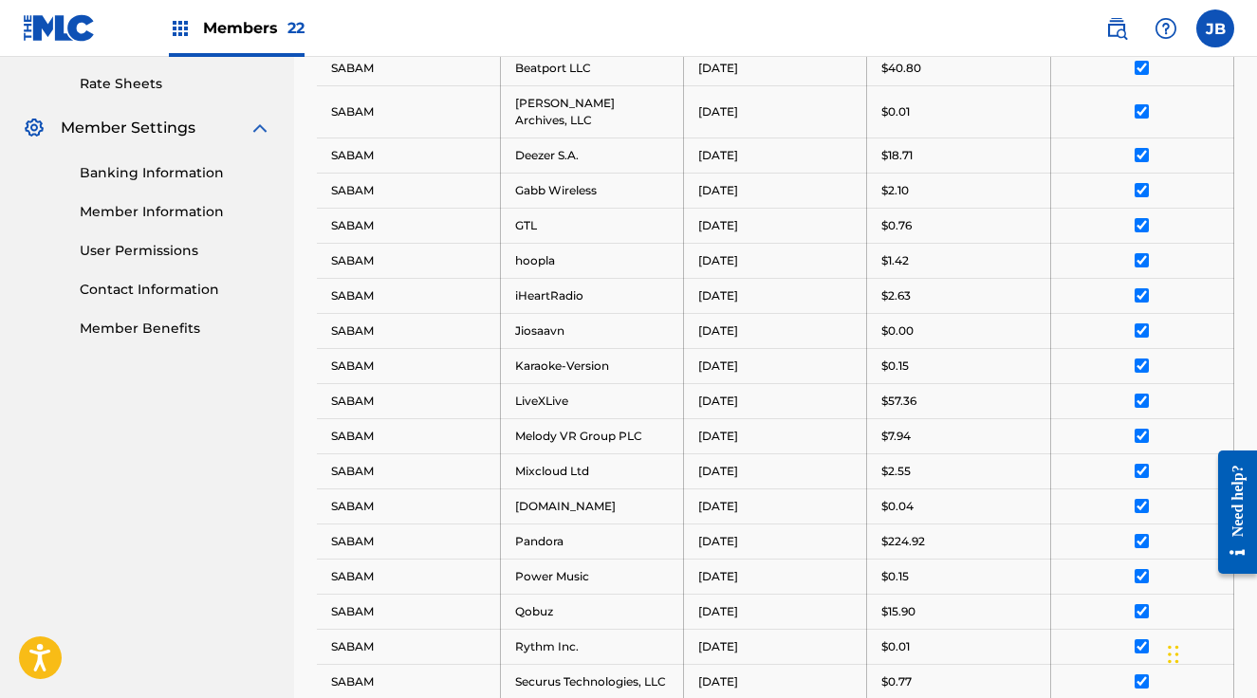
scroll to position [1309, 0]
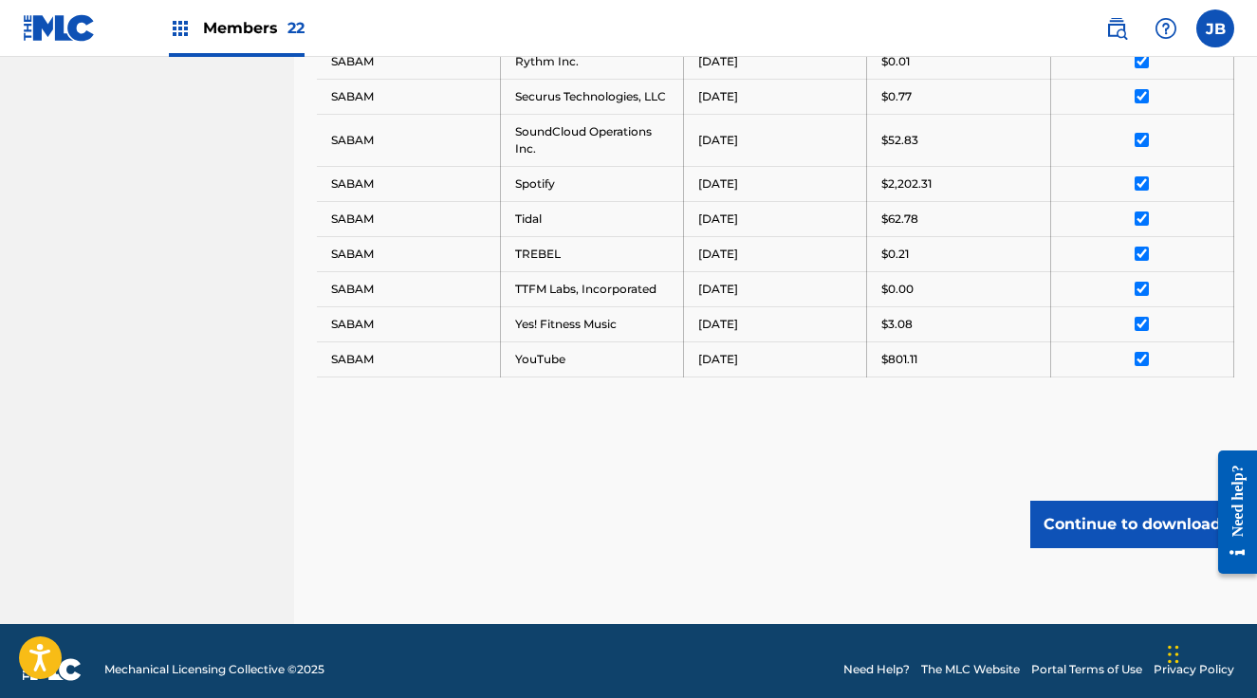
click at [1075, 505] on button "Continue to download" at bounding box center [1132, 524] width 204 height 47
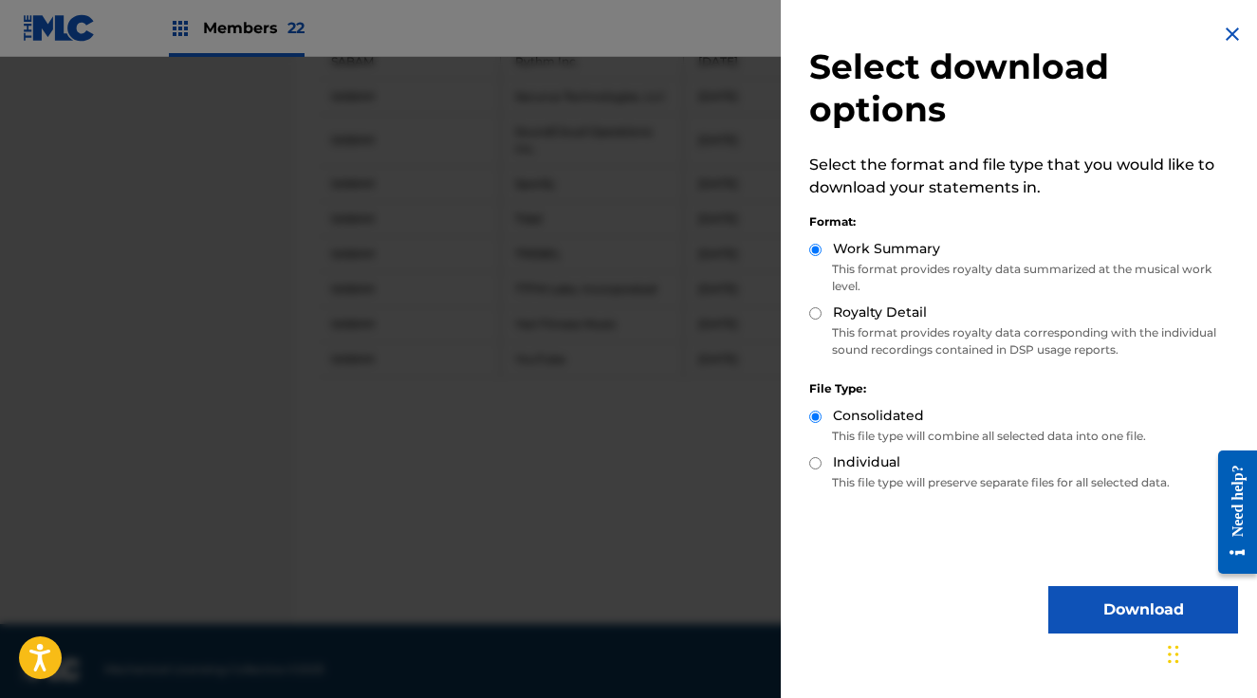
click at [817, 316] on input "Royalty Detail" at bounding box center [815, 313] width 12 height 12
radio input "true"
click at [1116, 619] on button "Download" at bounding box center [1143, 609] width 190 height 47
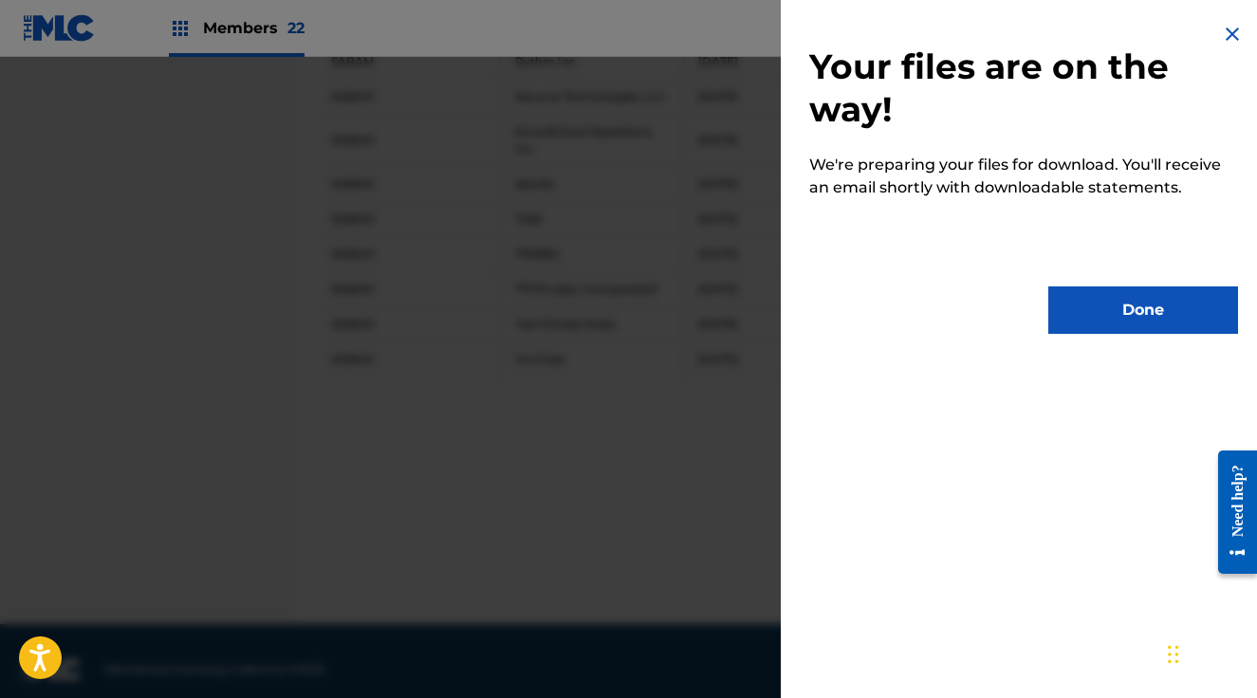
click at [1149, 299] on button "Done" at bounding box center [1143, 309] width 190 height 47
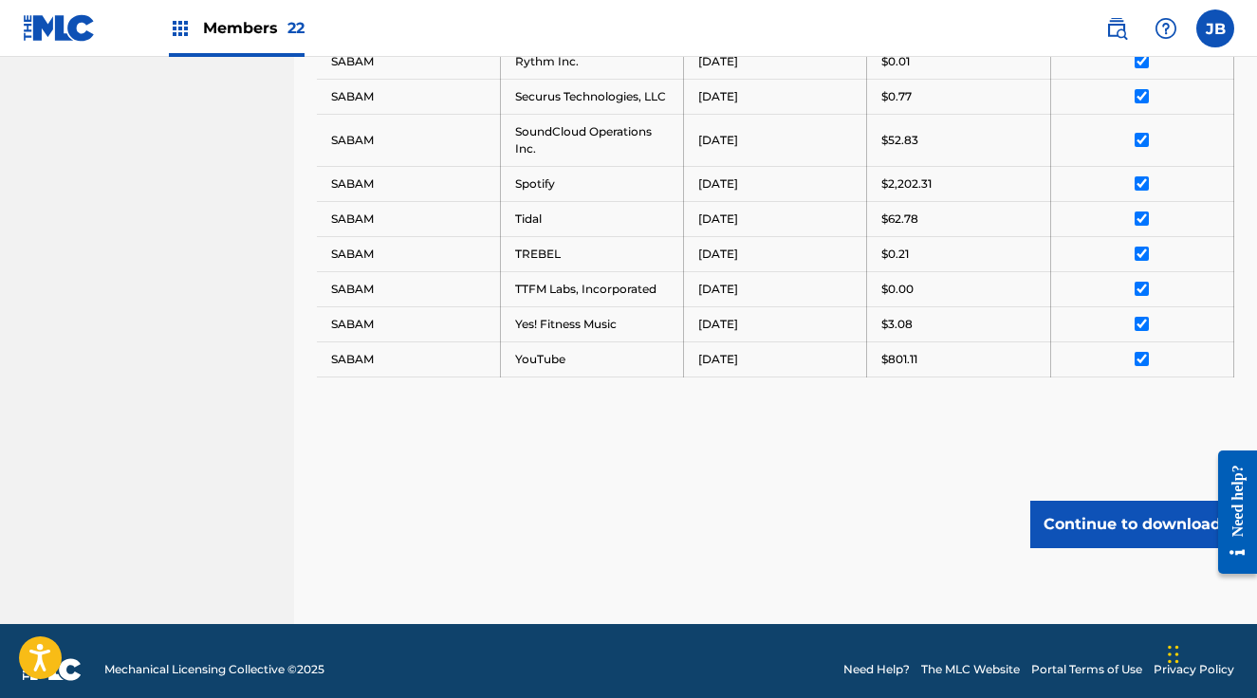
click at [266, 32] on span "Members 22" at bounding box center [253, 28] width 101 height 22
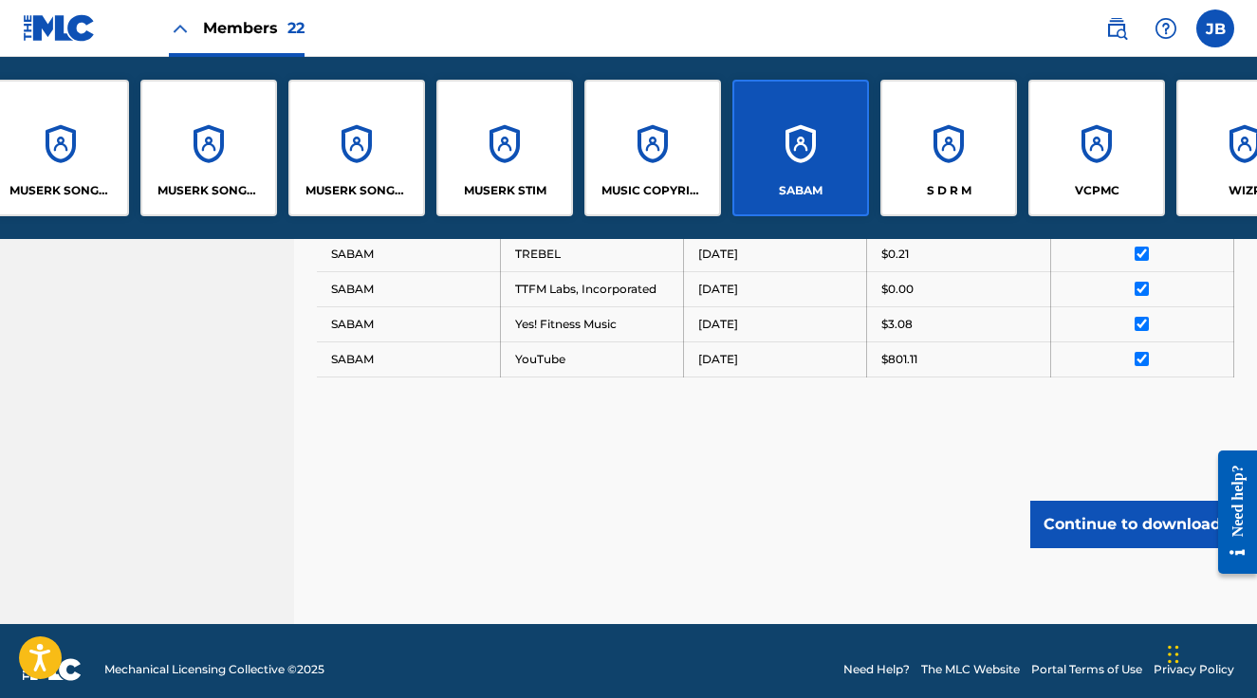
scroll to position [0, 2032]
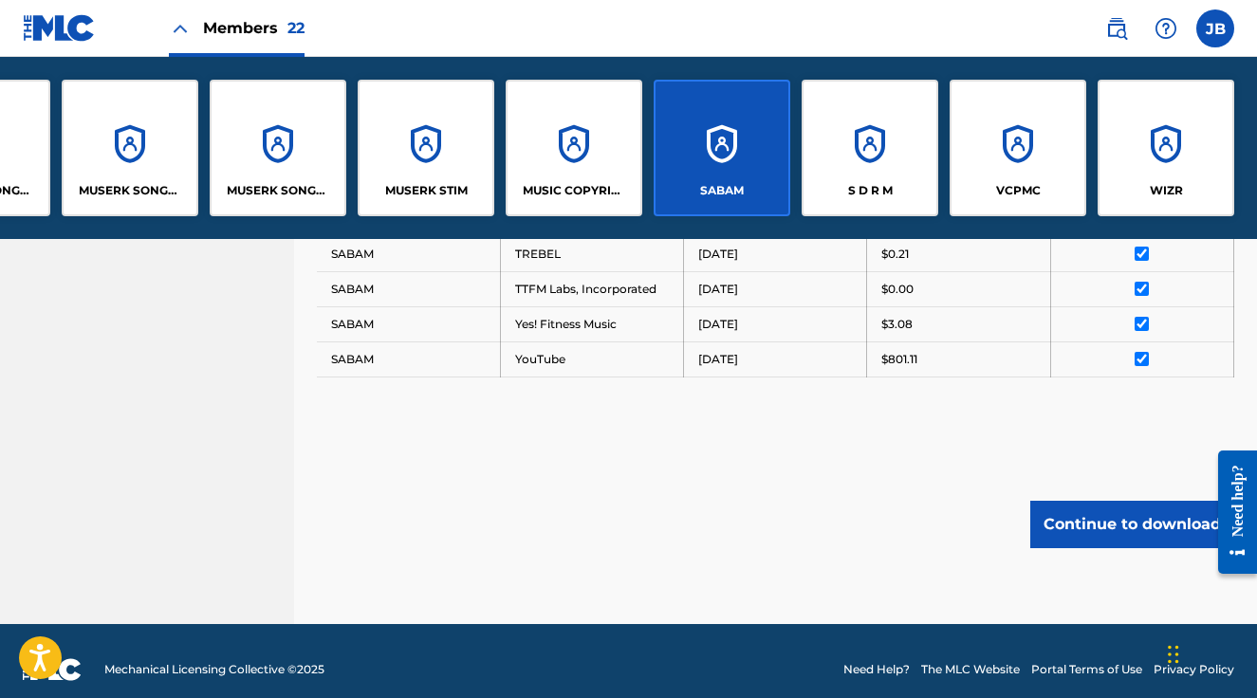
click at [878, 150] on div "S D R M" at bounding box center [869, 148] width 137 height 137
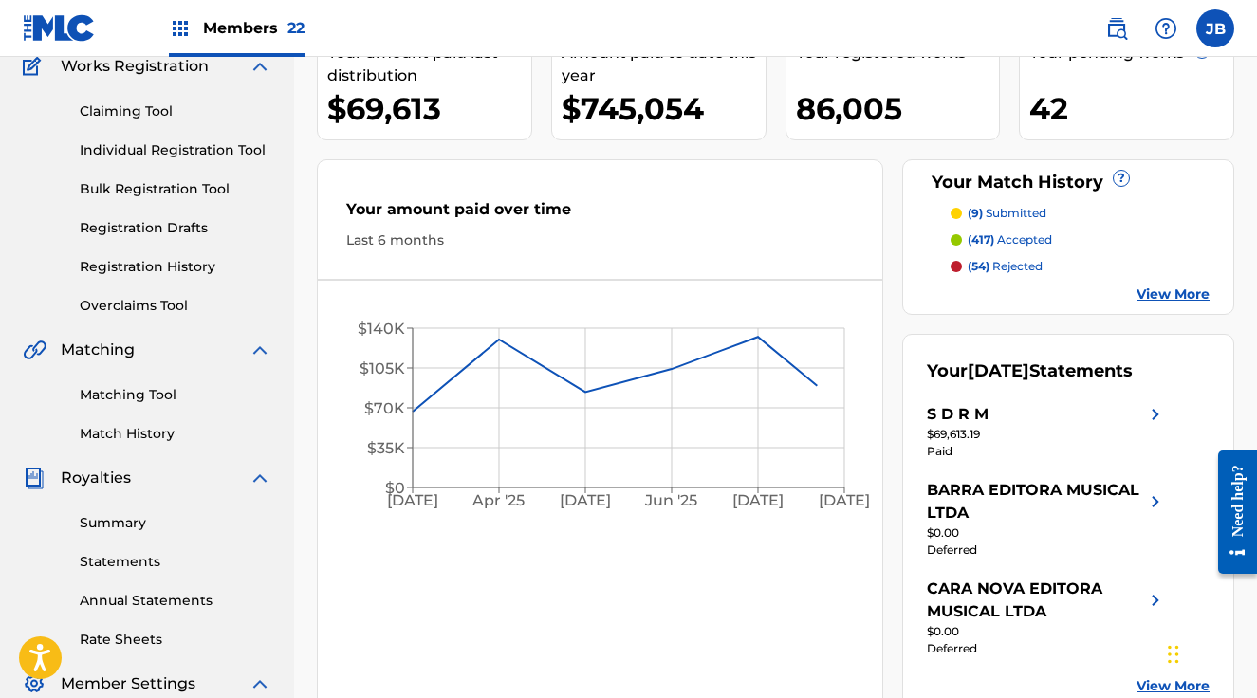
scroll to position [170, 0]
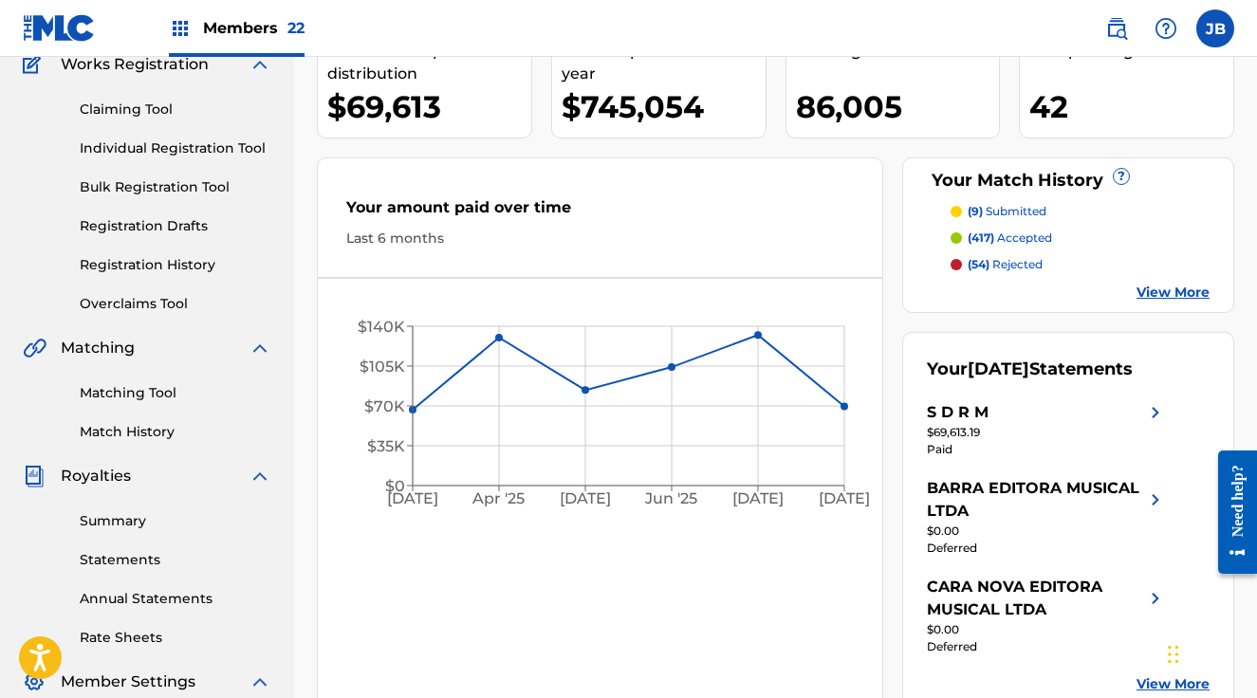
click at [115, 556] on link "Statements" at bounding box center [176, 560] width 192 height 20
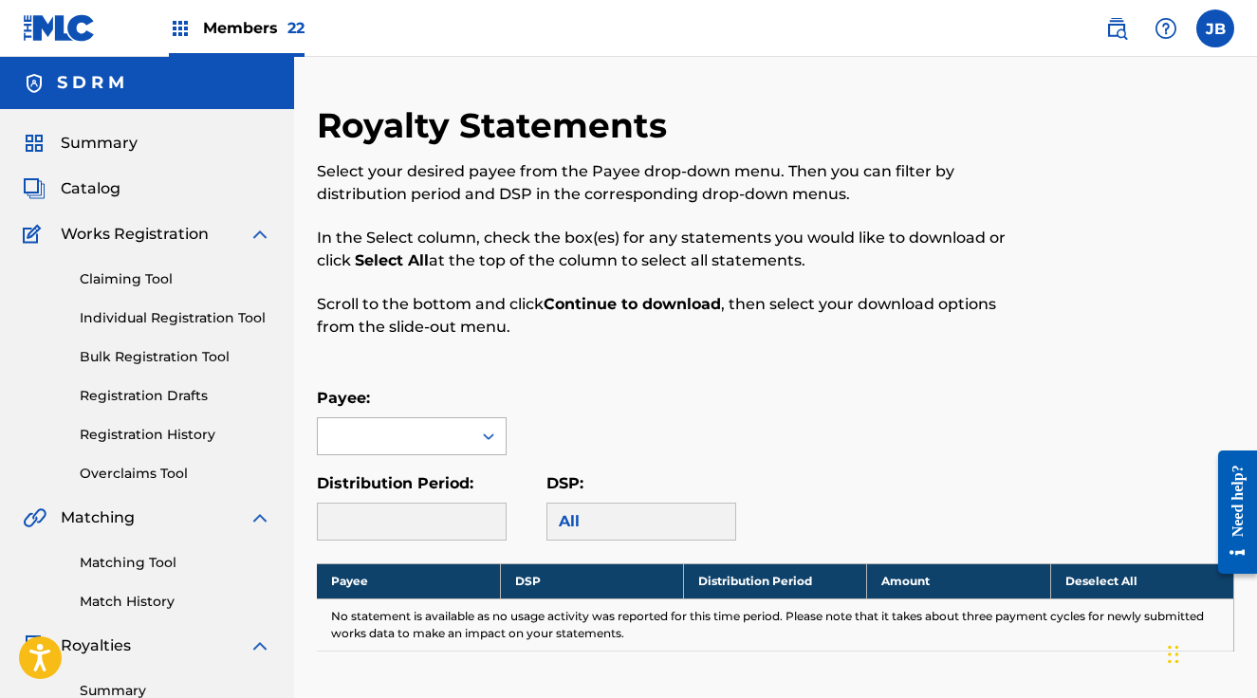
click at [426, 431] on div at bounding box center [412, 436] width 190 height 38
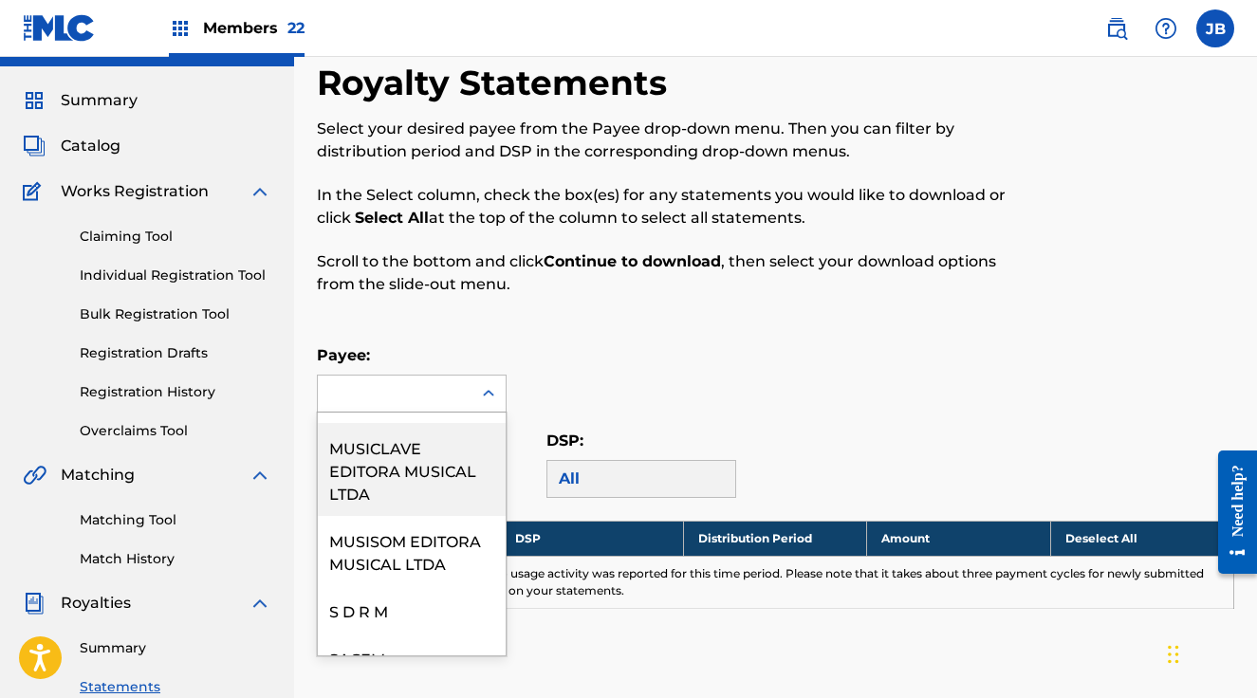
scroll to position [552, 0]
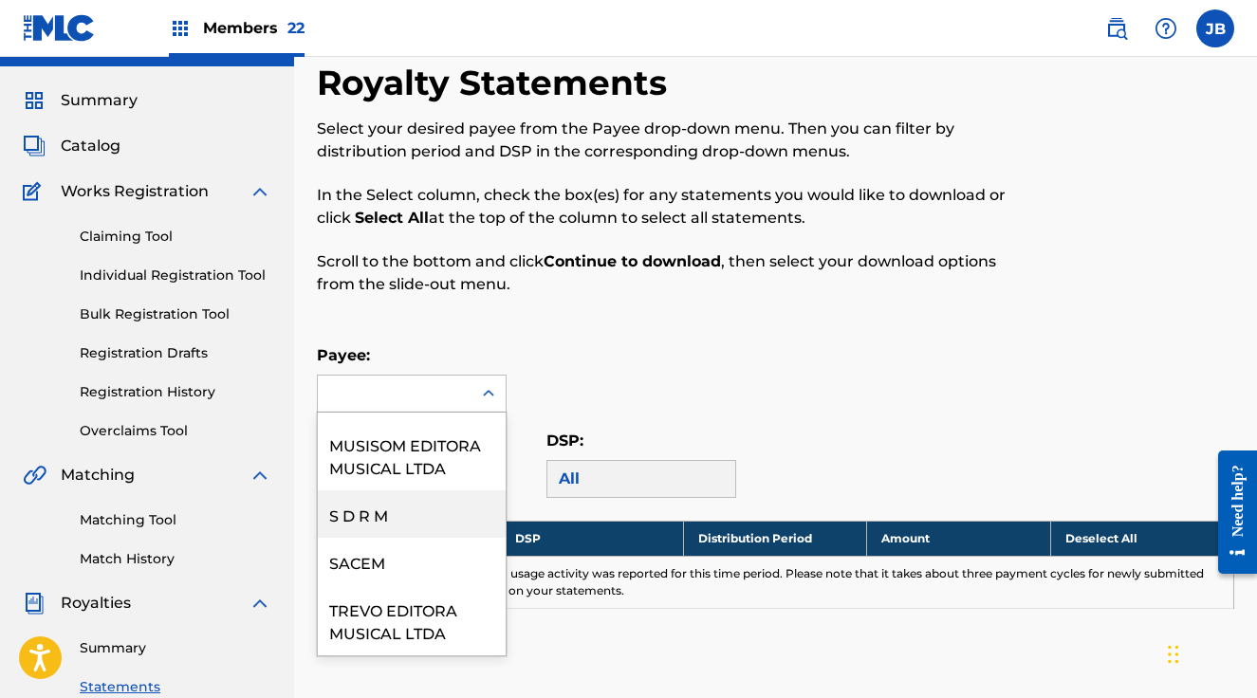
click at [393, 505] on div "S D R M" at bounding box center [412, 513] width 188 height 47
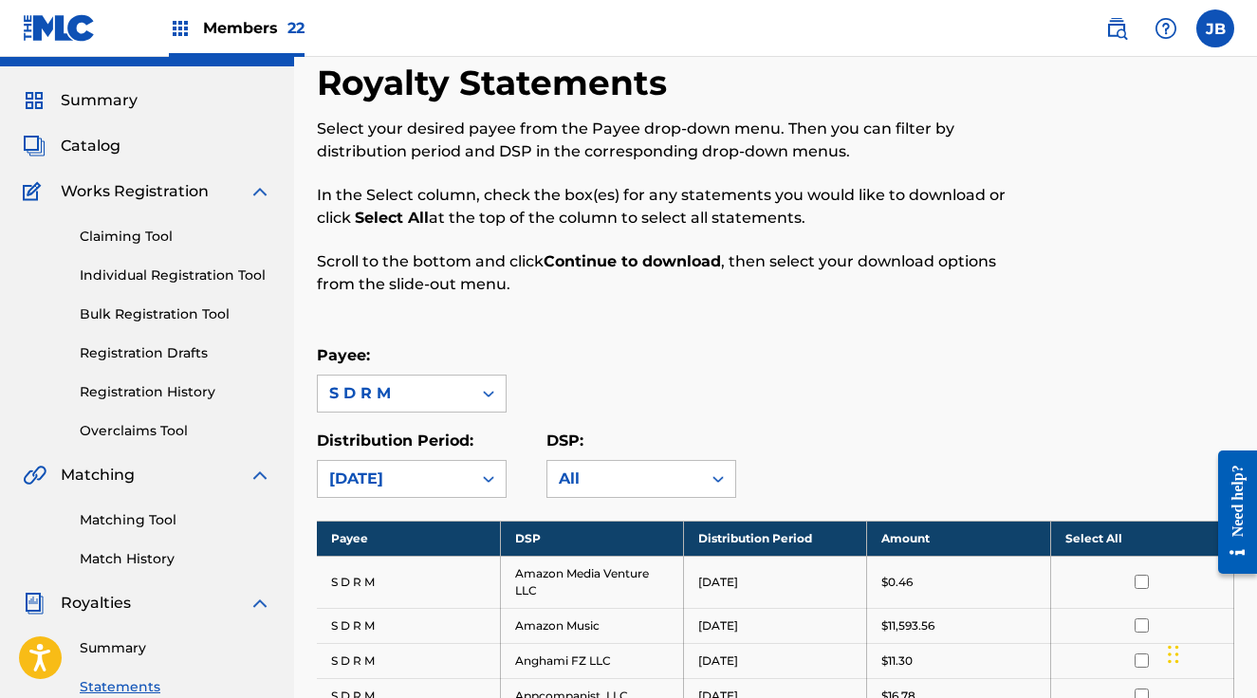
click at [1147, 537] on th "Select All" at bounding box center [1141, 538] width 183 height 35
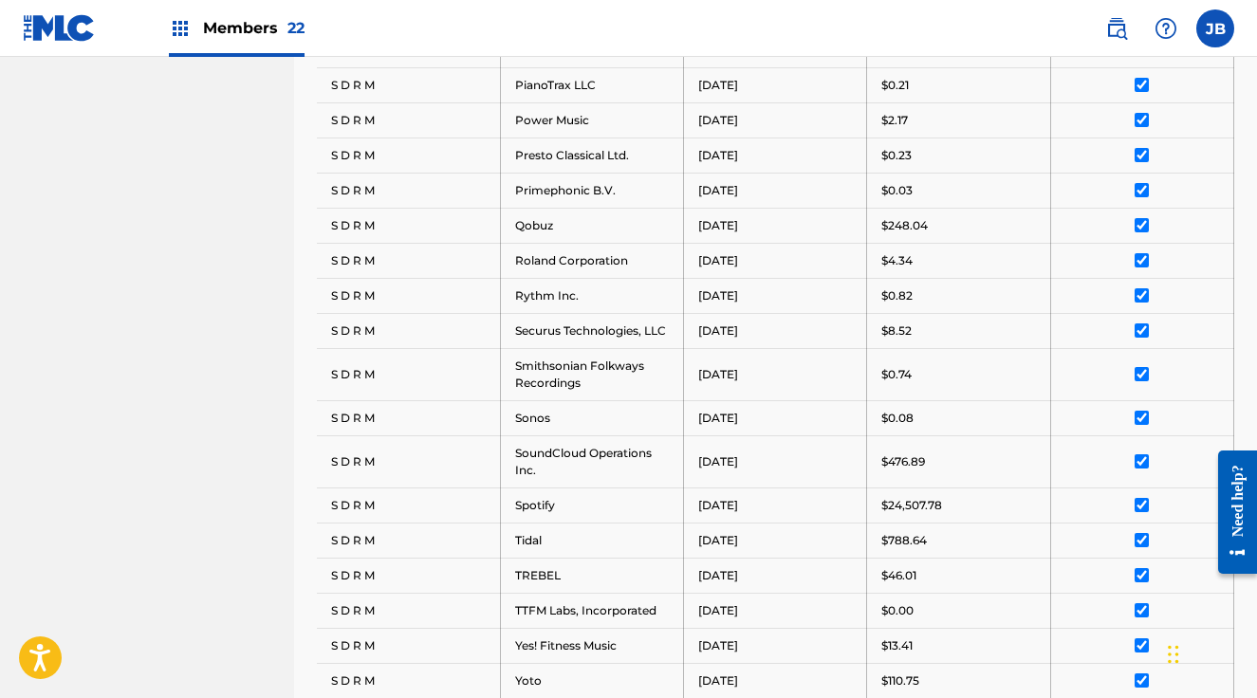
scroll to position [1921, 0]
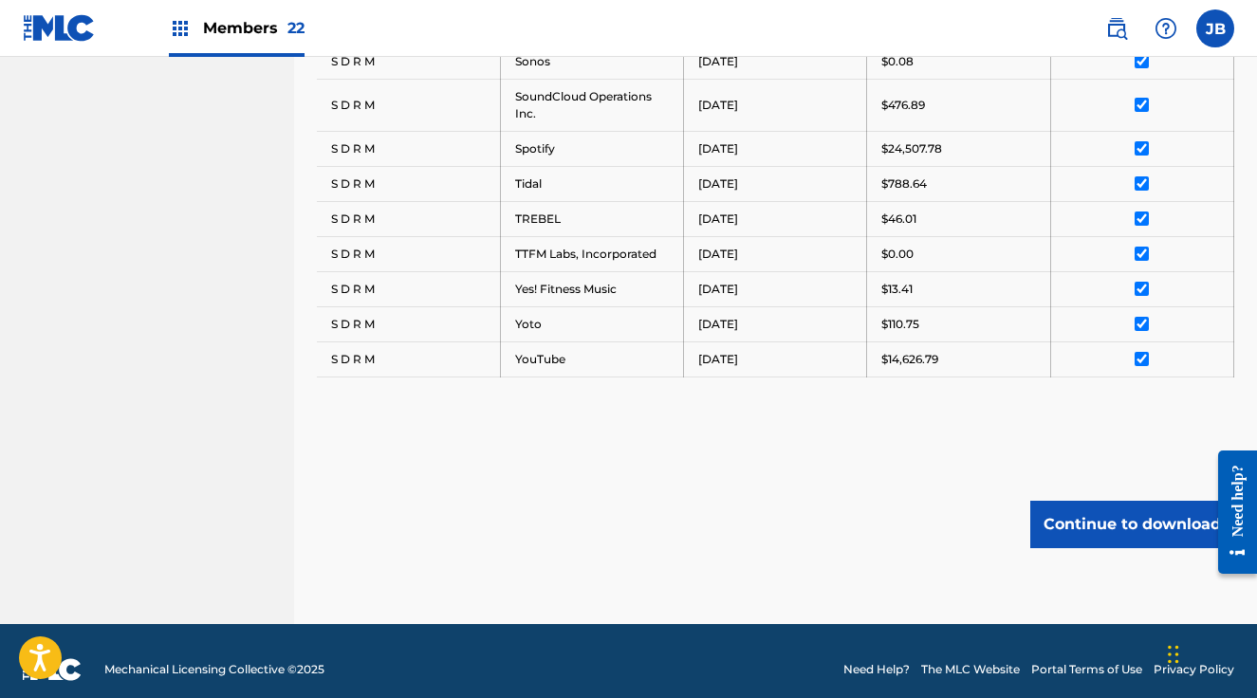
click at [1104, 512] on button "Continue to download" at bounding box center [1132, 524] width 204 height 47
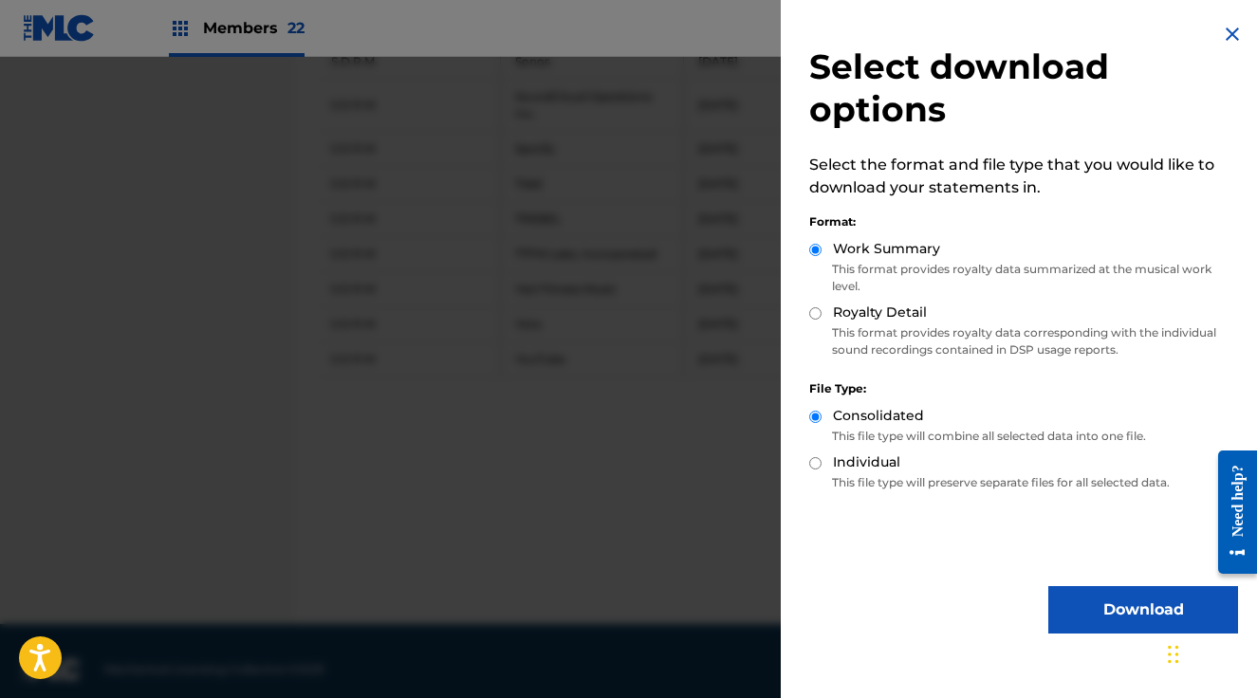
click at [815, 313] on input "Royalty Detail" at bounding box center [815, 313] width 12 height 12
radio input "true"
click at [1110, 604] on button "Download" at bounding box center [1143, 609] width 190 height 47
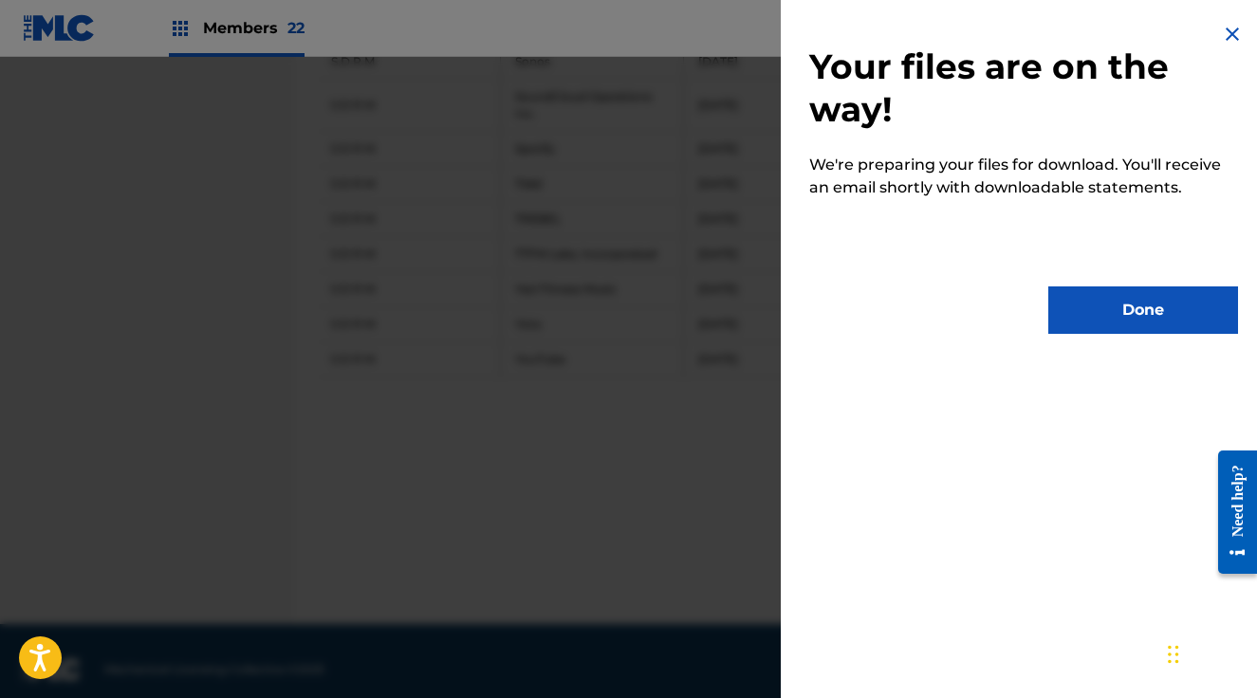
click at [1124, 308] on button "Done" at bounding box center [1143, 309] width 190 height 47
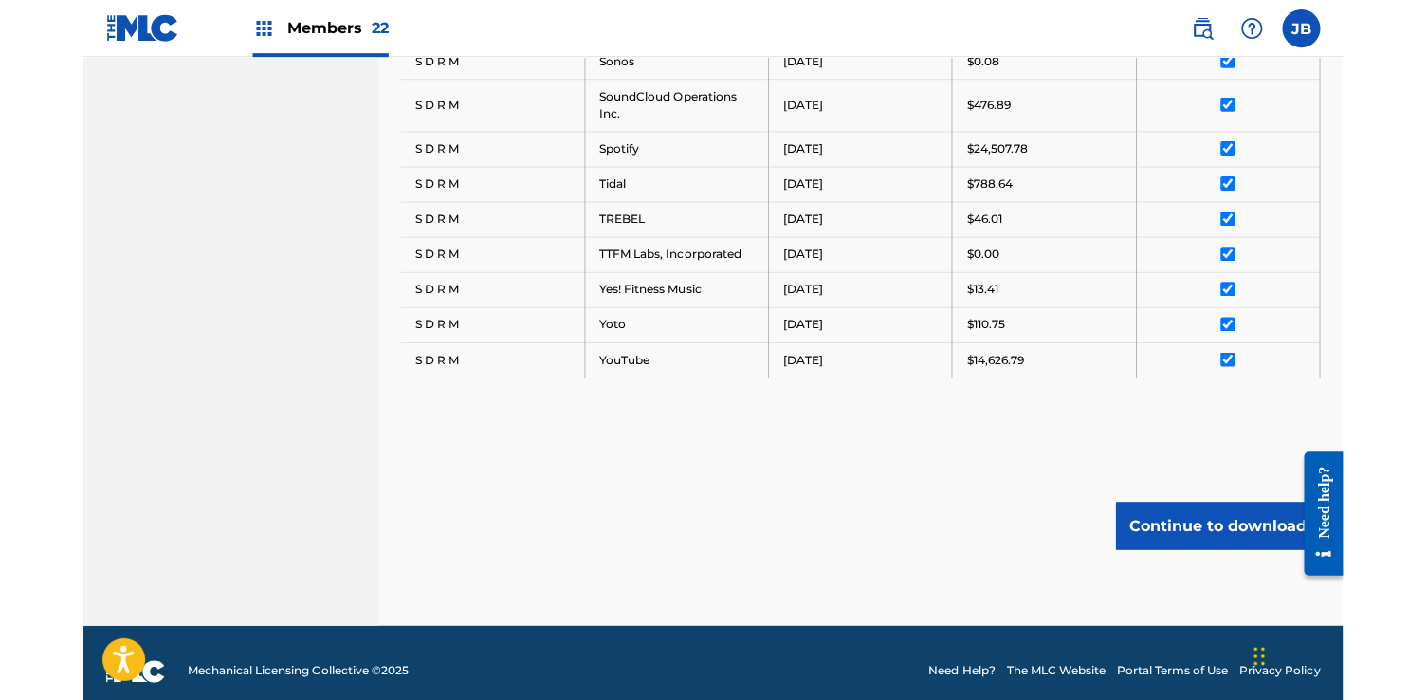
scroll to position [1867, 0]
